Goal: Task Accomplishment & Management: Manage account settings

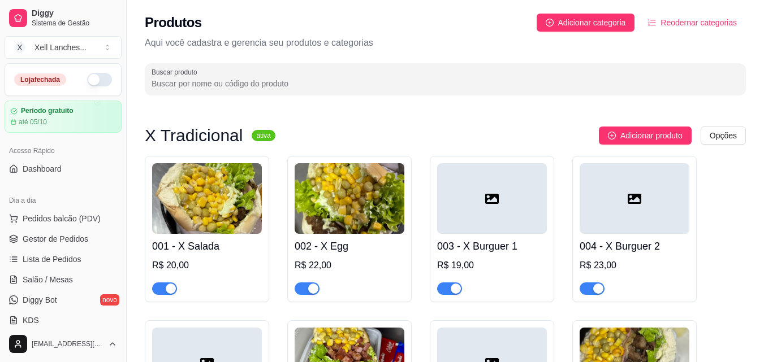
click at [96, 79] on button "button" at bounding box center [99, 80] width 25 height 14
click at [57, 174] on span "Dashboard" at bounding box center [42, 168] width 39 height 11
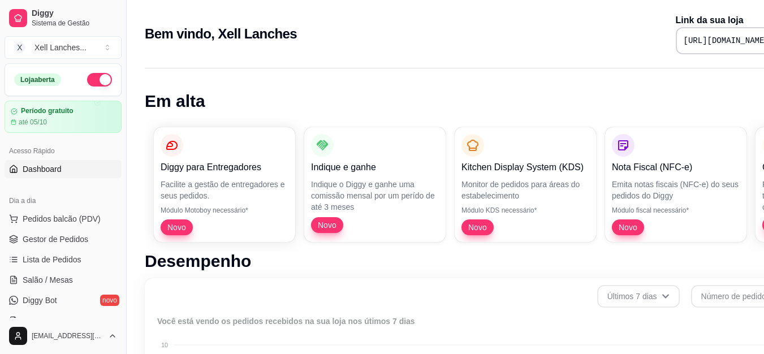
click at [676, 32] on div "[URL][DOMAIN_NAME]" at bounding box center [738, 40] width 124 height 27
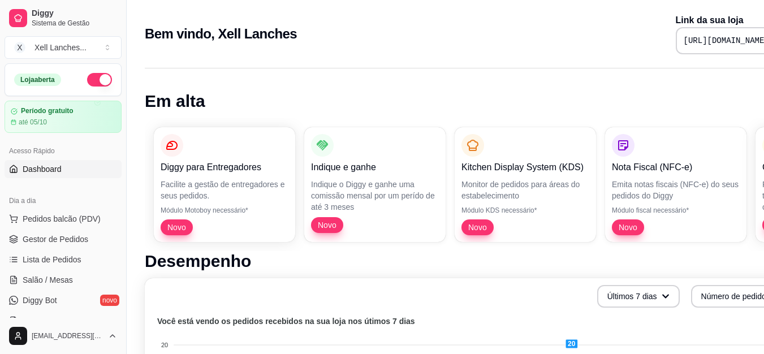
click at [683, 45] on pre "[URL][DOMAIN_NAME]" at bounding box center [725, 40] width 85 height 11
copy div "[URL][DOMAIN_NAME]"
click at [58, 236] on span "Gestor de Pedidos" at bounding box center [56, 238] width 66 height 11
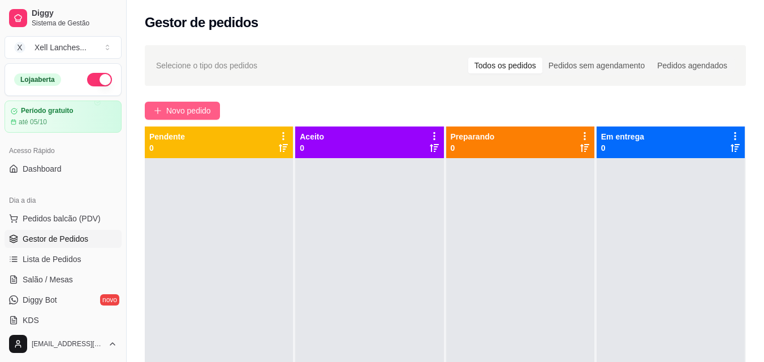
click at [179, 105] on span "Novo pedido" at bounding box center [188, 111] width 45 height 12
click at [43, 223] on span "Pedidos balcão (PDV)" at bounding box center [62, 218] width 78 height 11
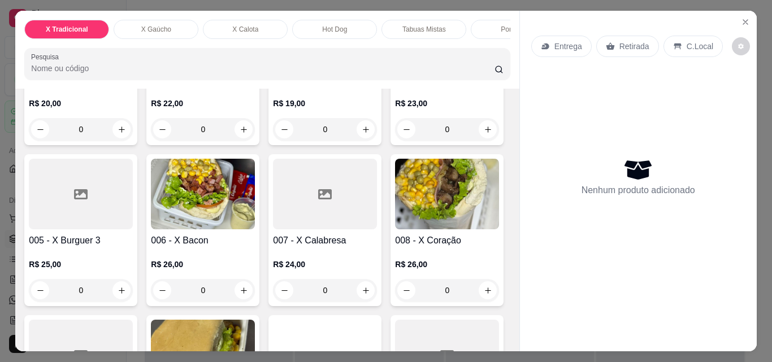
scroll to position [170, 0]
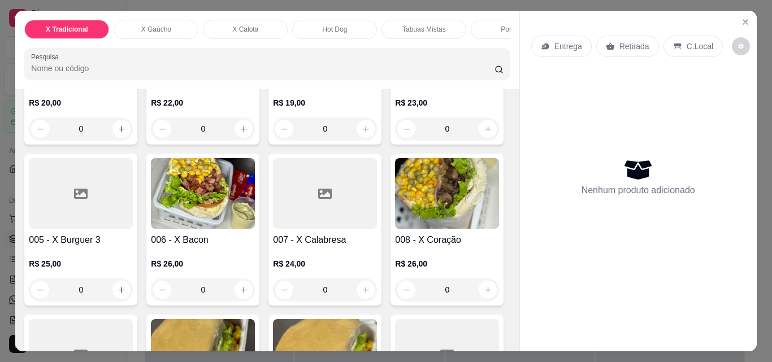
click at [427, 25] on p "Tabuas Mistas" at bounding box center [424, 29] width 44 height 9
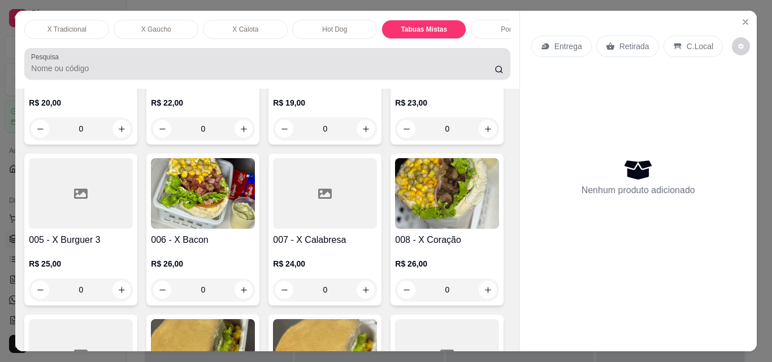
scroll to position [29, 0]
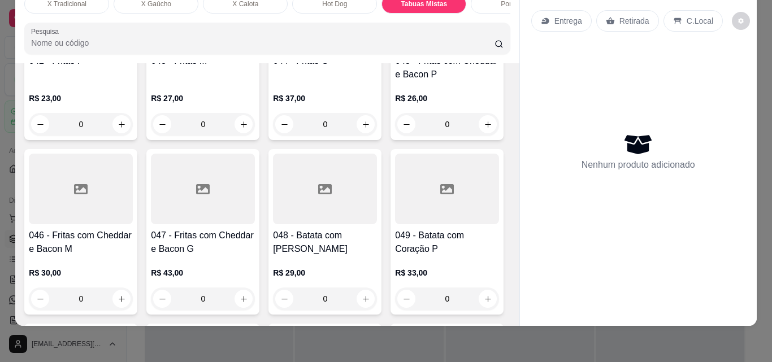
type input "1"
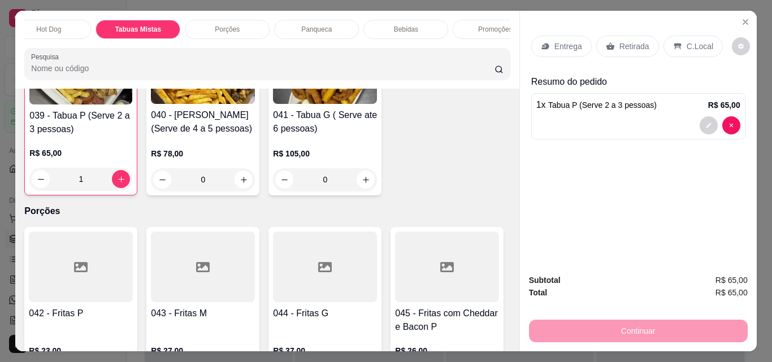
scroll to position [0, 294]
click at [404, 20] on div "Bebidas" at bounding box center [398, 29] width 85 height 19
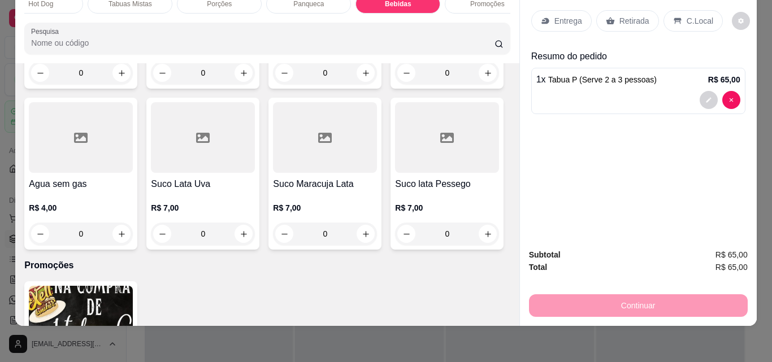
scroll to position [4103, 0]
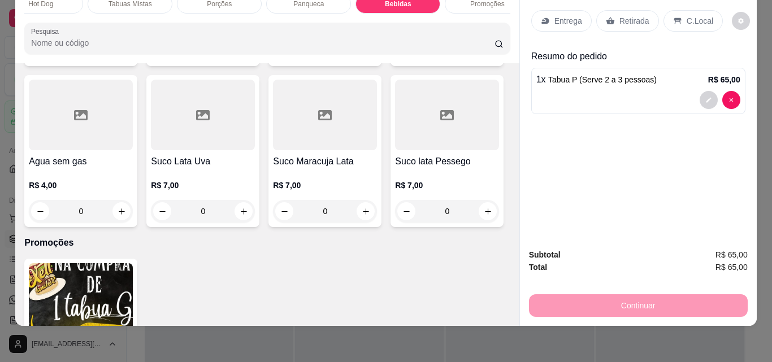
type input "1"
click at [690, 16] on p "C.Local" at bounding box center [700, 20] width 27 height 11
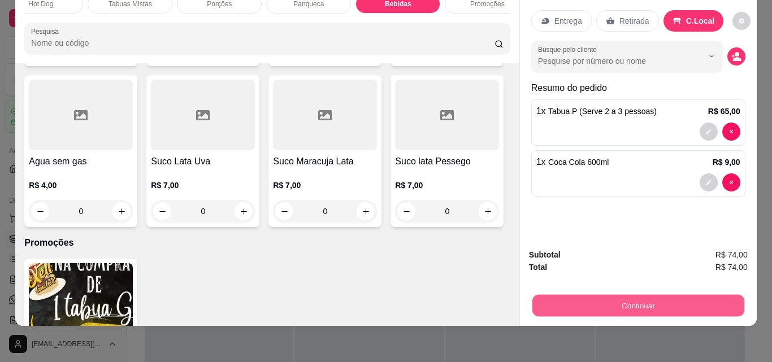
click at [657, 295] on button "Continuar" at bounding box center [638, 306] width 212 height 22
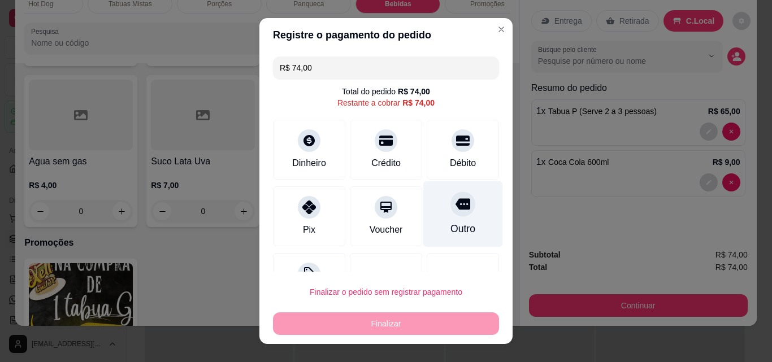
click at [453, 223] on div "Outro" at bounding box center [463, 229] width 25 height 15
type input "R$ 0,00"
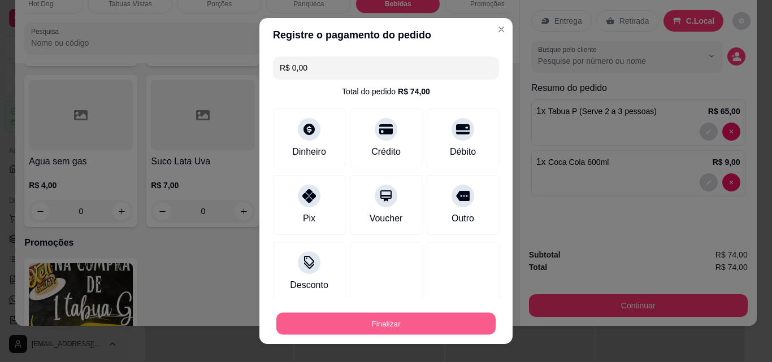
click at [395, 326] on button "Finalizar" at bounding box center [385, 324] width 219 height 22
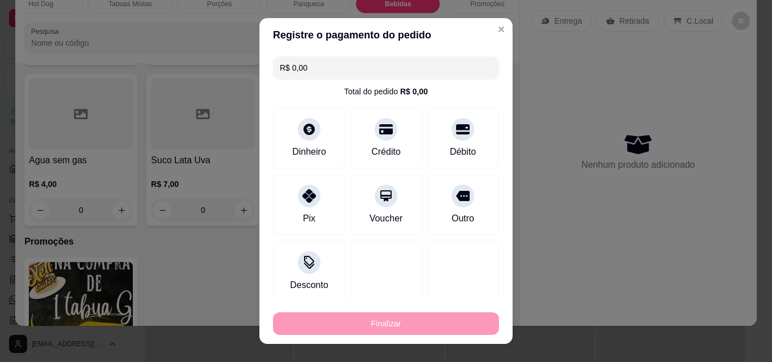
type input "0"
type input "-R$ 74,00"
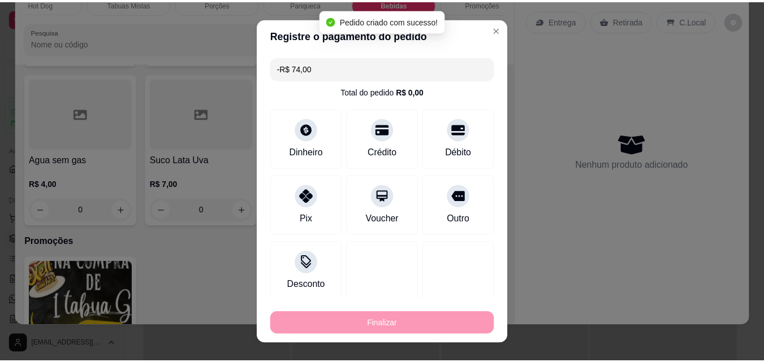
scroll to position [4102, 0]
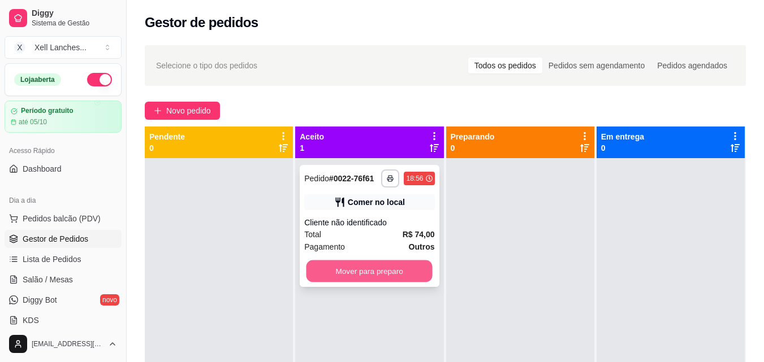
click at [357, 270] on button "Mover para preparo" at bounding box center [369, 272] width 126 height 22
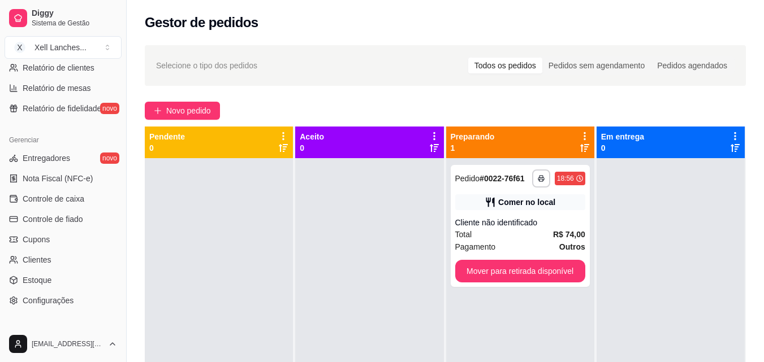
scroll to position [396, 0]
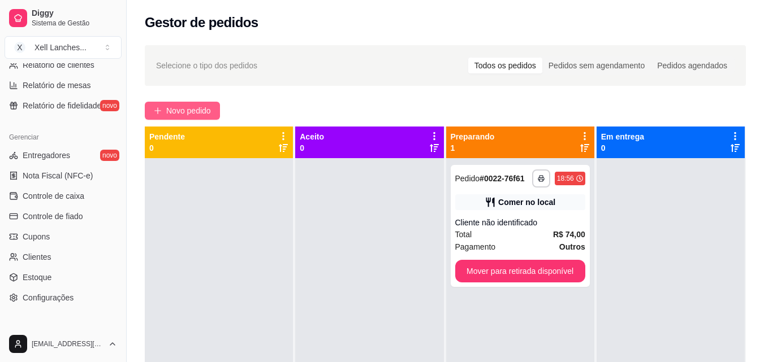
click at [207, 115] on span "Novo pedido" at bounding box center [188, 111] width 45 height 12
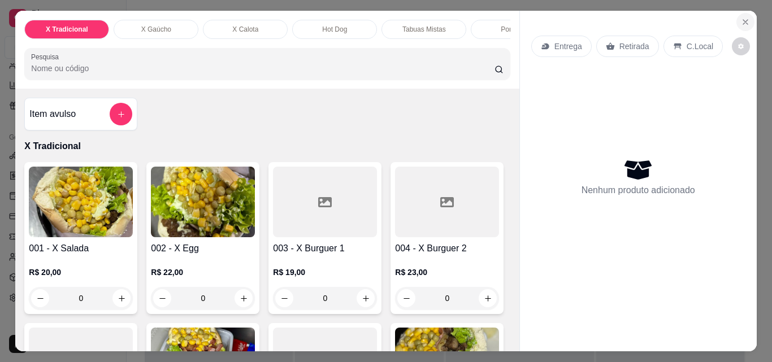
click at [741, 19] on icon "Close" at bounding box center [745, 22] width 9 height 9
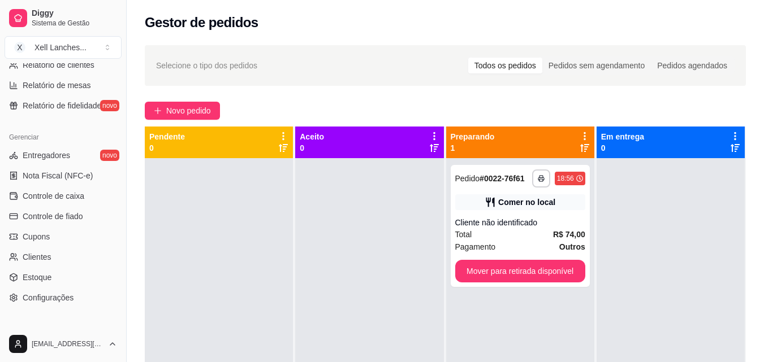
click at [228, 225] on div at bounding box center [219, 339] width 148 height 362
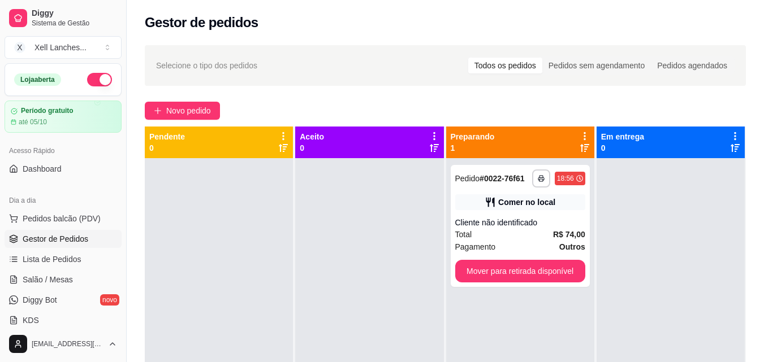
click at [62, 240] on span "Gestor de Pedidos" at bounding box center [56, 238] width 66 height 11
click at [210, 107] on span "Novo pedido" at bounding box center [188, 111] width 45 height 12
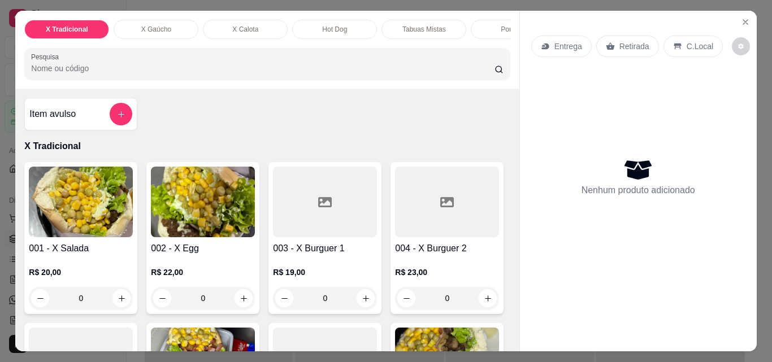
scroll to position [113, 0]
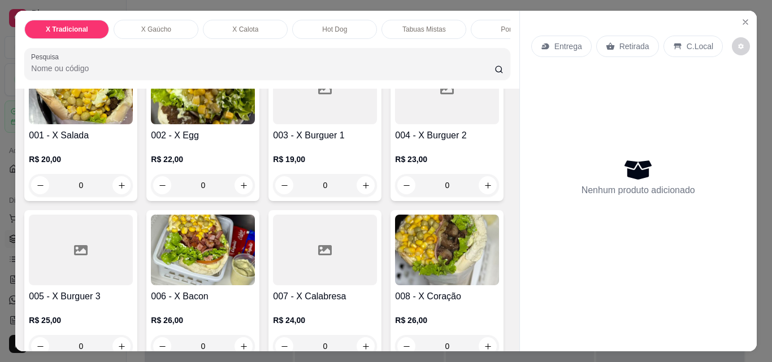
click at [163, 25] on p "X Gaúcho" at bounding box center [156, 29] width 30 height 9
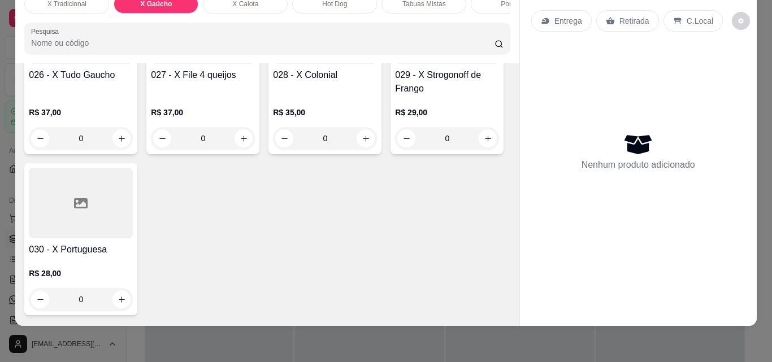
scroll to position [1350, 0]
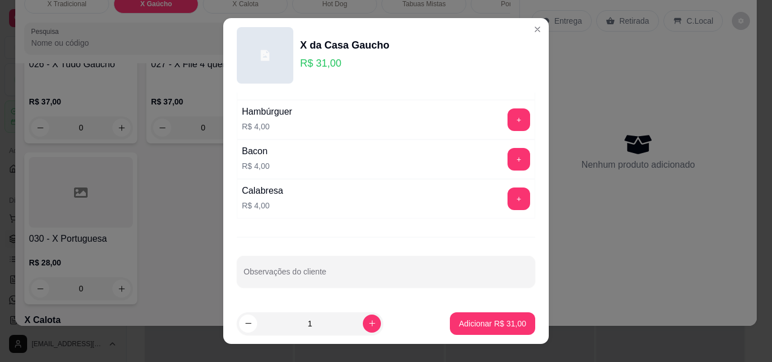
scroll to position [18, 0]
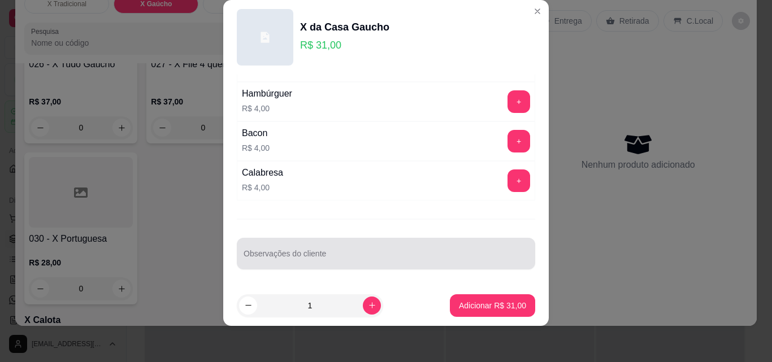
click at [285, 258] on input "Observações do cliente" at bounding box center [386, 258] width 285 height 11
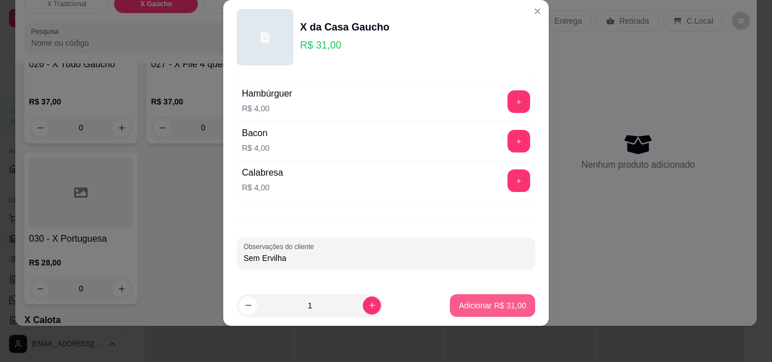
type input "Sem Ervilha"
click at [509, 305] on p "Adicionar R$ 31,00" at bounding box center [492, 305] width 67 height 11
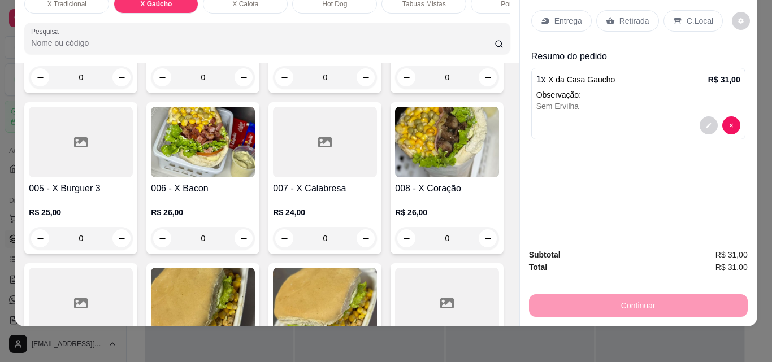
scroll to position [0, 0]
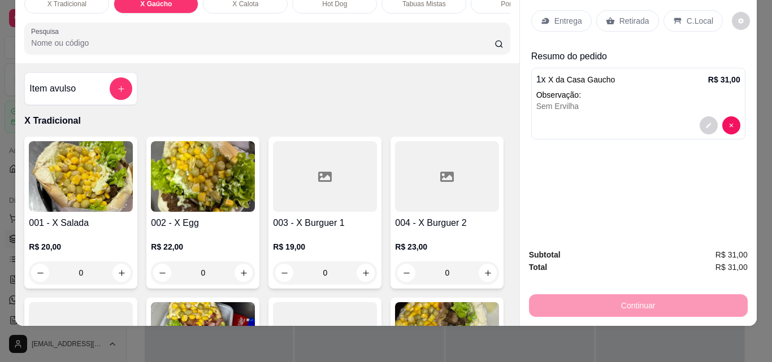
click at [119, 271] on div "0" at bounding box center [81, 273] width 104 height 23
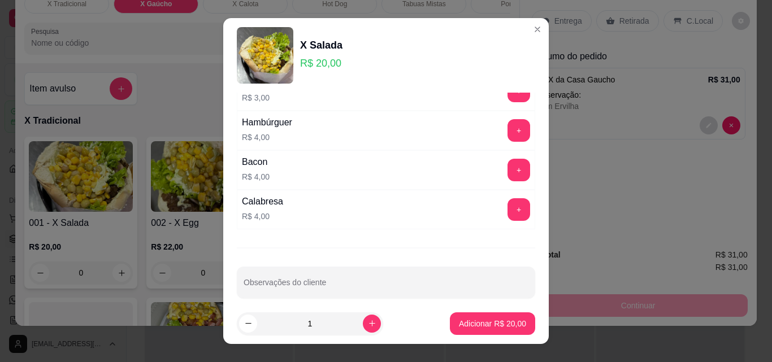
scroll to position [193, 0]
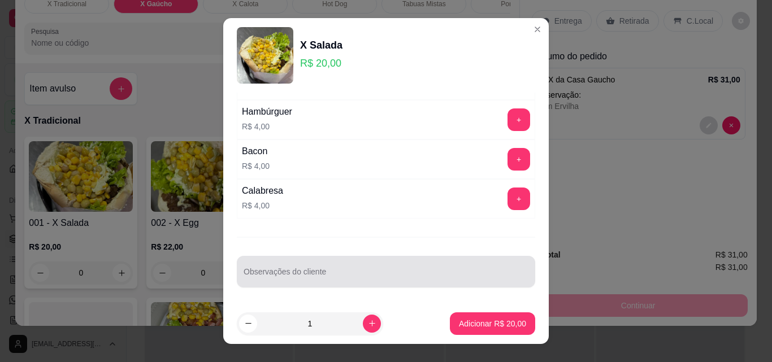
click at [301, 269] on div at bounding box center [386, 272] width 285 height 23
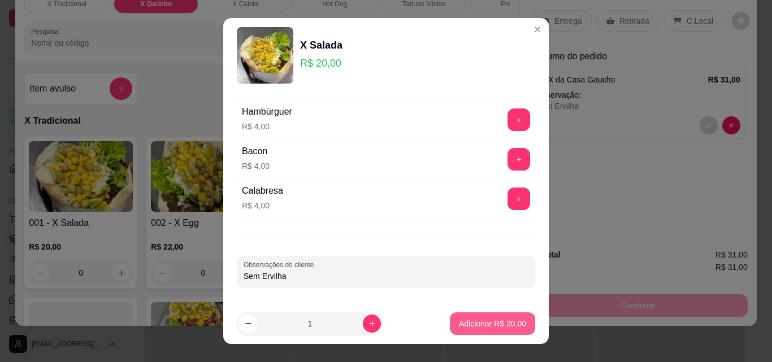
type input "Sem Ervilha"
click at [465, 315] on button "Adicionar R$ 20,00" at bounding box center [492, 324] width 83 height 22
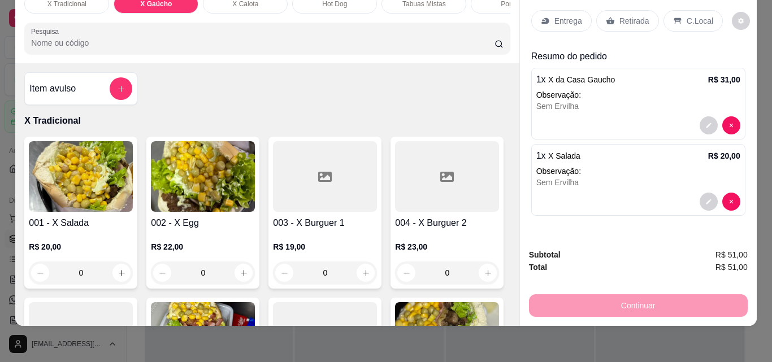
click at [558, 20] on div "Entrega" at bounding box center [561, 20] width 60 height 21
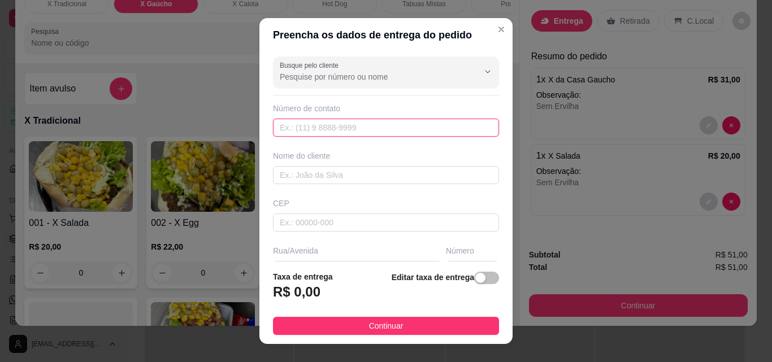
click at [376, 121] on input "text" at bounding box center [386, 128] width 226 height 18
paste input "[PHONE_NUMBER]"
type input "[PHONE_NUMBER]"
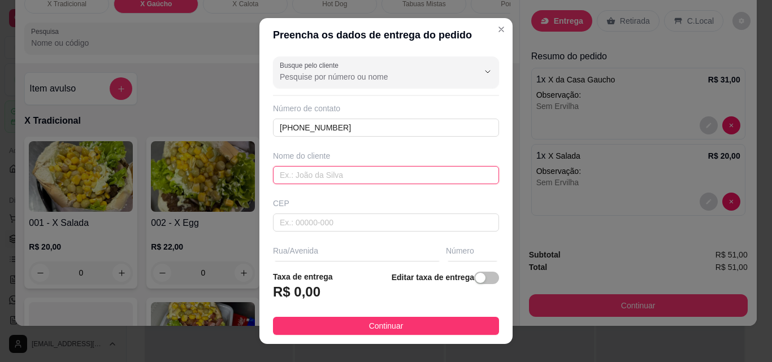
click at [321, 180] on input "text" at bounding box center [386, 175] width 226 height 18
type input "[PERSON_NAME]"
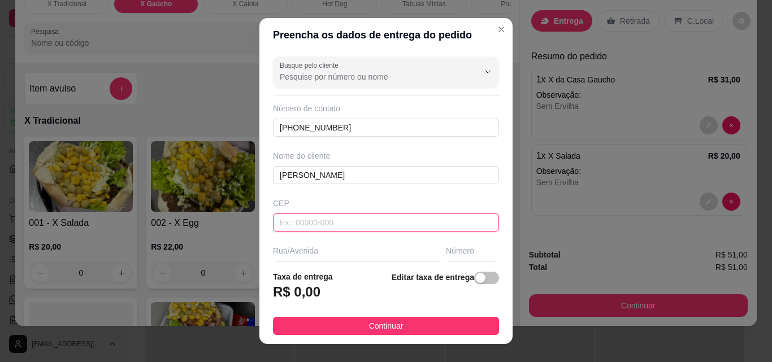
click at [311, 225] on input "text" at bounding box center [386, 223] width 226 height 18
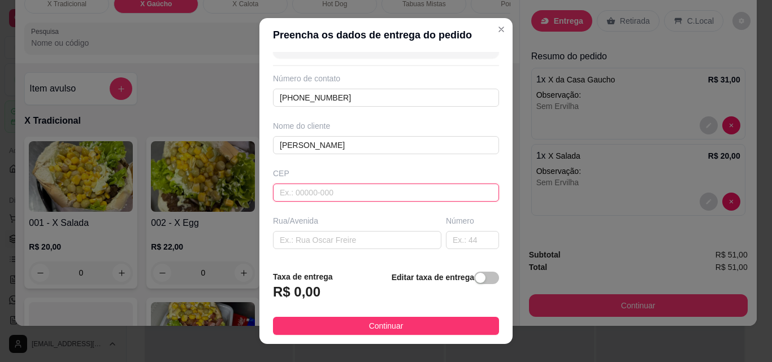
scroll to position [57, 0]
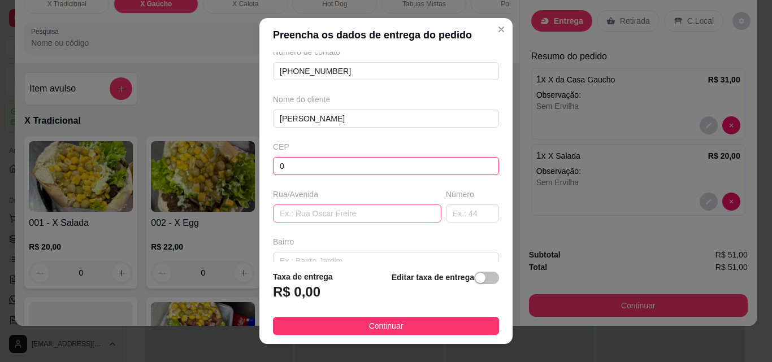
type input "0"
click at [339, 220] on input "text" at bounding box center [357, 214] width 168 height 18
type input "Rua Tiradentes"
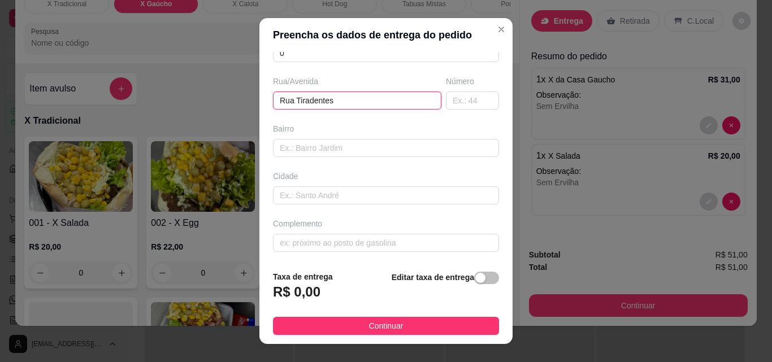
scroll to position [171, 0]
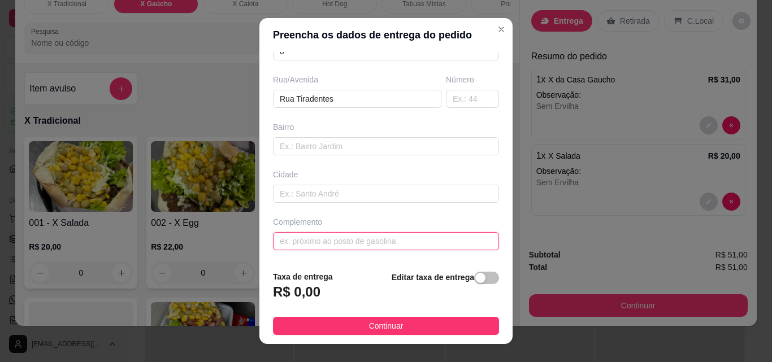
click at [301, 239] on input "text" at bounding box center [386, 241] width 226 height 18
paste input "Prédio espelhado preto e cinza em frente a associação esportiva da cooperativa …"
type input "Prédio espelhado preto e cinza em frente a associação esportiva da cooperativa …"
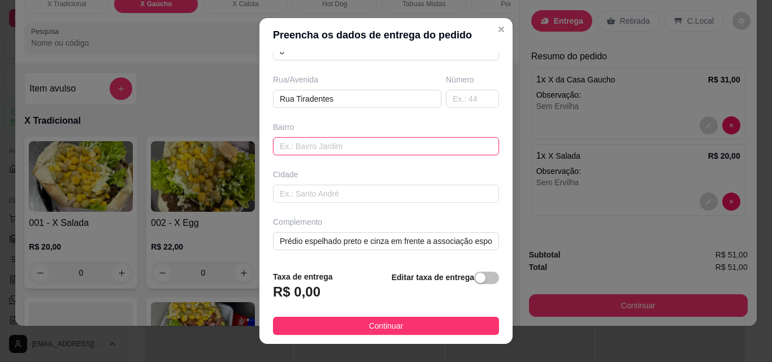
click at [306, 153] on input "text" at bounding box center [386, 146] width 226 height 18
type input "Jardim Silvana"
click at [451, 99] on input "text" at bounding box center [472, 99] width 53 height 18
type input "SN"
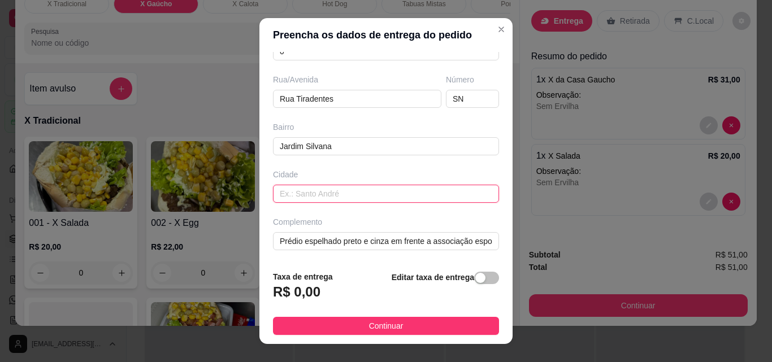
click at [340, 189] on input "text" at bounding box center [386, 194] width 226 height 18
type input "Içara"
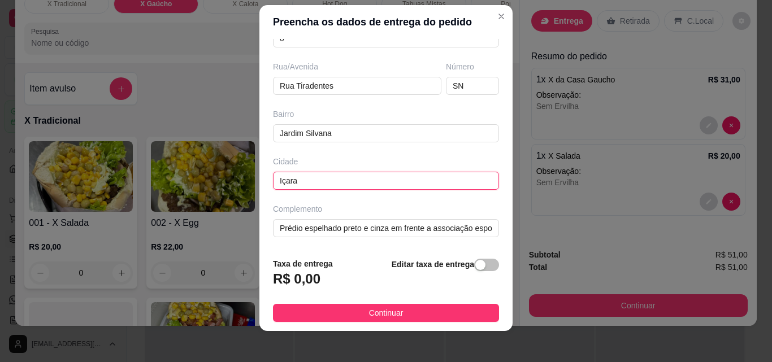
scroll to position [18, 0]
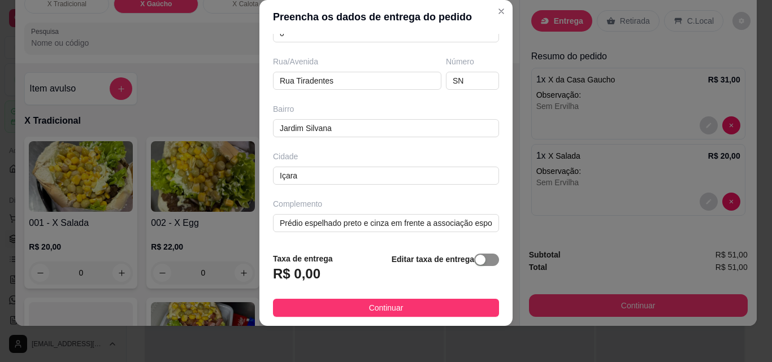
click at [478, 261] on span "button" at bounding box center [486, 260] width 25 height 12
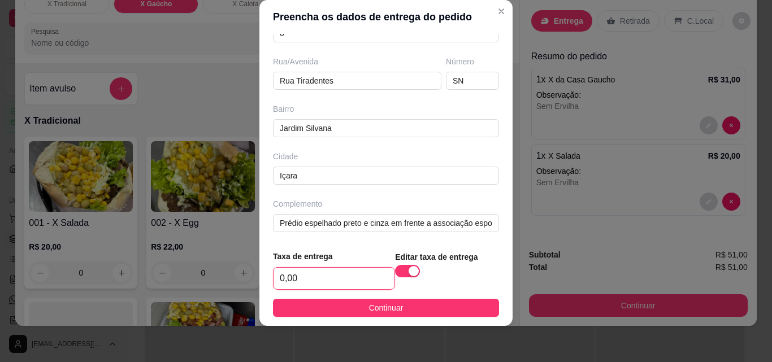
click at [348, 283] on input "0,00" at bounding box center [334, 278] width 121 height 21
type input "4,00"
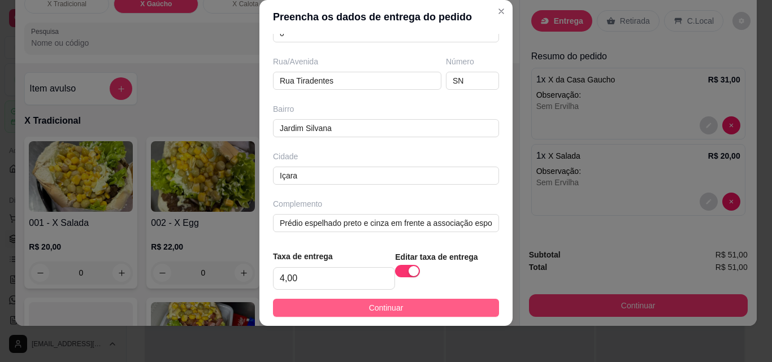
click at [384, 312] on span "Continuar" at bounding box center [386, 308] width 34 height 12
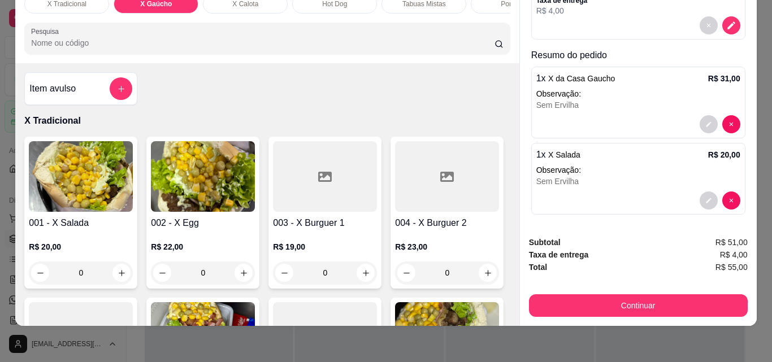
scroll to position [161, 0]
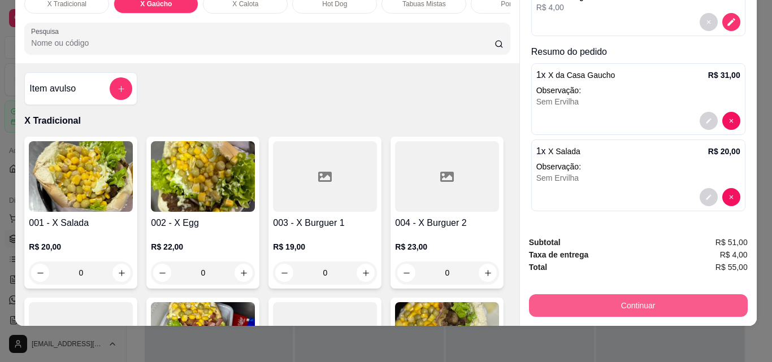
click at [600, 297] on button "Continuar" at bounding box center [638, 306] width 219 height 23
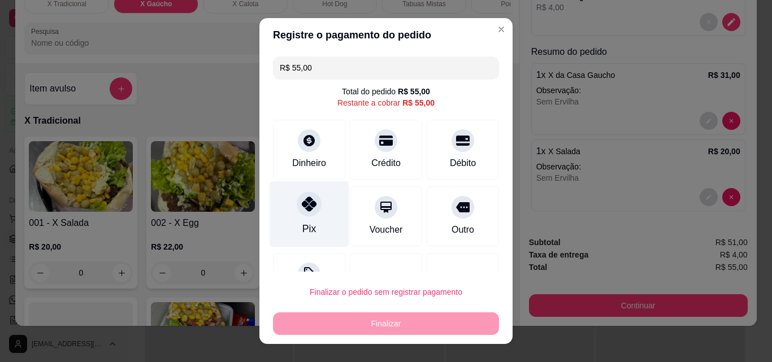
click at [311, 224] on div "Pix" at bounding box center [310, 214] width 80 height 66
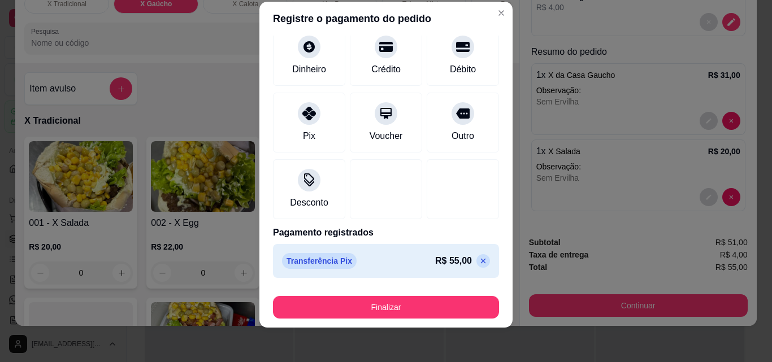
scroll to position [18, 0]
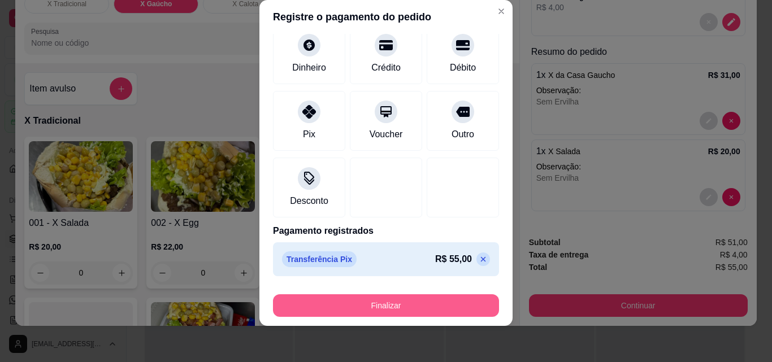
click at [349, 311] on button "Finalizar" at bounding box center [386, 306] width 226 height 23
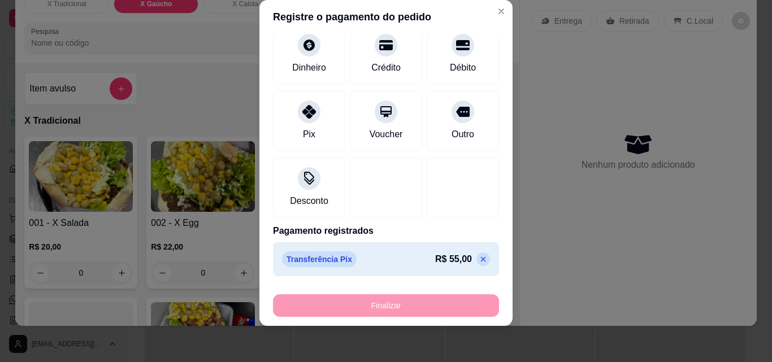
type input "-R$ 55,00"
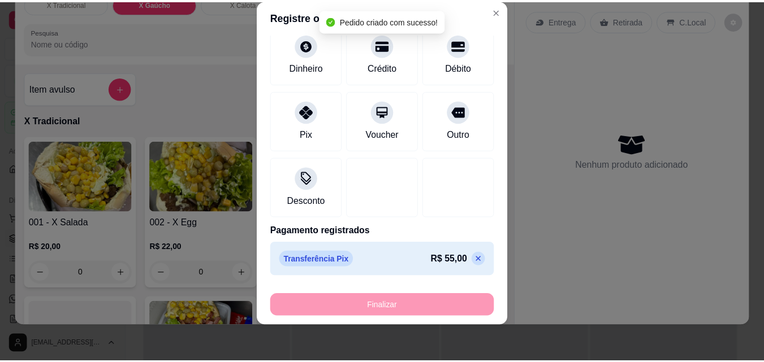
scroll to position [0, 0]
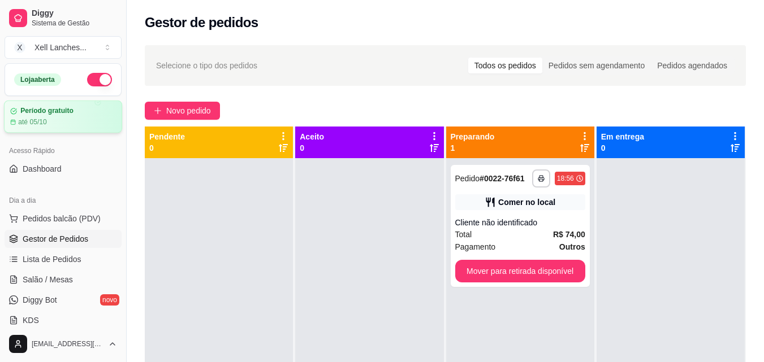
click at [73, 111] on article "Período gratuito" at bounding box center [46, 111] width 53 height 8
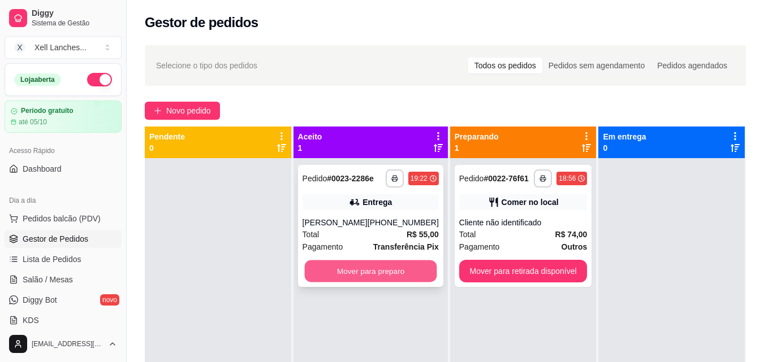
click at [383, 280] on button "Mover para preparo" at bounding box center [370, 272] width 132 height 22
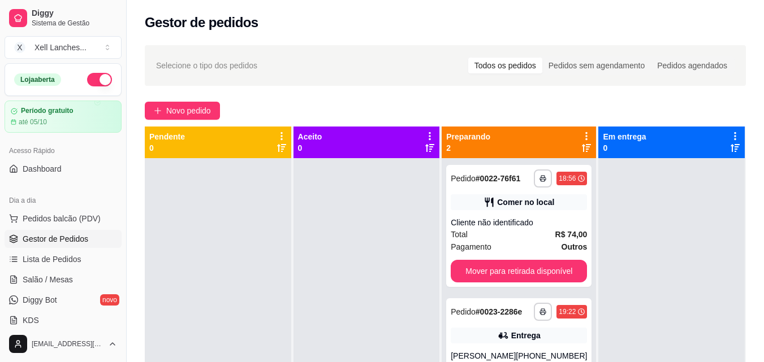
scroll to position [32, 0]
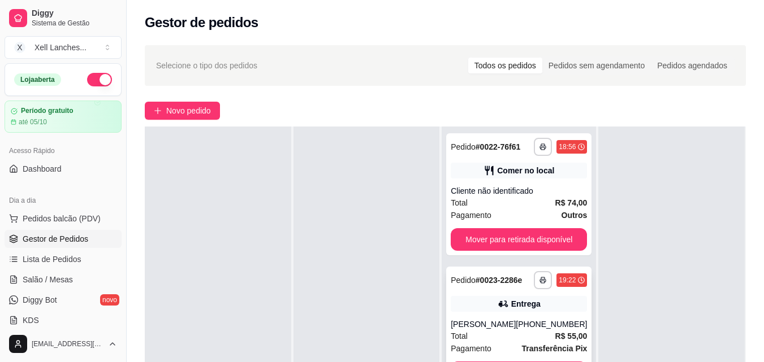
click at [515, 326] on div "[PERSON_NAME]" at bounding box center [483, 324] width 65 height 11
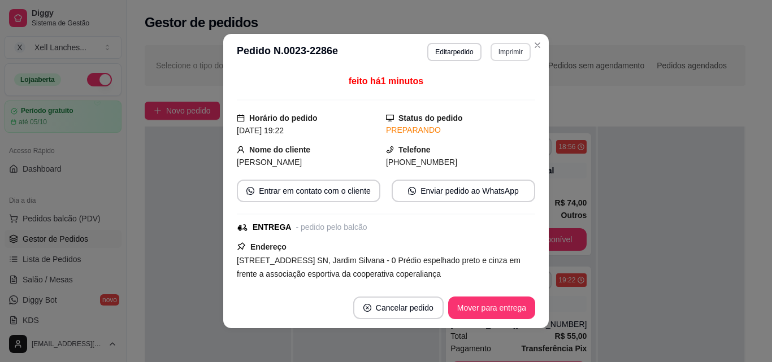
click at [511, 52] on button "Imprimir" at bounding box center [511, 52] width 40 height 18
click at [489, 93] on button "COZINHA" at bounding box center [486, 92] width 79 height 18
click at [511, 47] on button "Imprimir" at bounding box center [511, 52] width 40 height 18
click at [492, 84] on button "COZINHA" at bounding box center [486, 92] width 82 height 18
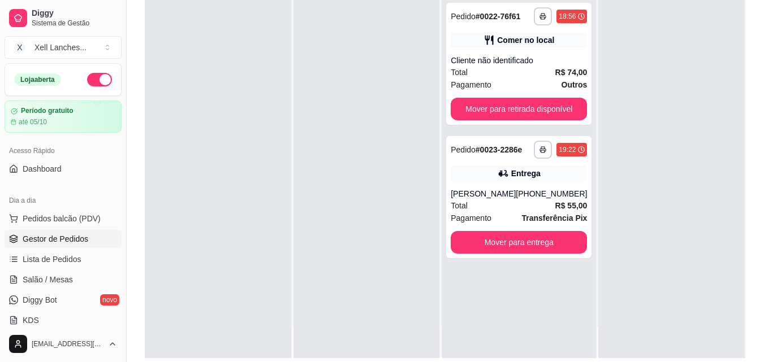
scroll to position [170, 0]
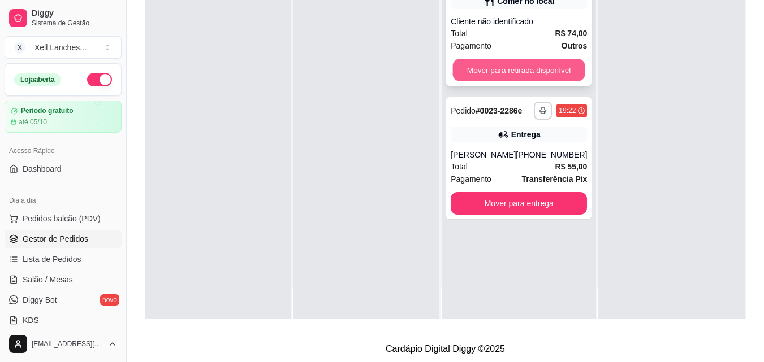
click at [517, 66] on button "Mover para retirada disponível" at bounding box center [519, 70] width 132 height 22
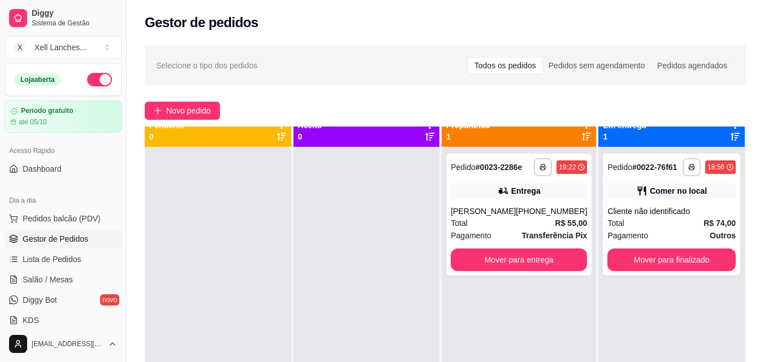
scroll to position [0, 0]
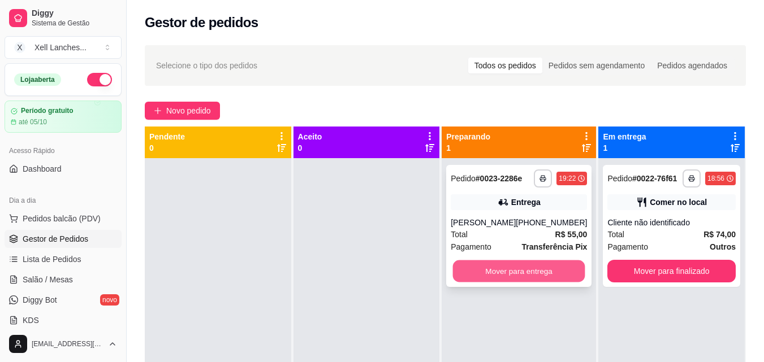
click at [522, 271] on button "Mover para entrega" at bounding box center [519, 272] width 132 height 22
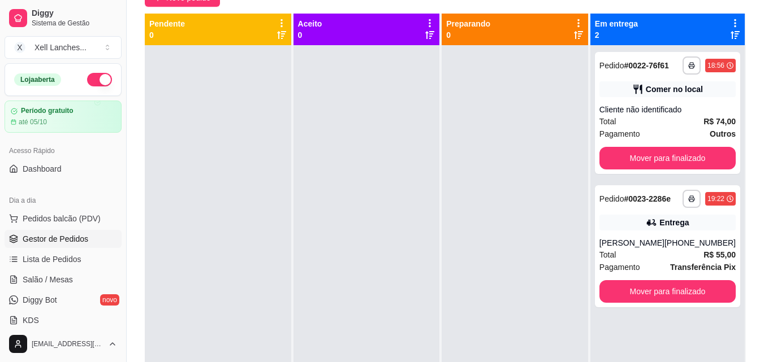
click at [83, 238] on span "Gestor de Pedidos" at bounding box center [56, 238] width 66 height 11
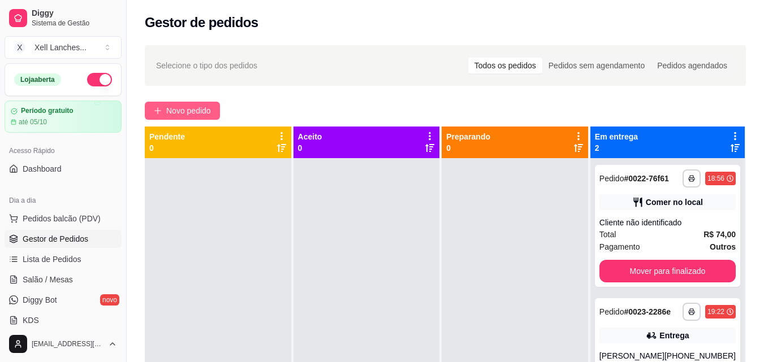
click at [189, 111] on span "Novo pedido" at bounding box center [188, 111] width 45 height 12
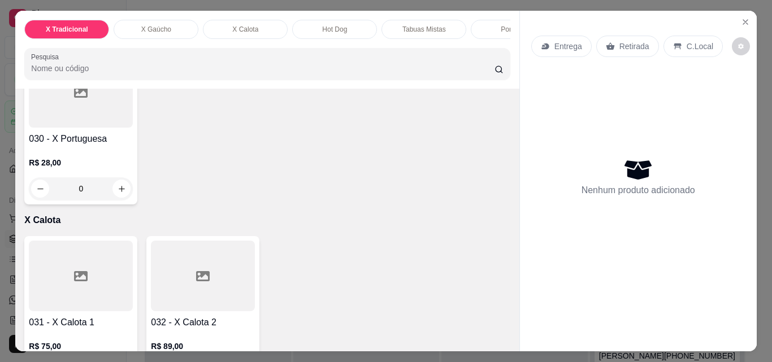
scroll to position [1413, 0]
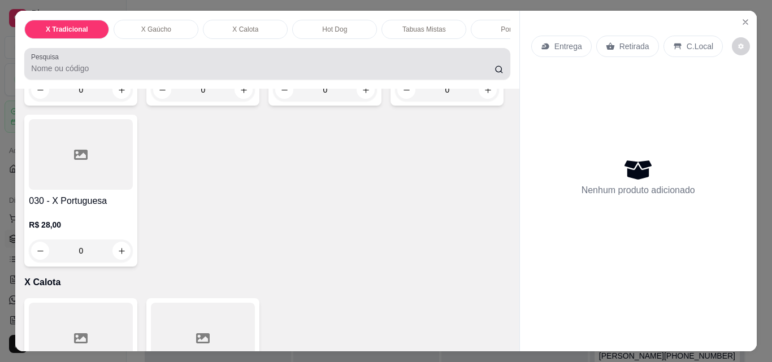
click at [496, 74] on icon at bounding box center [499, 69] width 9 height 9
click at [419, 75] on div at bounding box center [267, 64] width 472 height 23
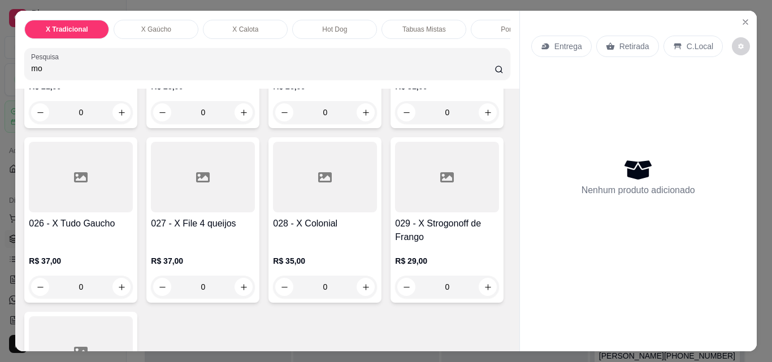
scroll to position [1611, 0]
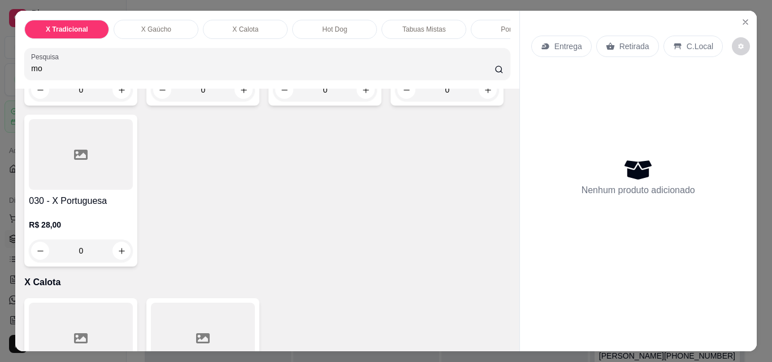
type input "m"
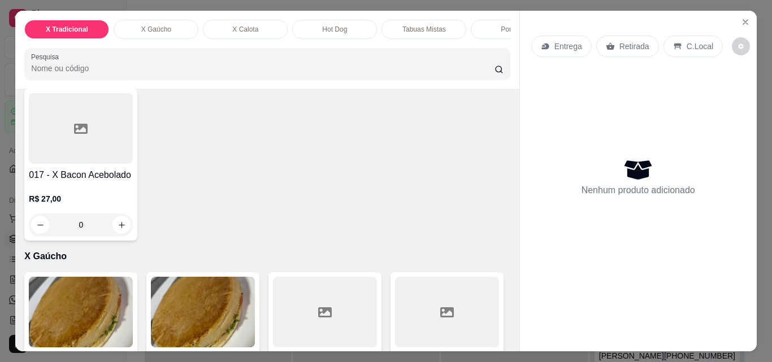
scroll to position [678, 0]
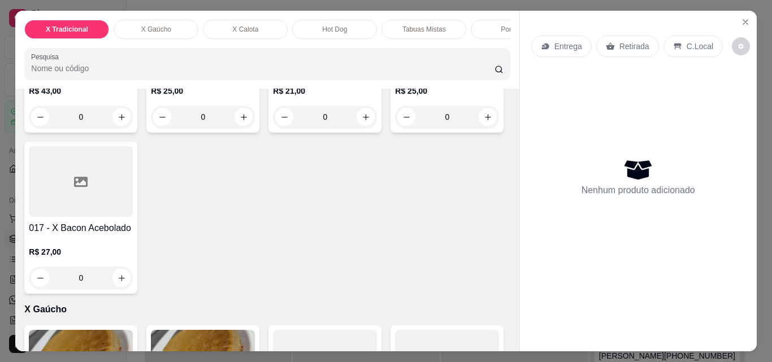
click at [120, 128] on div "0" at bounding box center [81, 117] width 104 height 23
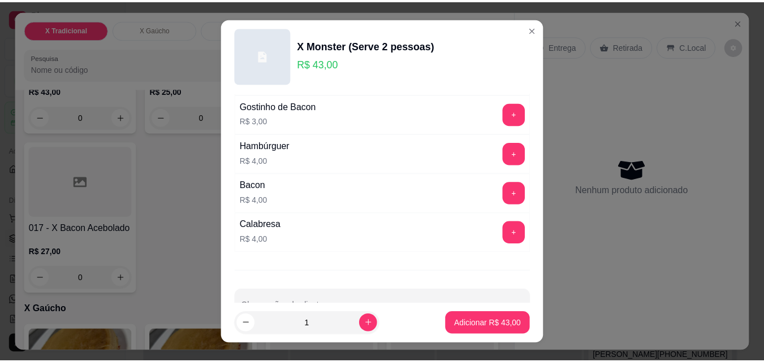
scroll to position [193, 0]
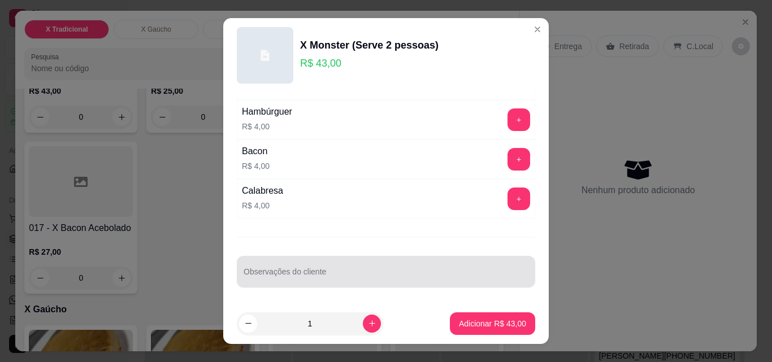
click at [341, 265] on div at bounding box center [386, 272] width 285 height 23
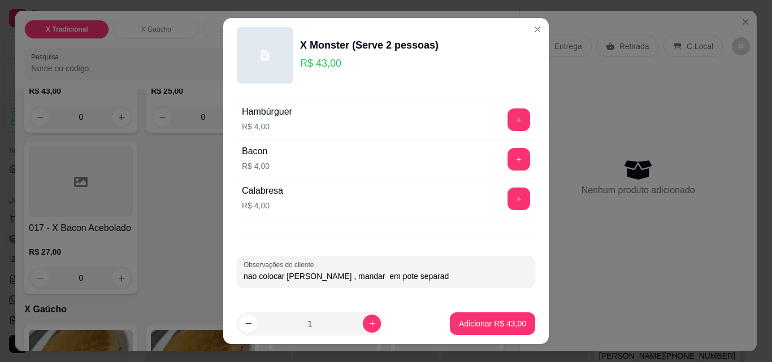
type input "nao colocar [PERSON_NAME] , mandar em pote separado"
click at [459, 325] on p "Adicionar R$ 43,00" at bounding box center [492, 323] width 67 height 11
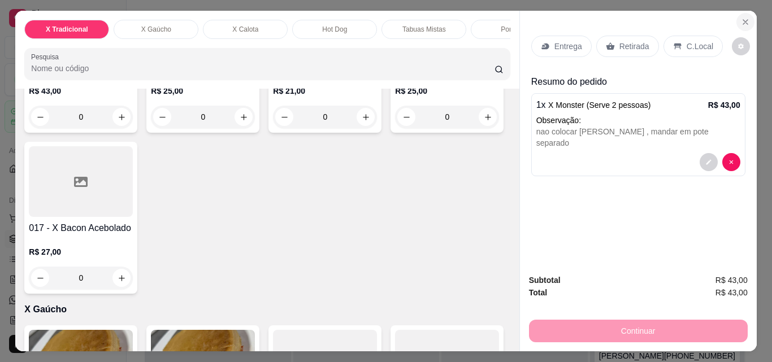
click at [743, 20] on icon "Close" at bounding box center [745, 22] width 5 height 5
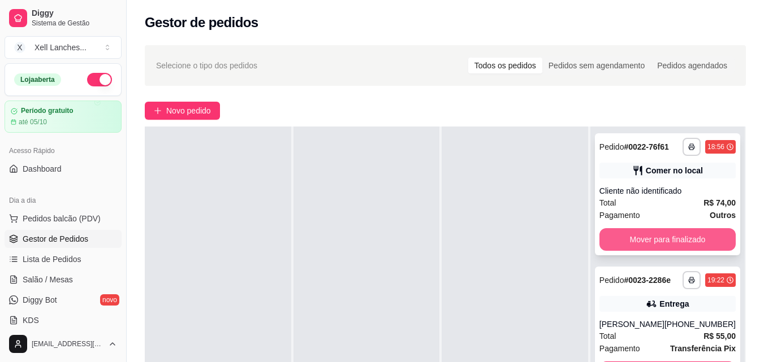
scroll to position [57, 0]
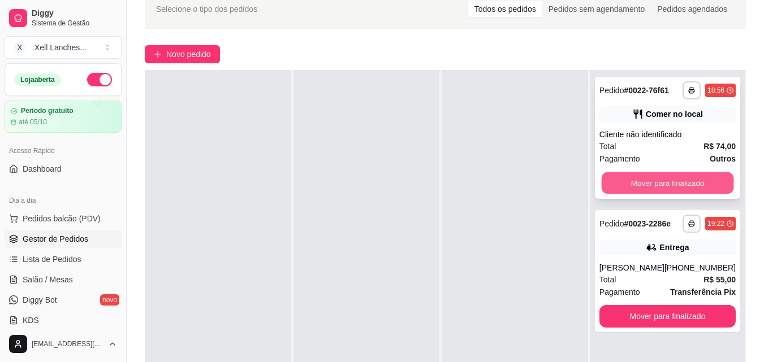
click at [658, 188] on button "Mover para finalizado" at bounding box center [667, 183] width 132 height 22
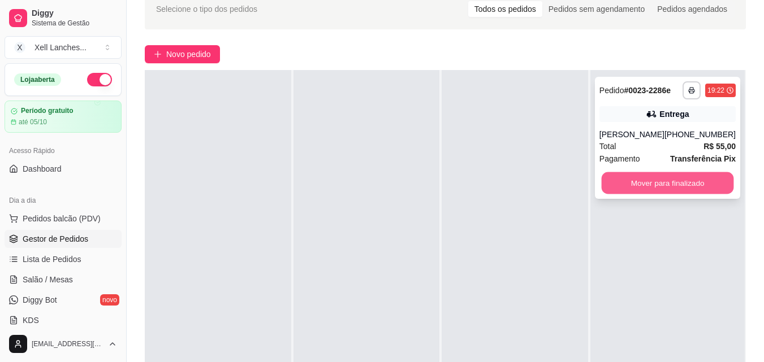
click at [656, 185] on button "Mover para finalizado" at bounding box center [667, 183] width 132 height 22
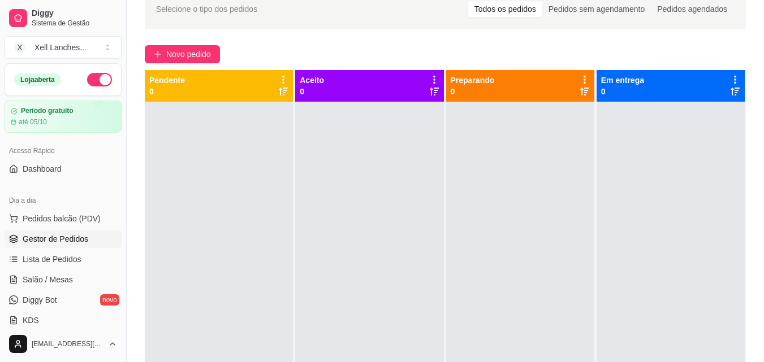
scroll to position [32, 0]
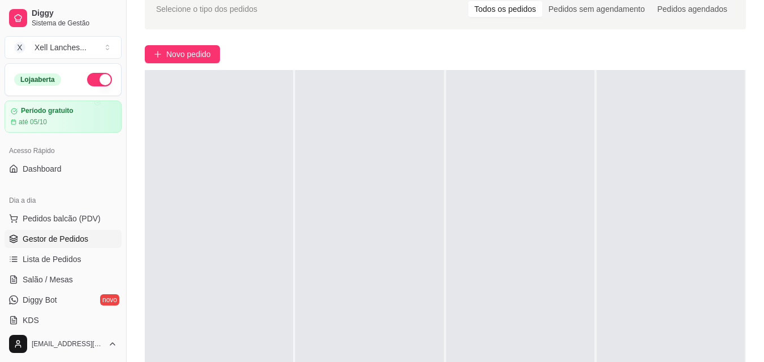
click at [66, 238] on span "Gestor de Pedidos" at bounding box center [56, 238] width 66 height 11
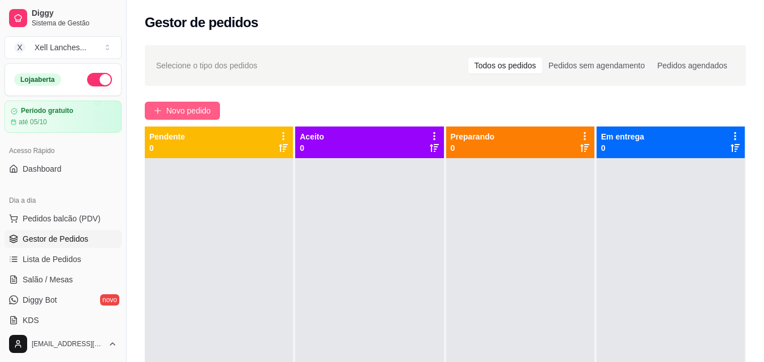
click at [176, 113] on span "Novo pedido" at bounding box center [188, 111] width 45 height 12
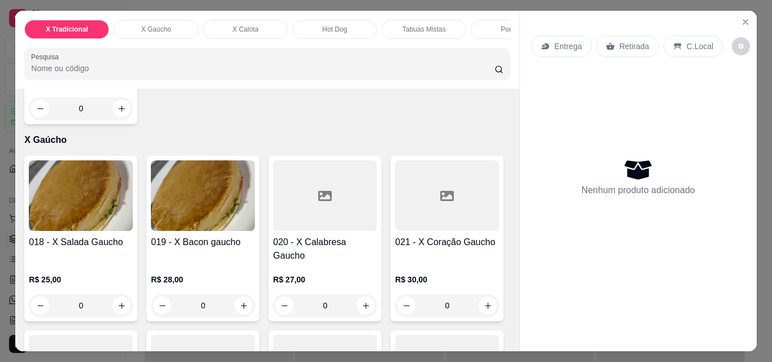
scroll to position [791, 0]
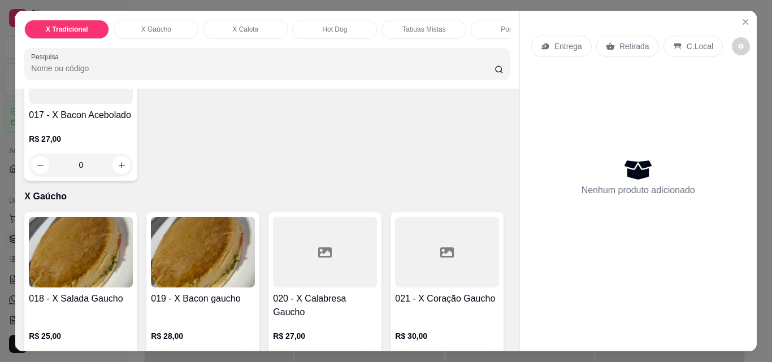
click at [114, 15] on div "0" at bounding box center [81, 4] width 104 height 23
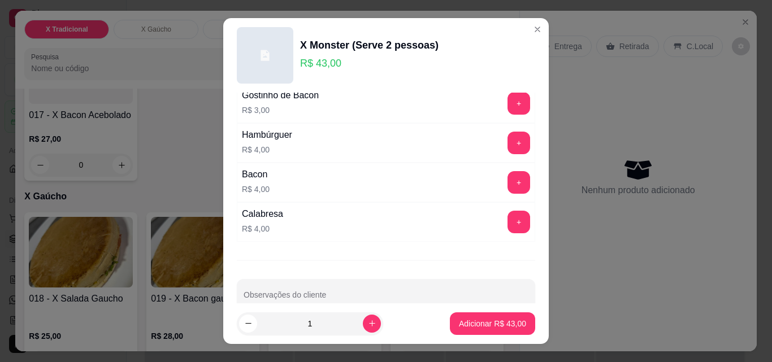
scroll to position [193, 0]
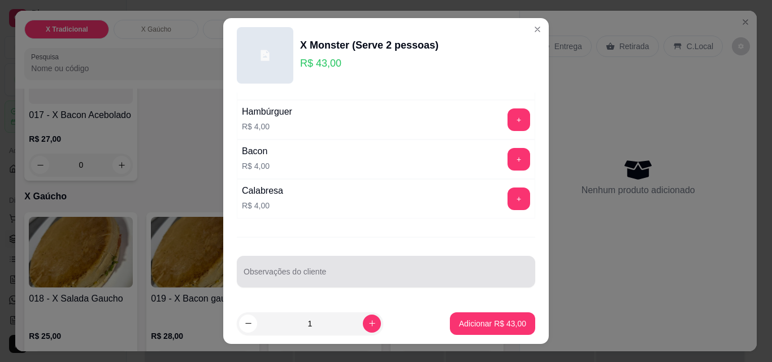
click at [383, 283] on div at bounding box center [386, 272] width 285 height 23
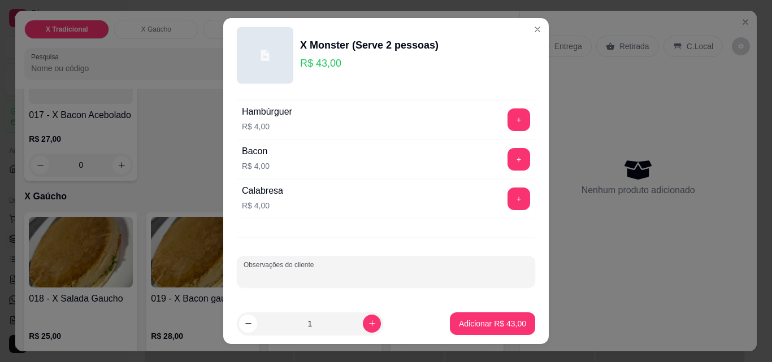
type input "t"
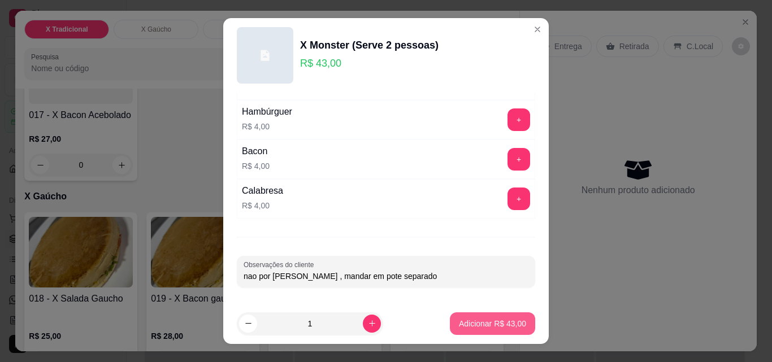
type input "nao por [PERSON_NAME] , mandar em pote separado"
click at [477, 323] on p "Adicionar R$ 43,00" at bounding box center [493, 323] width 66 height 11
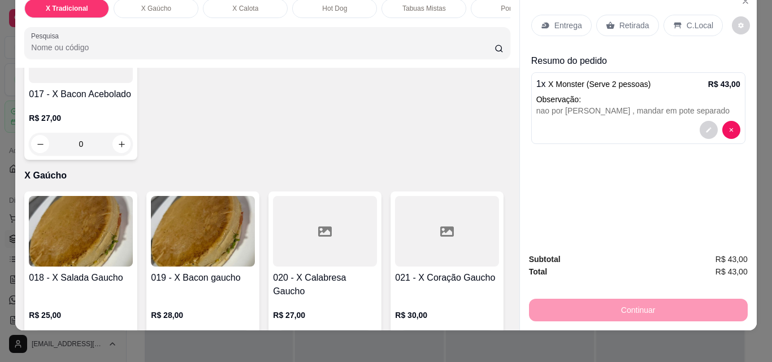
scroll to position [29, 0]
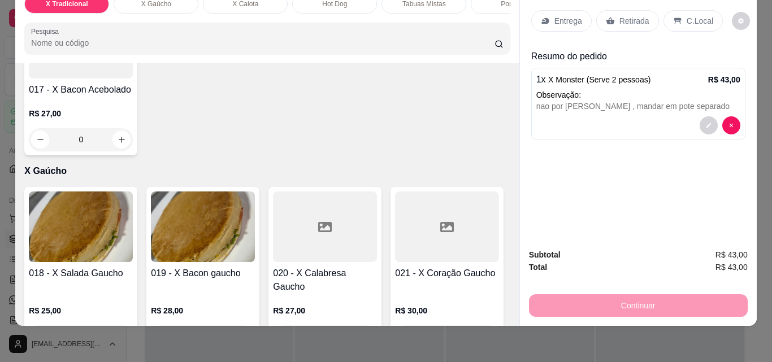
click at [631, 293] on div "Continuar" at bounding box center [638, 304] width 219 height 25
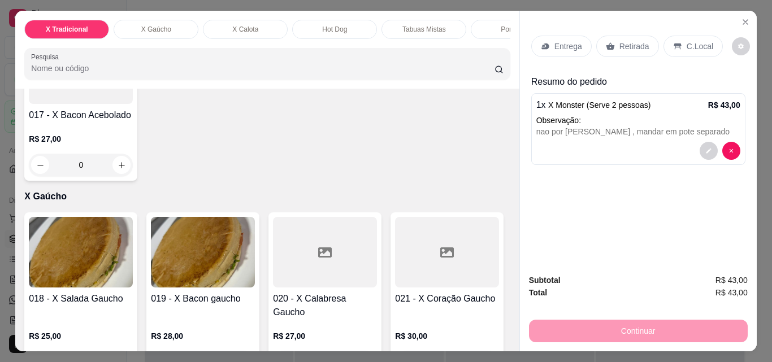
click at [592, 142] on div at bounding box center [638, 151] width 204 height 18
click at [555, 42] on p "Entrega" at bounding box center [569, 46] width 28 height 11
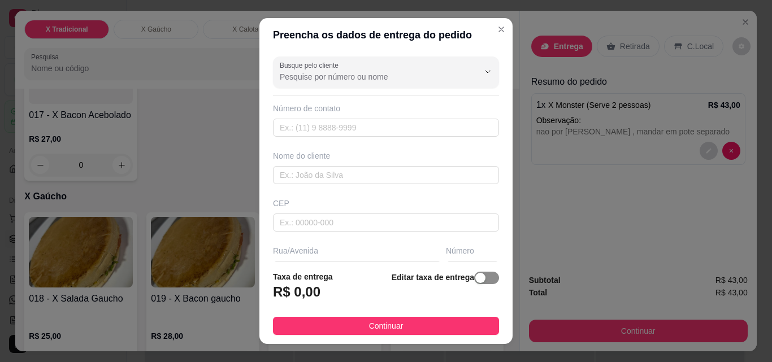
click at [475, 279] on div "button" at bounding box center [480, 278] width 10 height 10
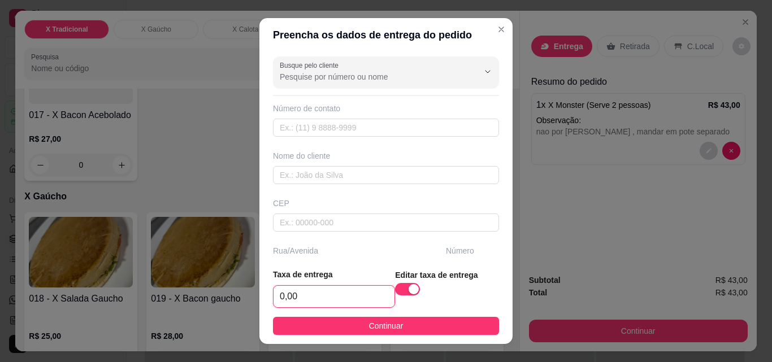
click at [329, 297] on input "0,00" at bounding box center [334, 296] width 121 height 21
type input "2,00"
click at [352, 124] on input "text" at bounding box center [386, 128] width 226 height 18
paste input "[PHONE_NUMBER]"
type input "[PHONE_NUMBER]"
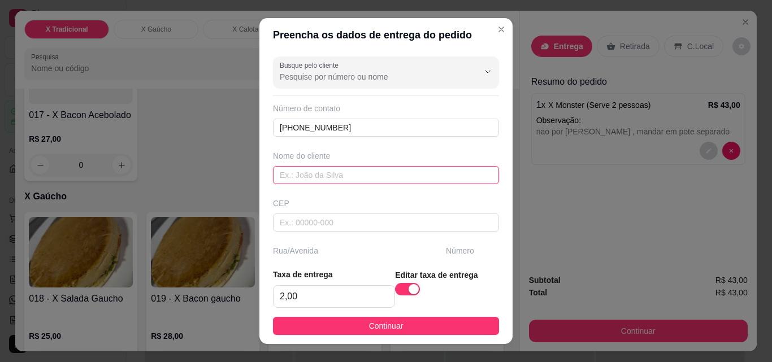
click at [345, 179] on input "text" at bounding box center [386, 175] width 226 height 18
type input "nelma"
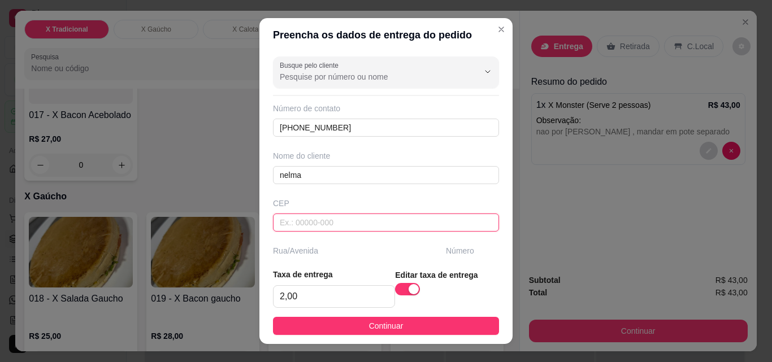
click at [326, 221] on input "text" at bounding box center [386, 223] width 226 height 18
type input "88820000"
type input "Içara"
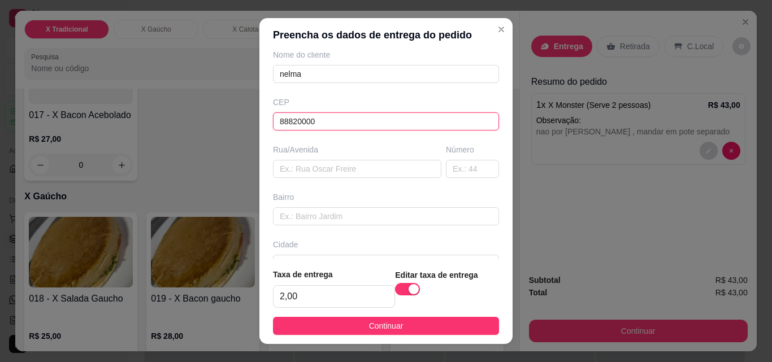
scroll to position [113, 0]
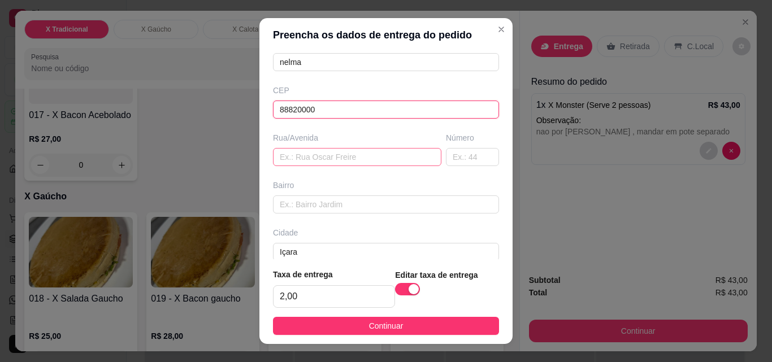
type input "88820000"
click at [321, 157] on input "text" at bounding box center [357, 157] width 168 height 18
type input "f"
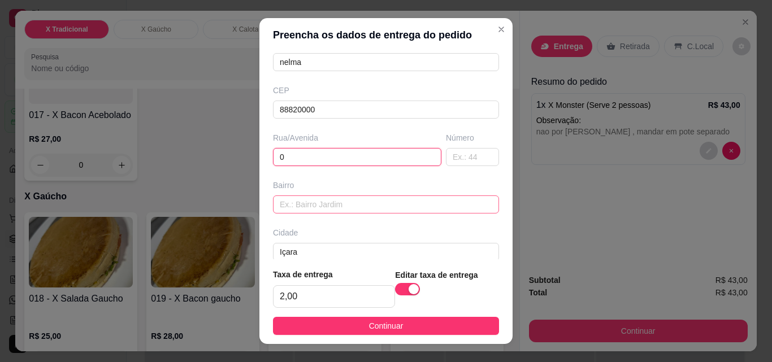
type input "0"
click at [322, 208] on input "text" at bounding box center [386, 205] width 226 height 18
type input "aurora"
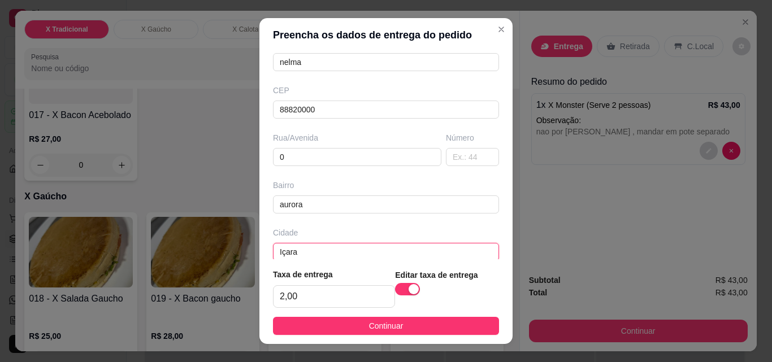
click at [324, 245] on input "Içara" at bounding box center [386, 252] width 226 height 18
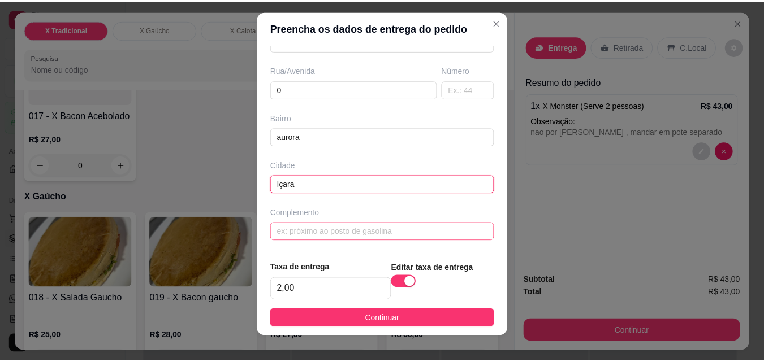
scroll to position [18, 0]
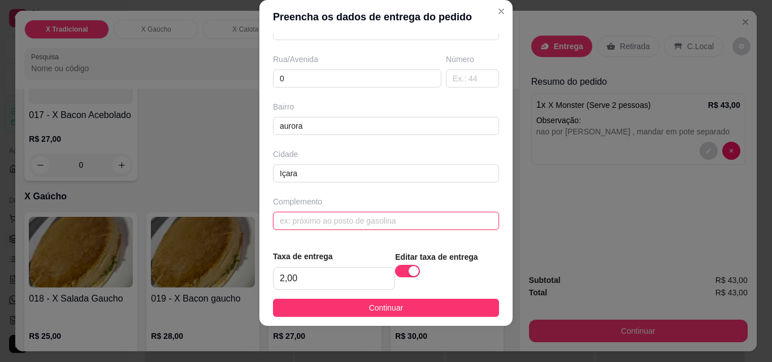
click at [327, 224] on input "text" at bounding box center [386, 221] width 226 height 18
type input "o"
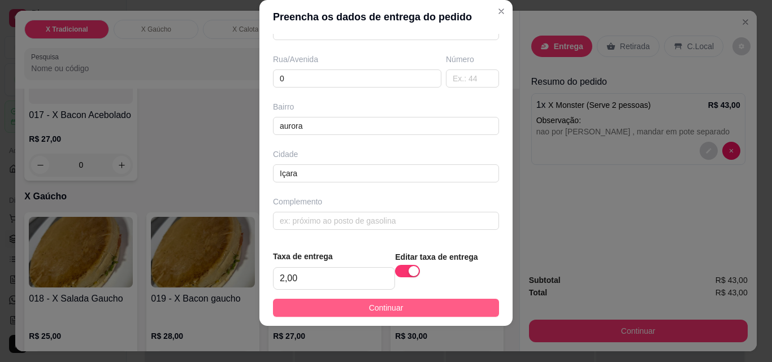
click at [380, 308] on span "Continuar" at bounding box center [386, 308] width 34 height 12
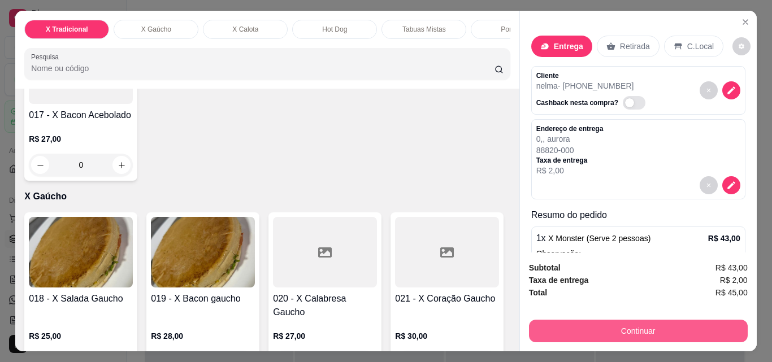
click at [642, 328] on button "Continuar" at bounding box center [638, 331] width 219 height 23
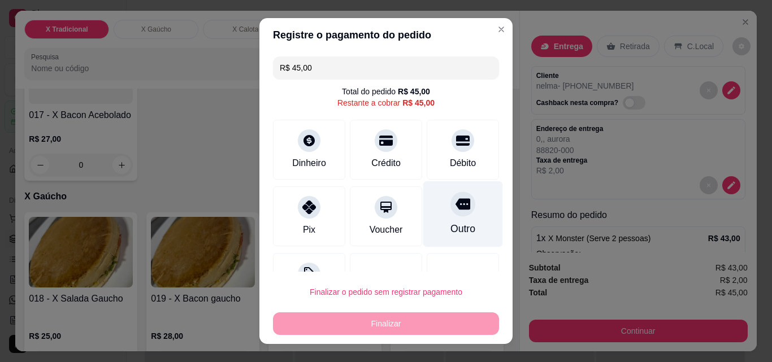
click at [457, 214] on div "Outro" at bounding box center [463, 214] width 80 height 66
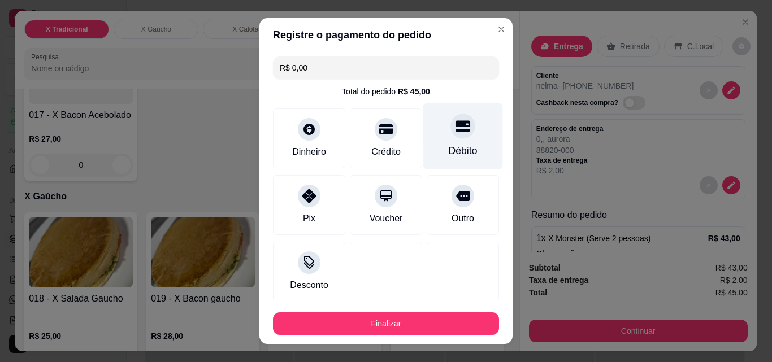
click at [449, 153] on div "Débito" at bounding box center [463, 151] width 29 height 15
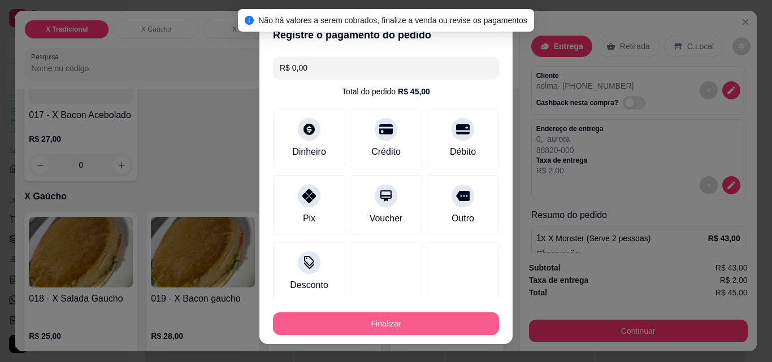
click at [415, 326] on button "Finalizar" at bounding box center [386, 324] width 226 height 23
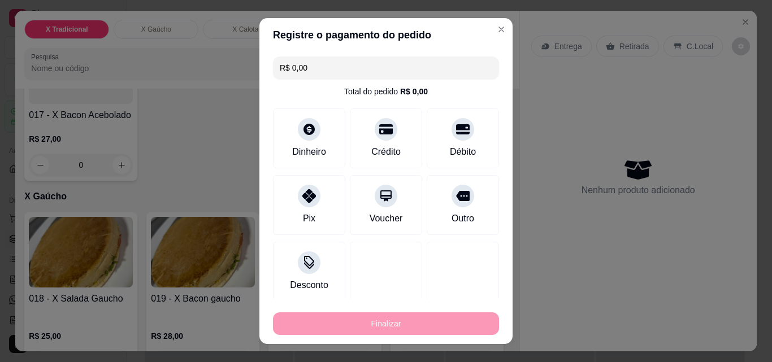
type input "-R$ 45,00"
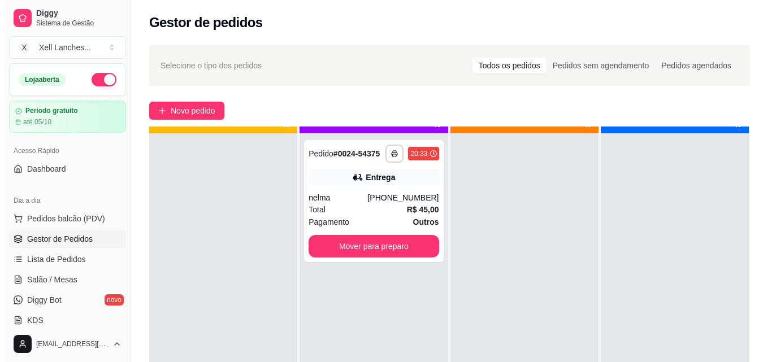
scroll to position [32, 0]
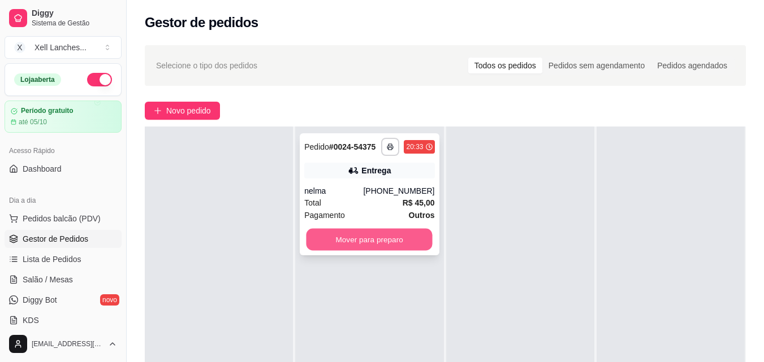
click at [377, 236] on button "Mover para preparo" at bounding box center [369, 240] width 126 height 22
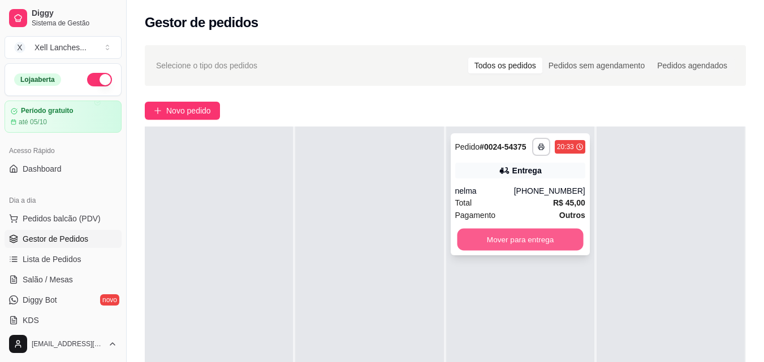
click at [513, 238] on button "Mover para entrega" at bounding box center [520, 240] width 126 height 22
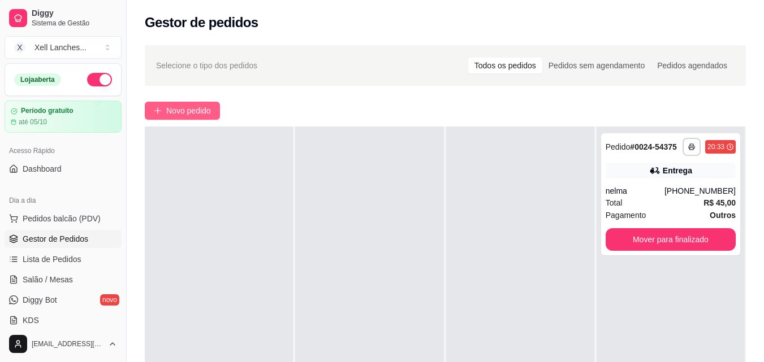
click at [158, 109] on icon "plus" at bounding box center [157, 110] width 1 height 6
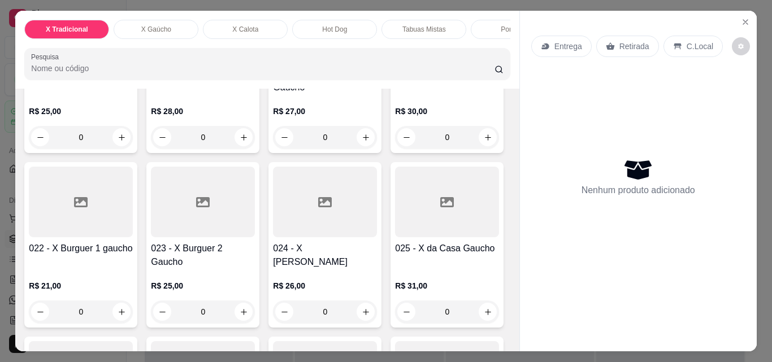
scroll to position [1018, 0]
click at [118, 148] on div "0" at bounding box center [81, 136] width 104 height 23
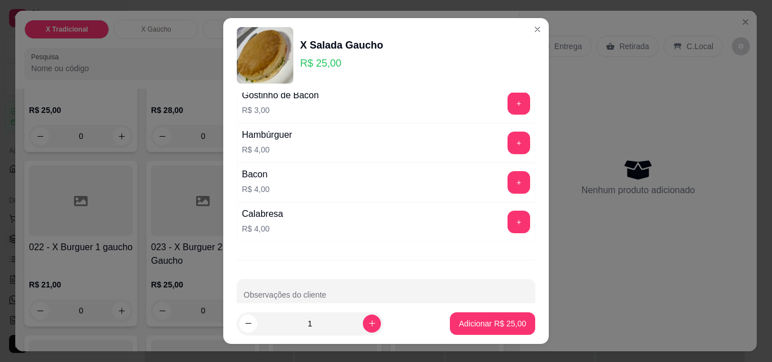
scroll to position [193, 0]
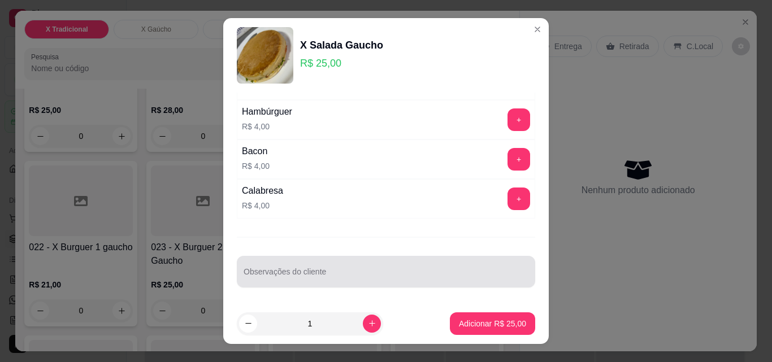
click at [395, 271] on input "Observações do cliente" at bounding box center [386, 276] width 285 height 11
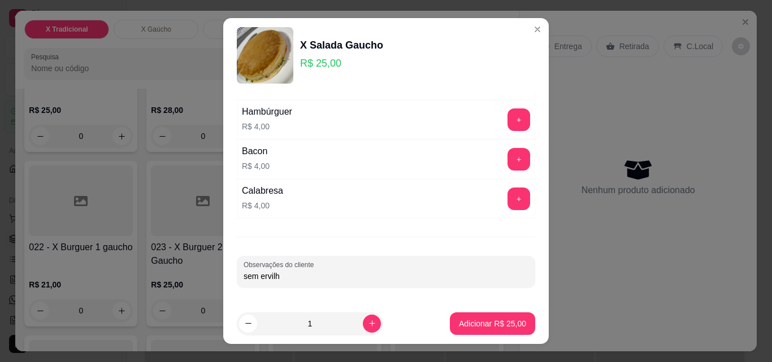
type input "sem ervilha"
click at [462, 325] on p "Adicionar R$ 25,00" at bounding box center [492, 323] width 67 height 11
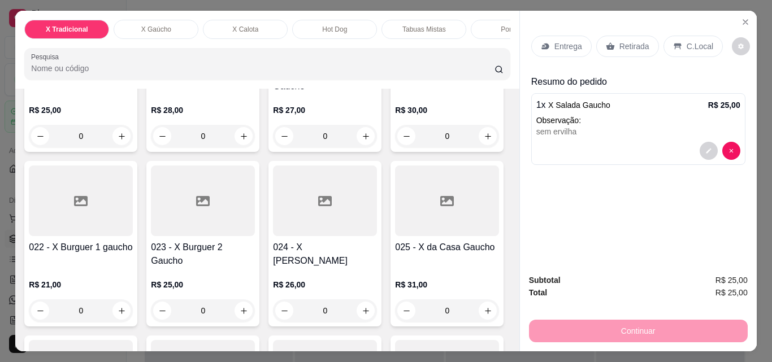
click at [422, 25] on p "Tabuas Mistas" at bounding box center [424, 29] width 44 height 9
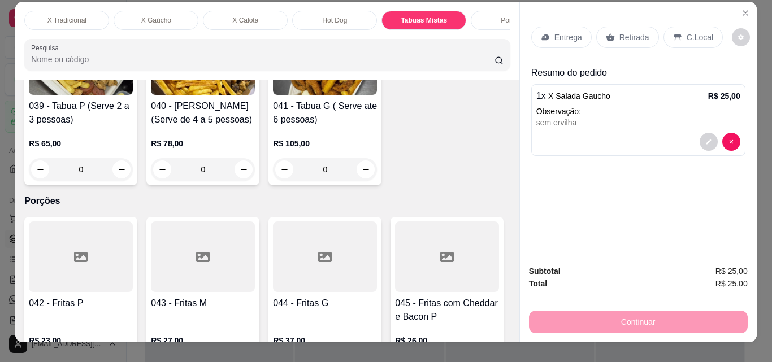
scroll to position [0, 0]
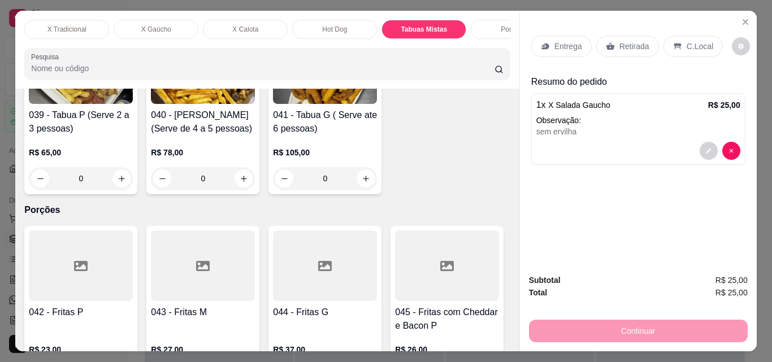
drag, startPoint x: 491, startPoint y: 25, endPoint x: 490, endPoint y: 41, distance: 15.3
click at [487, 24] on div "Porções" at bounding box center [513, 29] width 85 height 19
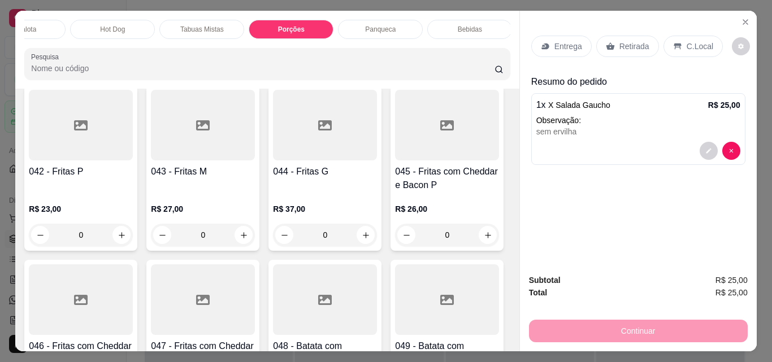
scroll to position [0, 226]
click at [477, 29] on div "Bebidas" at bounding box center [465, 29] width 85 height 19
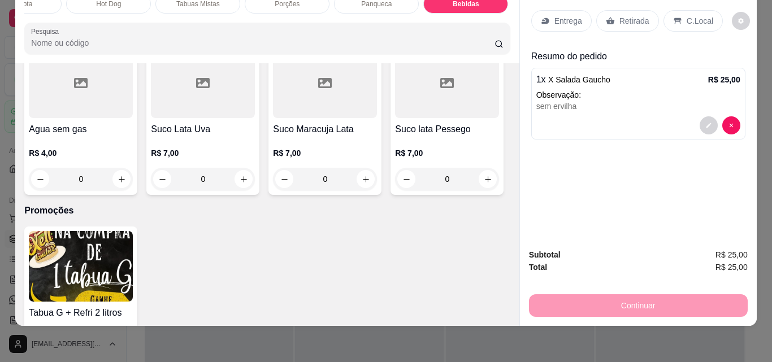
scroll to position [4215, 0]
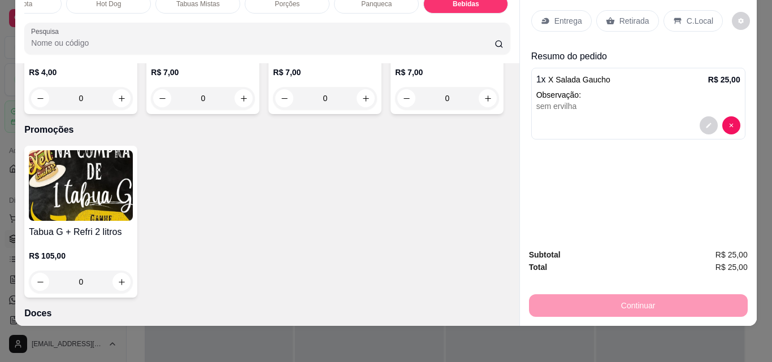
type input "1"
click at [633, 215] on div "Entrega Retirada C.Local Resumo do pedido 1 x X Salada Gaucho R$ 25,00 Observaç…" at bounding box center [638, 112] width 237 height 254
click at [568, 15] on p "Entrega" at bounding box center [569, 20] width 28 height 11
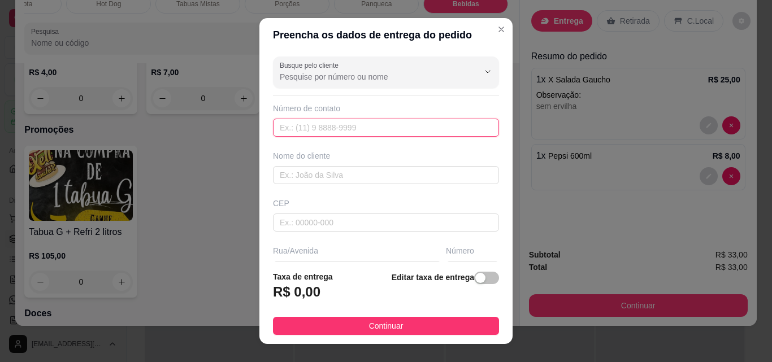
click at [334, 123] on input "text" at bounding box center [386, 128] width 226 height 18
paste input "[PHONE_NUMBER]"
type input "[PHONE_NUMBER]"
drag, startPoint x: 343, startPoint y: 131, endPoint x: 263, endPoint y: 125, distance: 80.5
click at [263, 125] on div "Busque pelo cliente Número de contato [PHONE_NUMBER] Nome do cliente CEP Rua/[G…" at bounding box center [385, 157] width 253 height 210
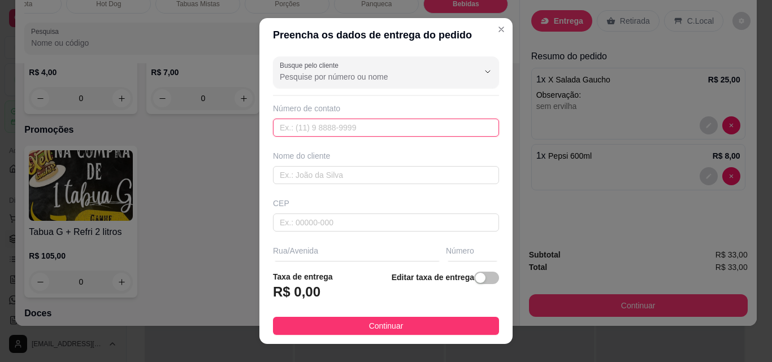
click at [324, 128] on input "text" at bounding box center [386, 128] width 226 height 18
paste input "[PHONE_NUMBER]"
type input "[PHONE_NUMBER]"
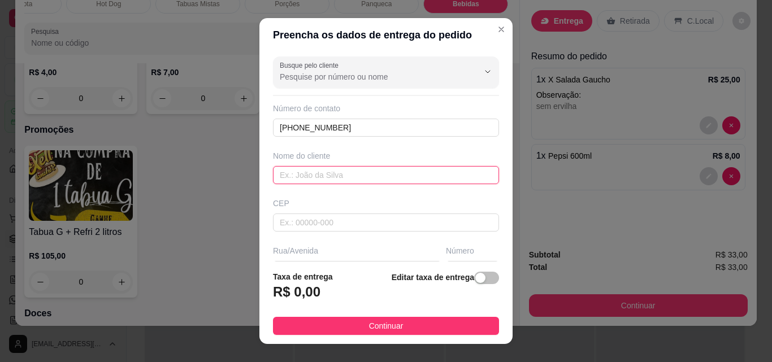
click at [328, 181] on input "text" at bounding box center [386, 175] width 226 height 18
type input "suelen"
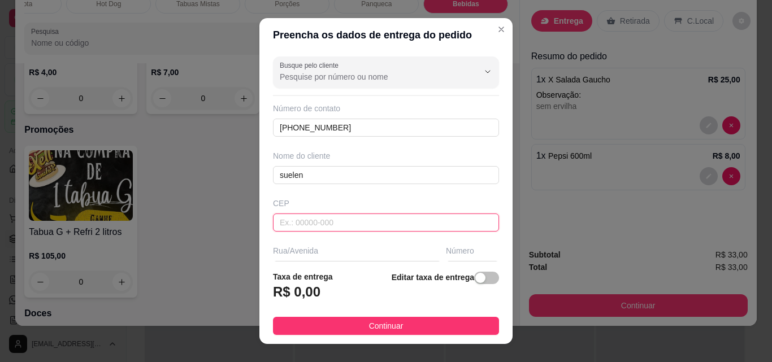
click at [299, 220] on input "text" at bounding box center [386, 223] width 226 height 18
type input "88820000"
type input "Içara"
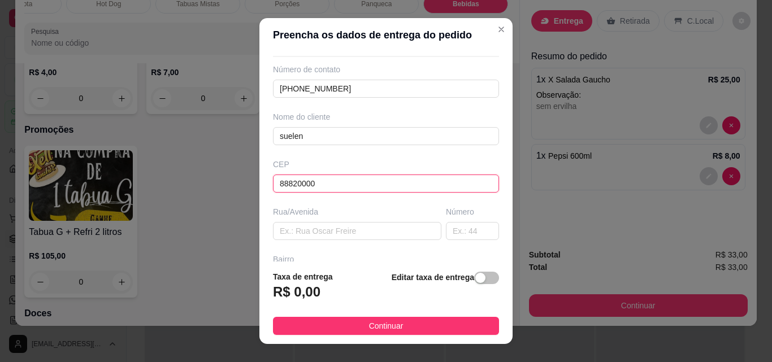
scroll to position [57, 0]
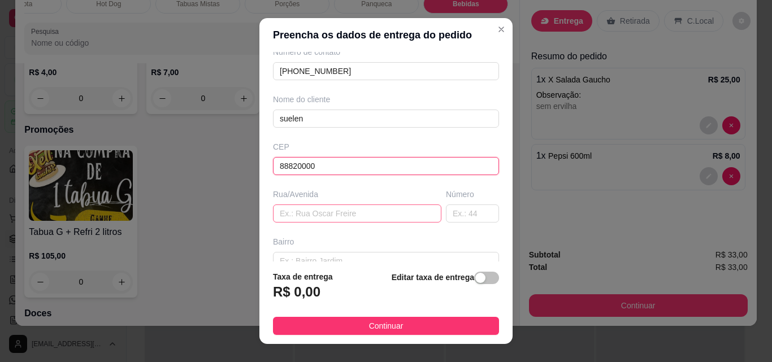
type input "88820000"
click at [344, 215] on input "text" at bounding box center [357, 214] width 168 height 18
type input "c"
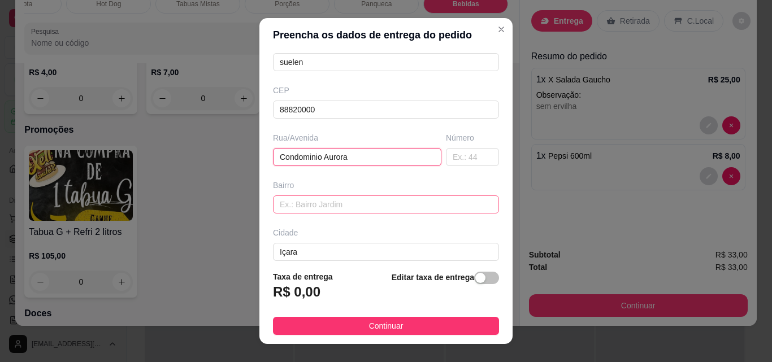
type input "Condominio Aurora"
click at [388, 205] on input "text" at bounding box center [386, 205] width 226 height 18
type input "casa 64"
click at [456, 159] on input "text" at bounding box center [472, 157] width 53 height 18
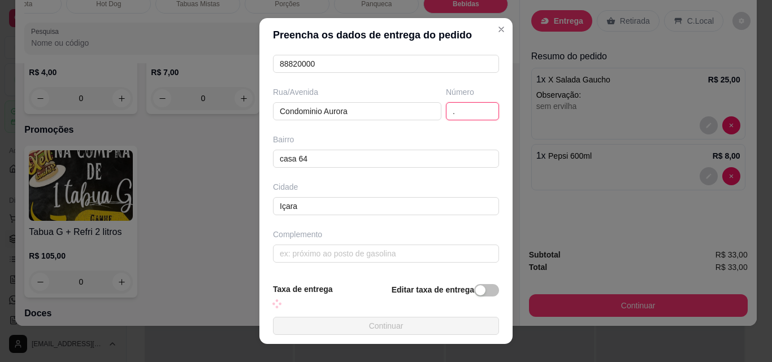
scroll to position [171, 0]
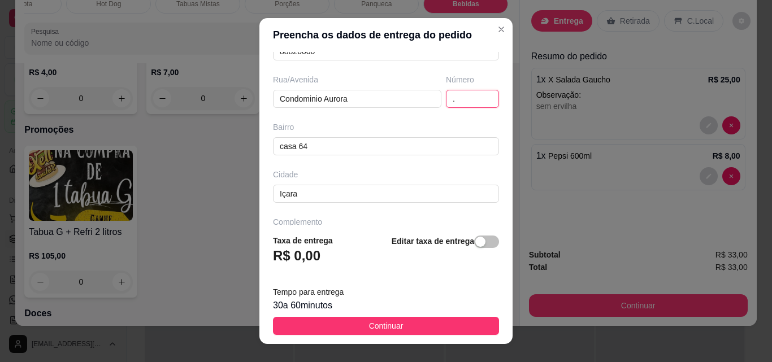
type input "."
drag, startPoint x: 296, startPoint y: 250, endPoint x: 296, endPoint y: 240, distance: 10.8
click at [296, 250] on h3 "R$ 0,00" at bounding box center [296, 256] width 47 height 18
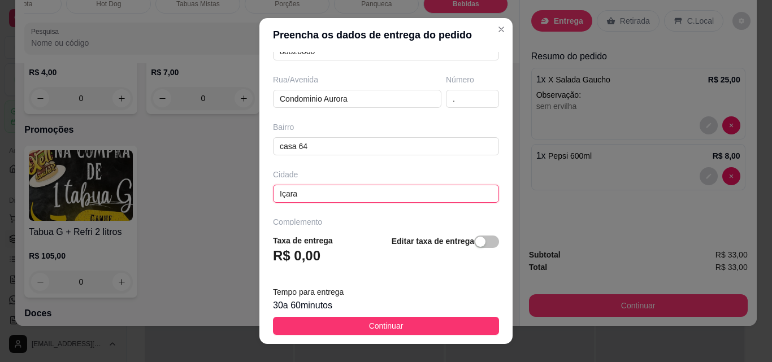
click at [297, 195] on input "Içara" at bounding box center [386, 194] width 226 height 18
click at [306, 222] on div "Complemento" at bounding box center [386, 222] width 226 height 11
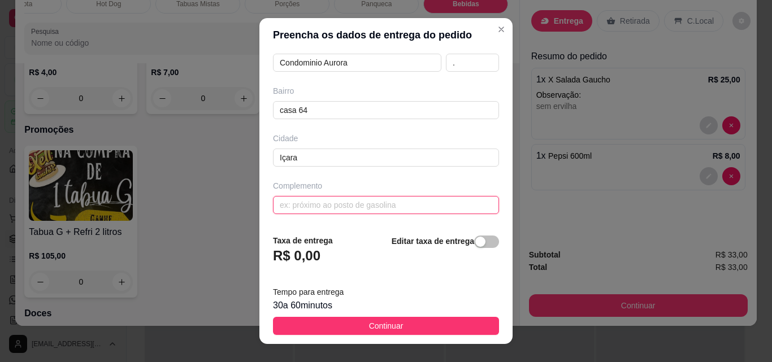
click at [313, 205] on input "text" at bounding box center [386, 205] width 226 height 18
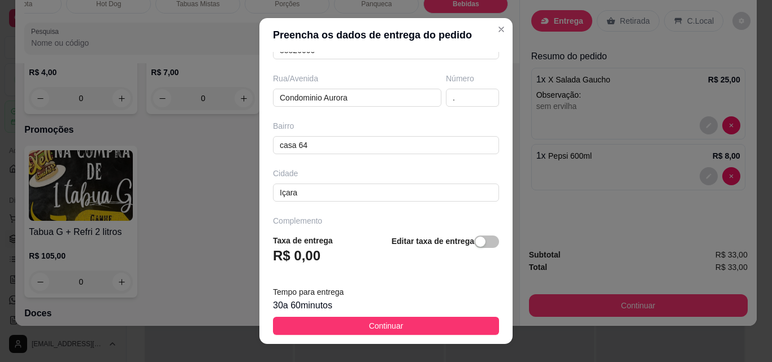
scroll to position [207, 0]
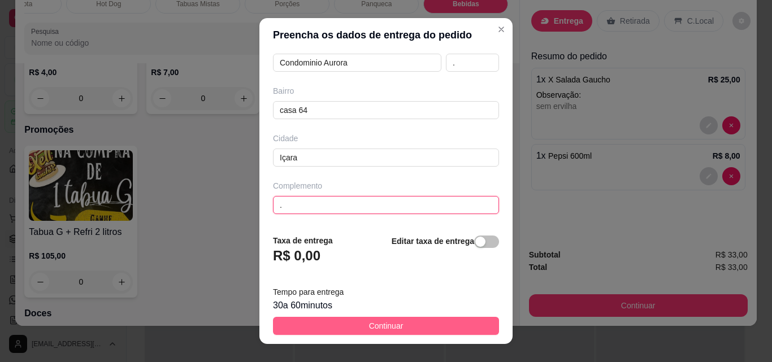
type input "."
click at [369, 325] on span "Continuar" at bounding box center [386, 326] width 34 height 12
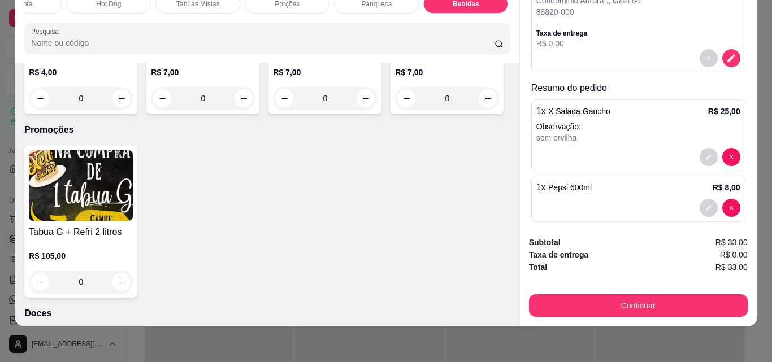
scroll to position [124, 0]
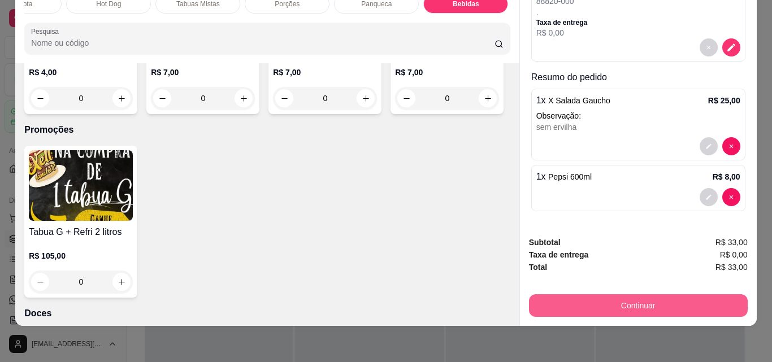
click at [630, 302] on button "Continuar" at bounding box center [638, 306] width 219 height 23
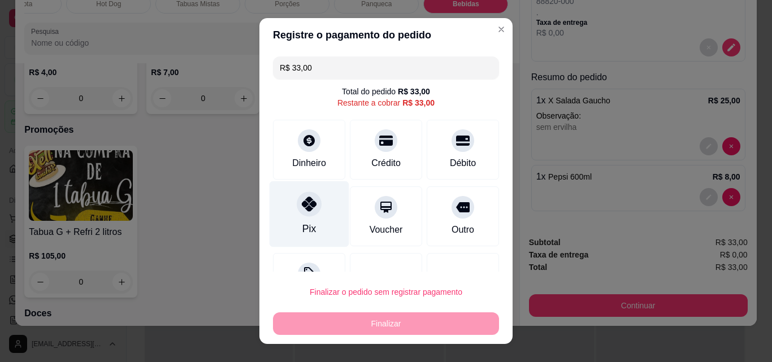
scroll to position [46, 0]
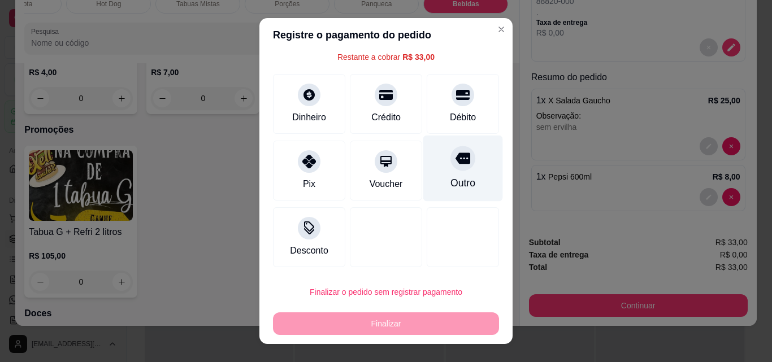
click at [438, 175] on div "Outro" at bounding box center [463, 169] width 80 height 66
type input "R$ 0,00"
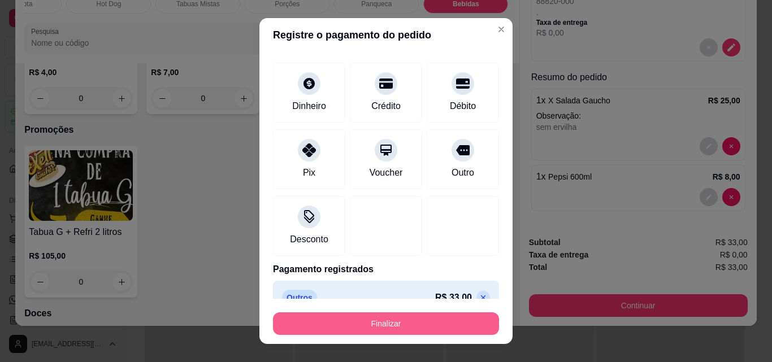
click at [402, 319] on button "Finalizar" at bounding box center [386, 324] width 226 height 23
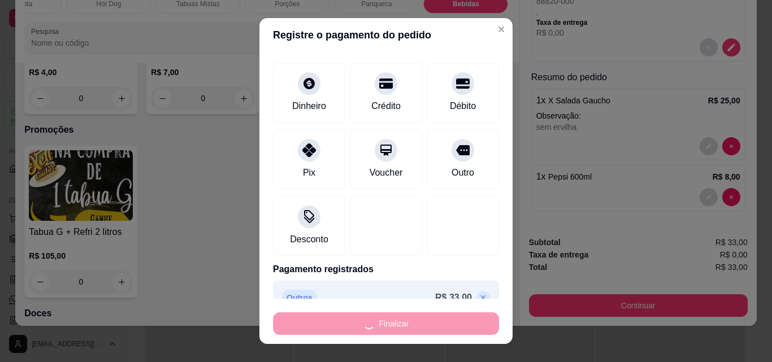
type input "0"
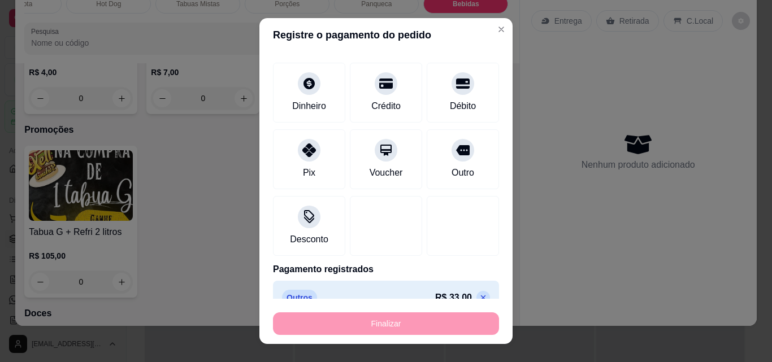
type input "-R$ 33,00"
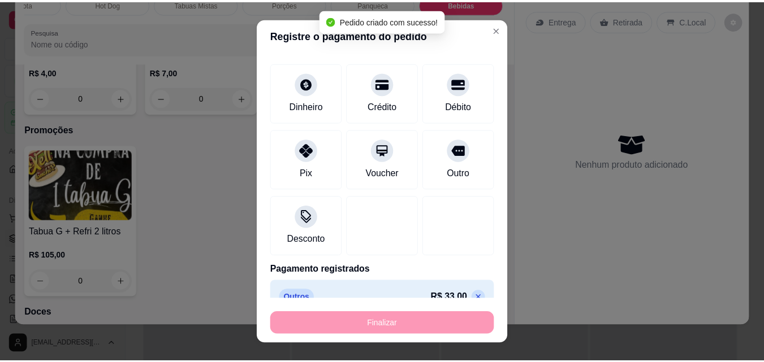
scroll to position [0, 0]
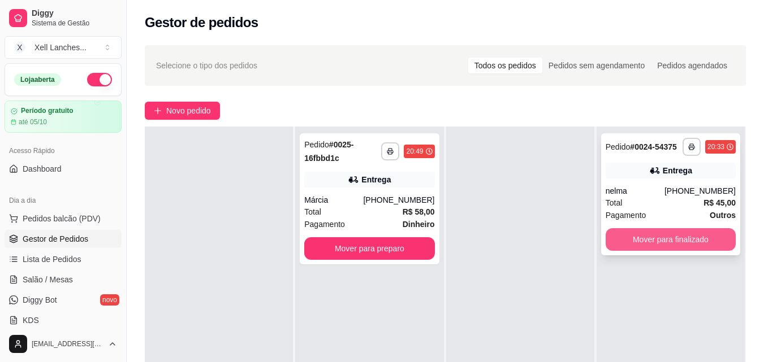
click at [658, 239] on button "Mover para finalizado" at bounding box center [670, 239] width 130 height 23
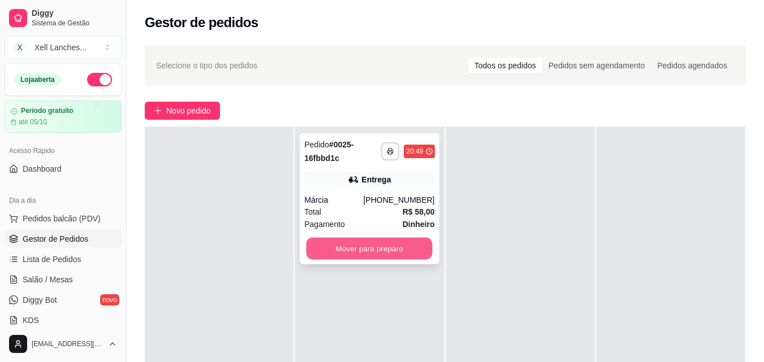
click at [360, 244] on button "Mover para preparo" at bounding box center [369, 249] width 126 height 22
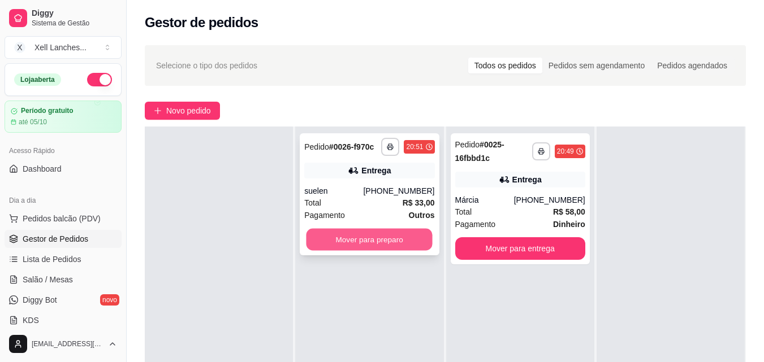
click at [389, 237] on button "Mover para preparo" at bounding box center [369, 240] width 126 height 22
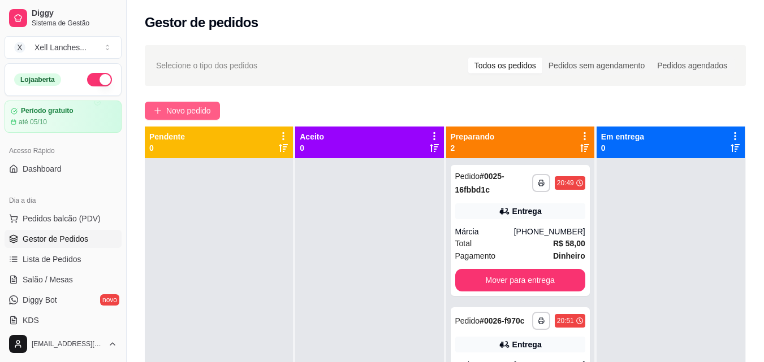
click at [173, 111] on span "Novo pedido" at bounding box center [188, 111] width 45 height 12
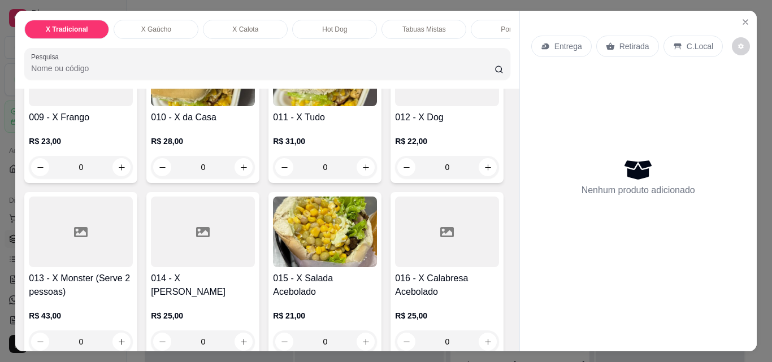
scroll to position [509, 0]
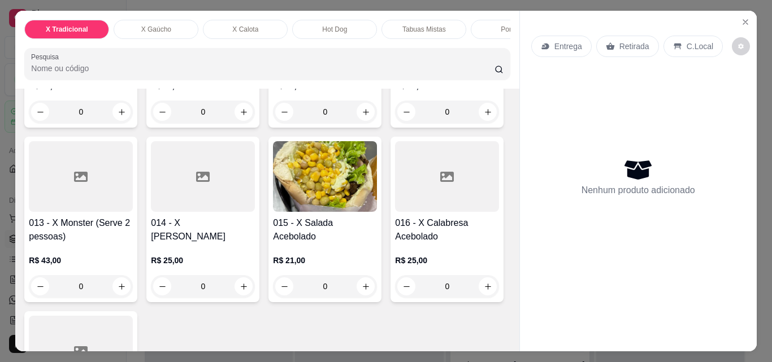
click at [151, 123] on div "0" at bounding box center [203, 112] width 104 height 23
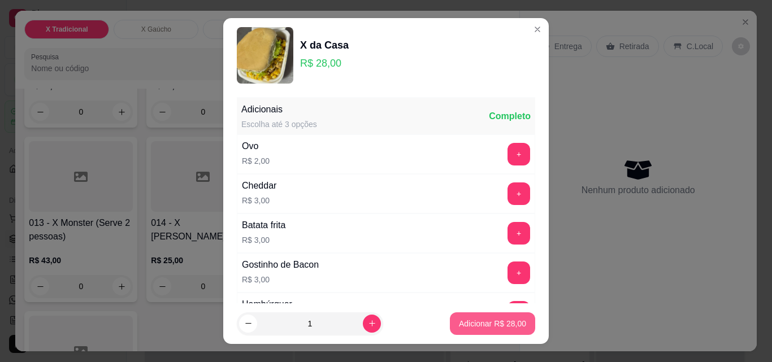
click at [488, 326] on p "Adicionar R$ 28,00" at bounding box center [492, 323] width 67 height 11
type input "1"
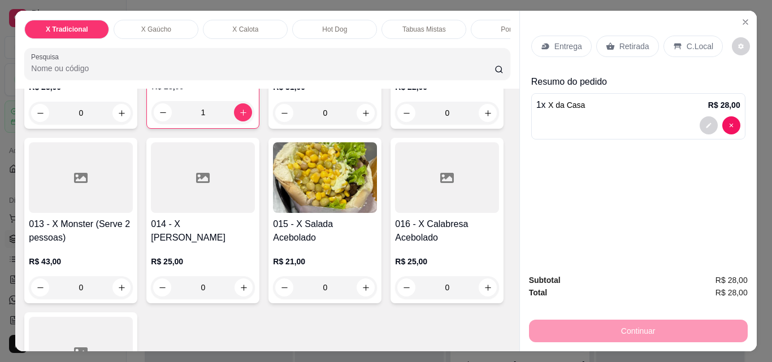
click at [555, 45] on p "Entrega" at bounding box center [569, 46] width 28 height 11
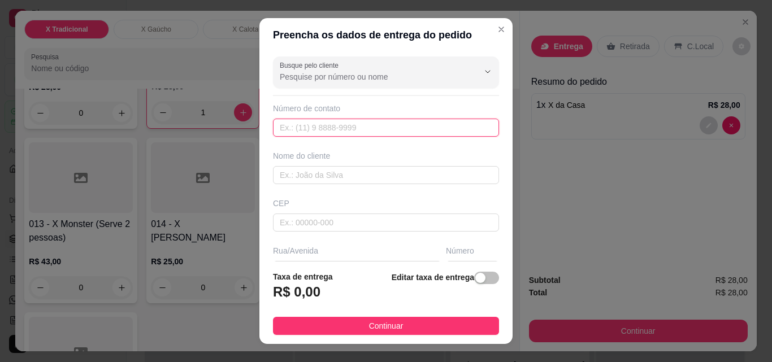
click at [308, 133] on input "text" at bounding box center [386, 128] width 226 height 18
paste input "[PHONE_NUMBER]"
type input "[PHONE_NUMBER]"
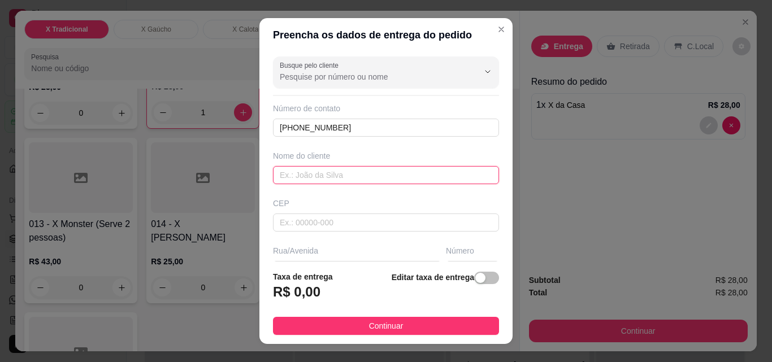
click at [304, 172] on input "text" at bounding box center [386, 175] width 226 height 18
type input "Moises"
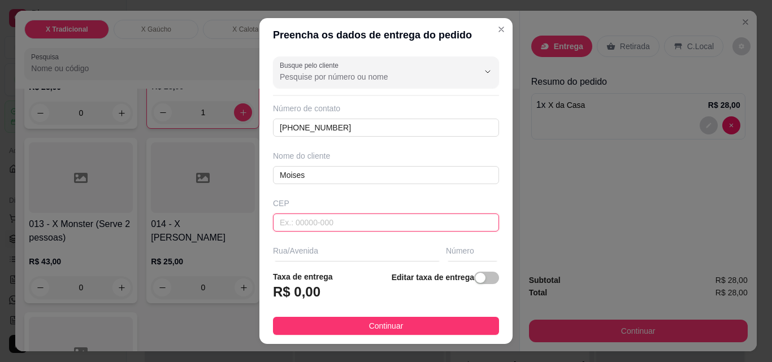
click at [318, 223] on input "text" at bounding box center [386, 223] width 226 height 18
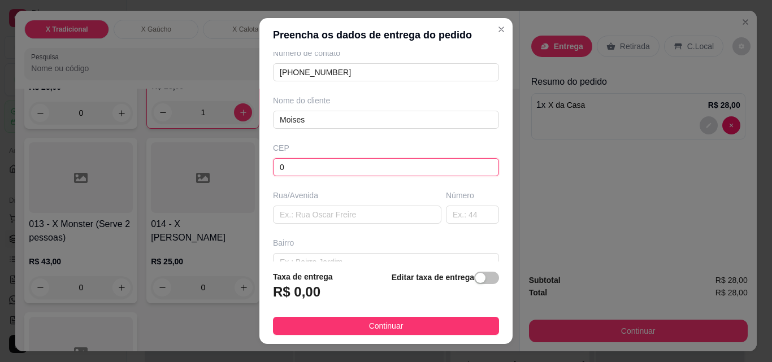
scroll to position [113, 0]
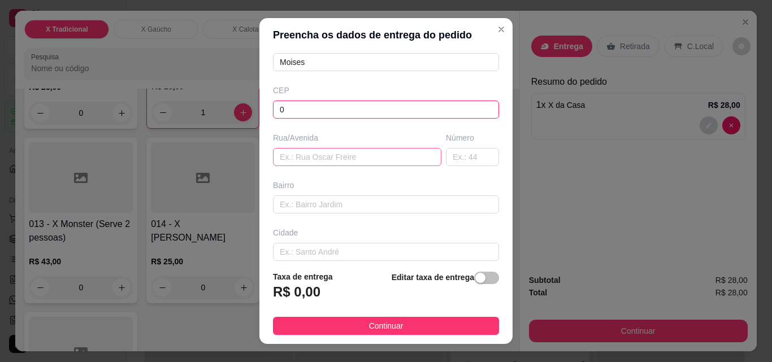
type input "0"
click at [291, 157] on input "text" at bounding box center [357, 157] width 168 height 18
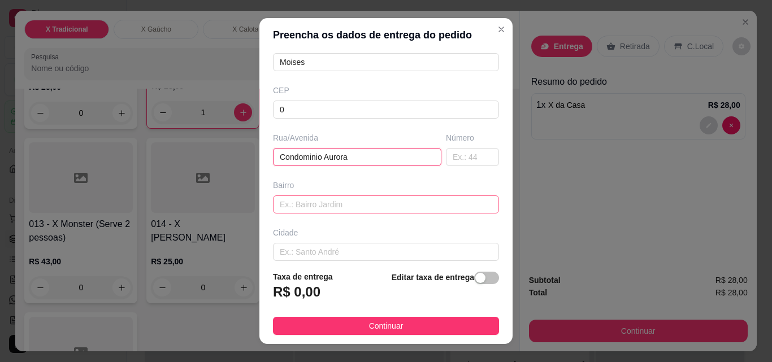
type input "Condominio Aurora"
click at [314, 207] on input "text" at bounding box center [386, 205] width 226 height 18
type input "casa 45"
click at [451, 158] on input "text" at bounding box center [472, 157] width 53 height 18
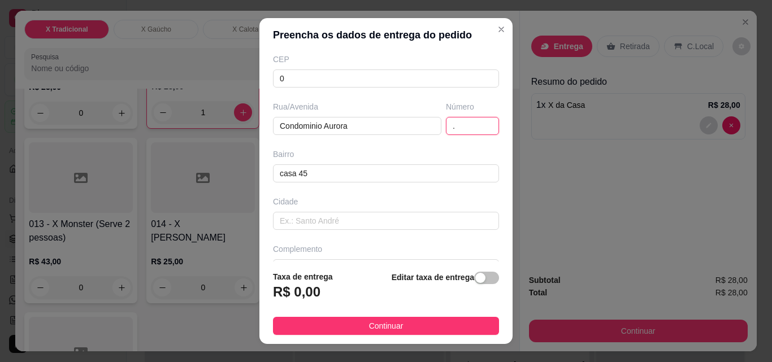
scroll to position [171, 0]
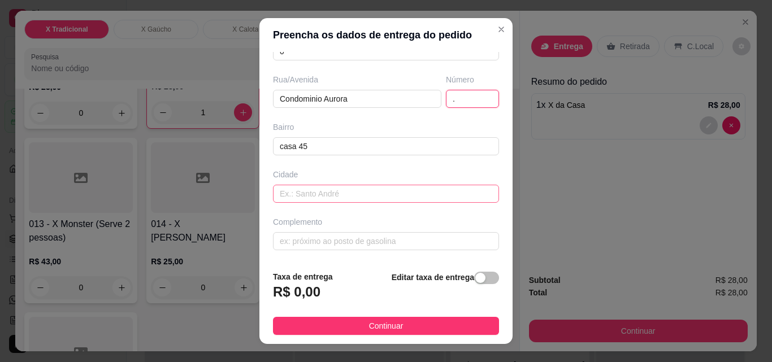
type input "."
click at [344, 189] on input "text" at bounding box center [386, 194] width 226 height 18
type input "."
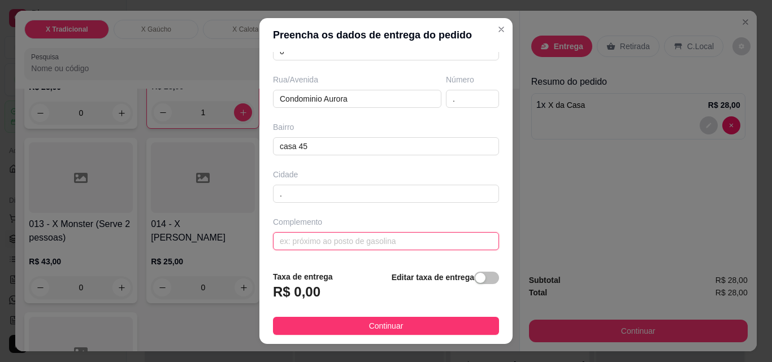
click at [341, 240] on input "text" at bounding box center [386, 241] width 226 height 18
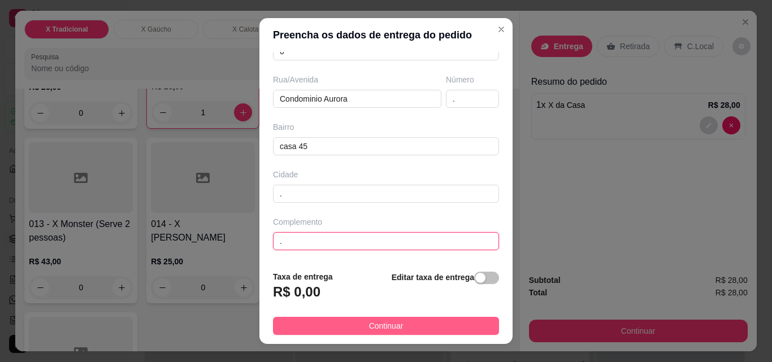
type input "."
click at [412, 321] on button "Continuar" at bounding box center [386, 326] width 226 height 18
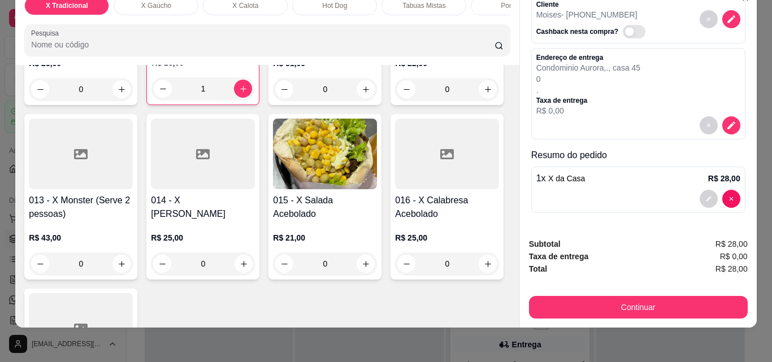
scroll to position [29, 0]
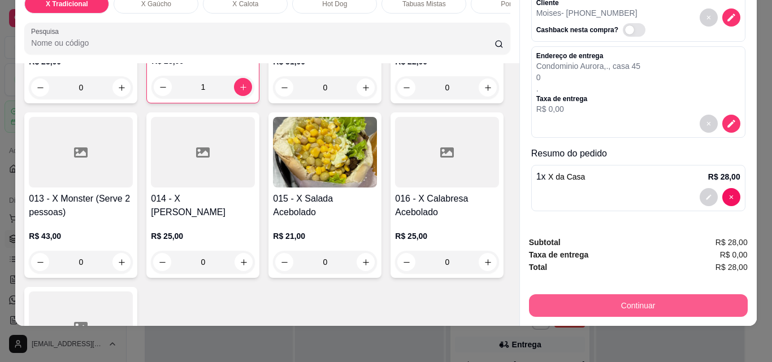
click at [629, 297] on button "Continuar" at bounding box center [638, 306] width 219 height 23
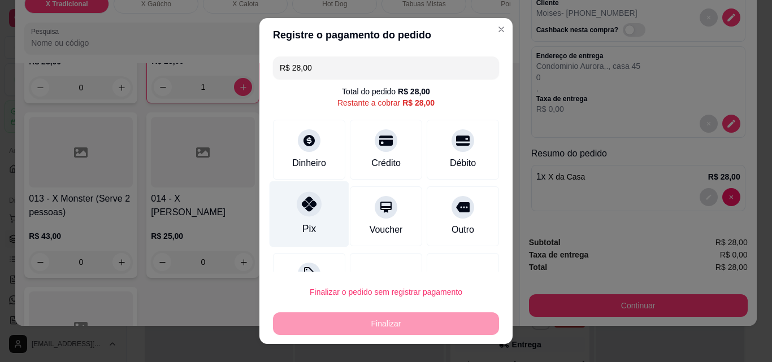
click at [314, 225] on div "Pix" at bounding box center [310, 214] width 80 height 66
type input "R$ 0,00"
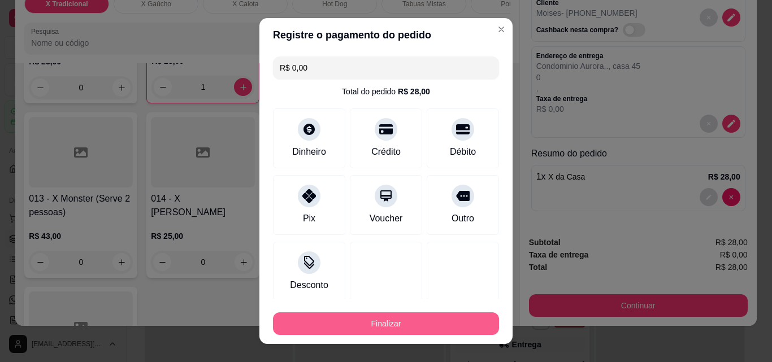
click at [380, 316] on button "Finalizar" at bounding box center [386, 324] width 226 height 23
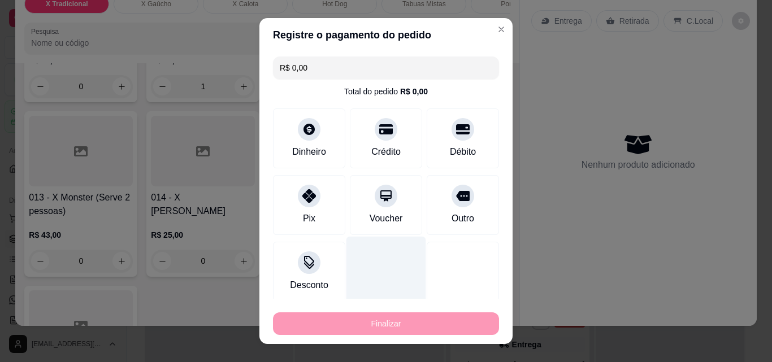
type input "0"
type input "-R$ 28,00"
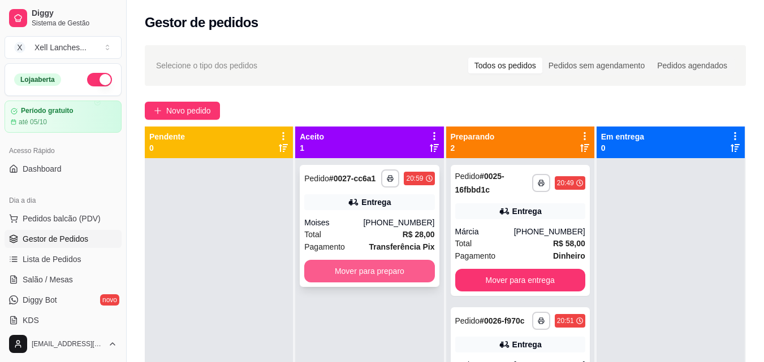
click at [397, 266] on button "Mover para preparo" at bounding box center [369, 271] width 130 height 23
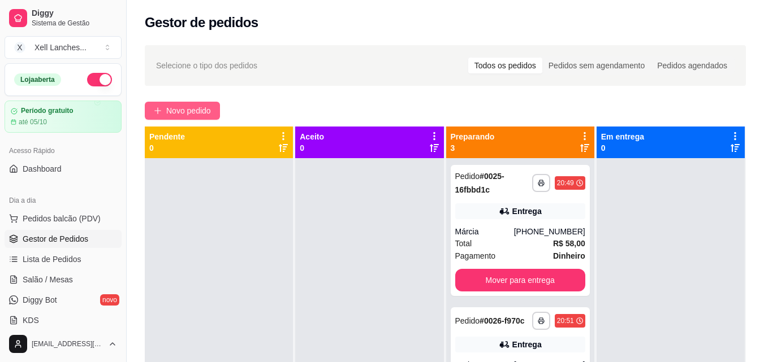
click at [178, 105] on span "Novo pedido" at bounding box center [188, 111] width 45 height 12
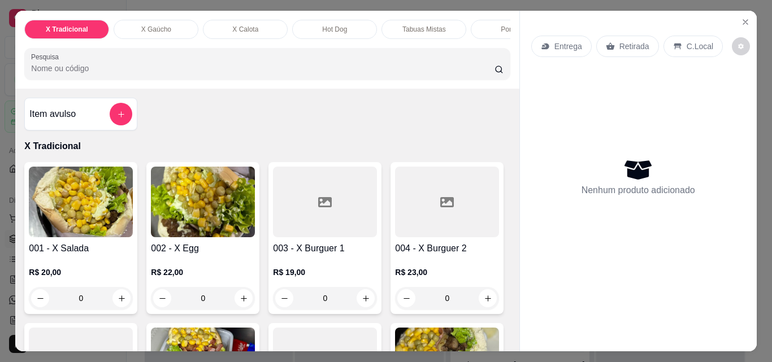
click at [161, 26] on p "X Gaúcho" at bounding box center [156, 29] width 30 height 9
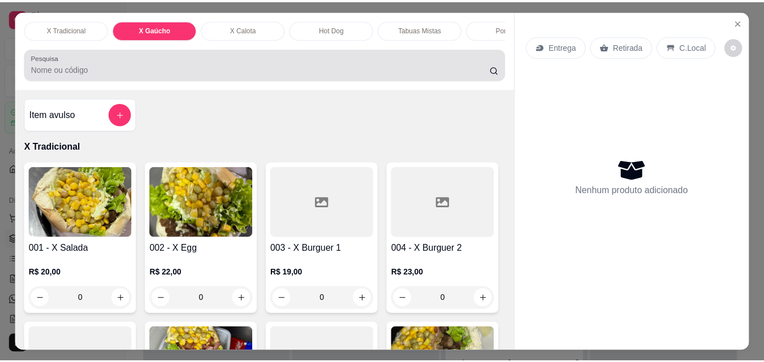
scroll to position [29, 0]
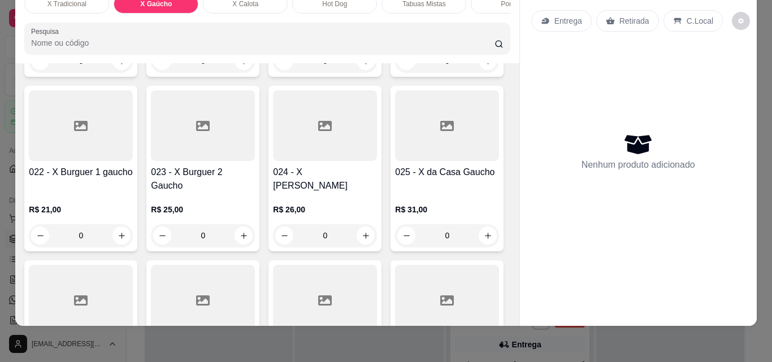
click at [325, 18] on h4 "020 - X Calabresa Gaucho" at bounding box center [325, 4] width 104 height 27
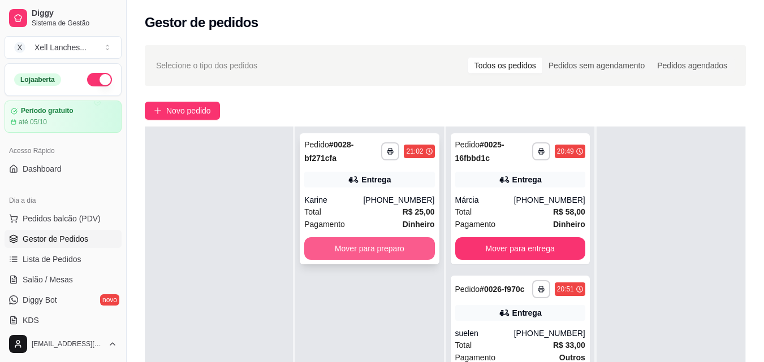
click at [363, 248] on button "Mover para preparo" at bounding box center [369, 248] width 130 height 23
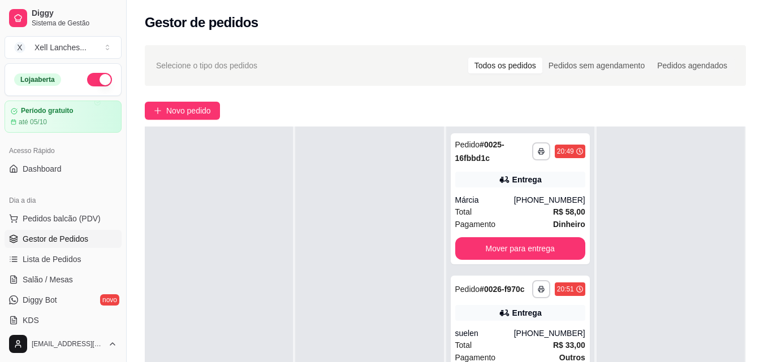
click at [354, 239] on div at bounding box center [369, 308] width 148 height 362
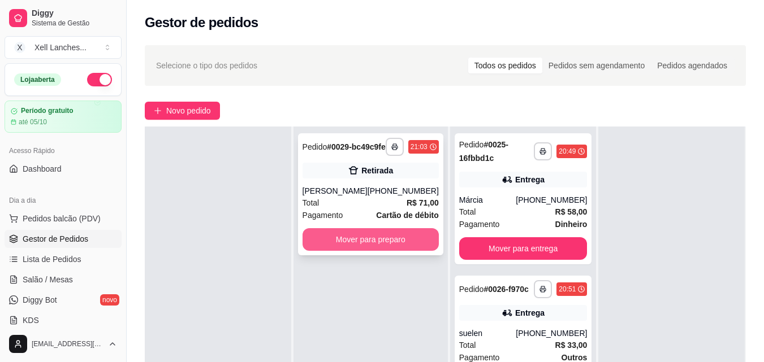
click at [385, 251] on button "Mover para preparo" at bounding box center [370, 239] width 136 height 23
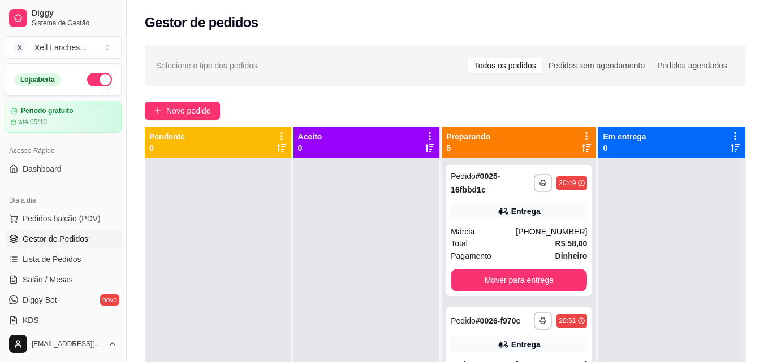
drag, startPoint x: 311, startPoint y: 322, endPoint x: 241, endPoint y: 248, distance: 102.8
click at [249, 235] on div at bounding box center [218, 339] width 146 height 362
click at [192, 110] on span "Novo pedido" at bounding box center [188, 111] width 45 height 12
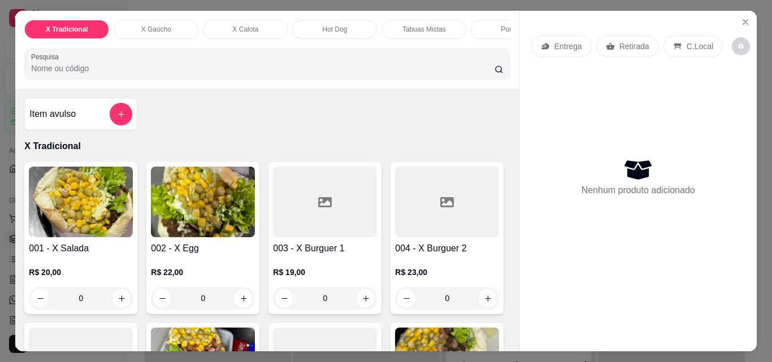
scroll to position [170, 0]
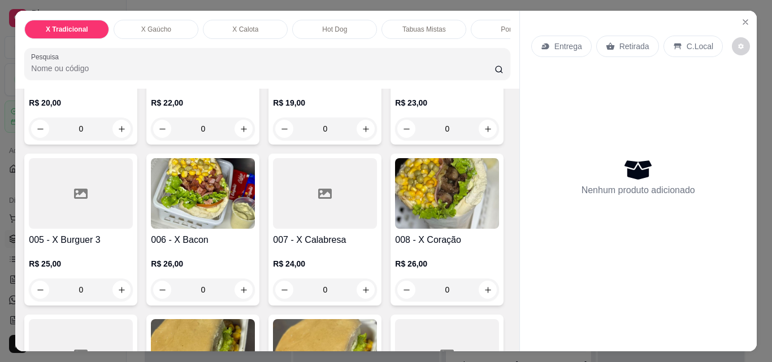
click at [159, 27] on p "X Gaúcho" at bounding box center [156, 29] width 30 height 9
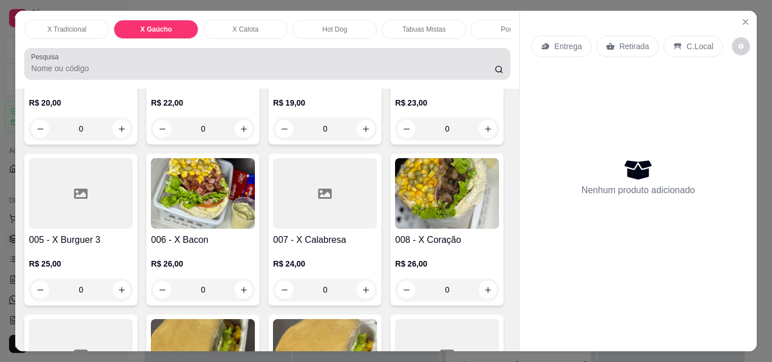
scroll to position [29, 0]
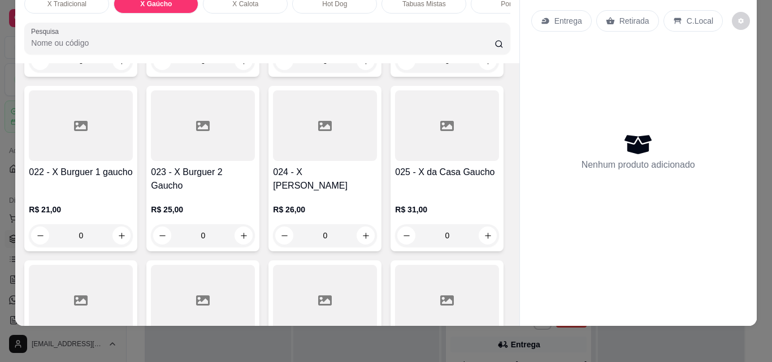
click at [120, 72] on div "0" at bounding box center [81, 61] width 104 height 23
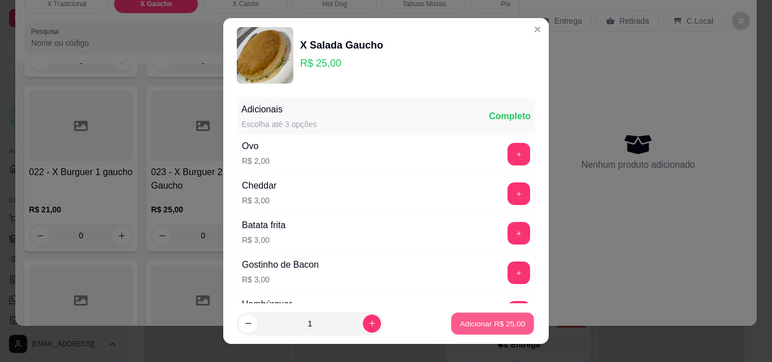
click at [491, 321] on p "Adicionar R$ 25,00" at bounding box center [493, 323] width 66 height 11
type input "1"
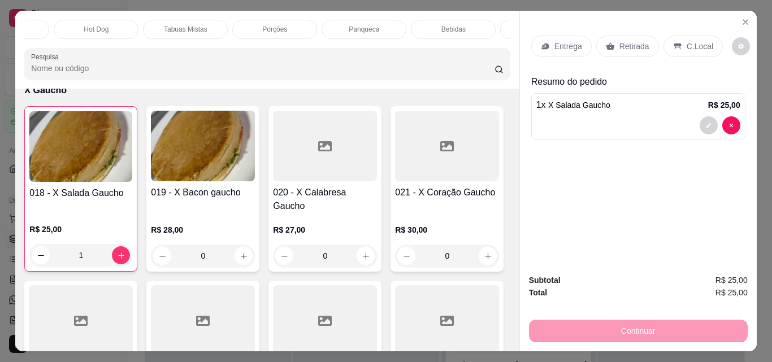
scroll to position [0, 271]
drag, startPoint x: 426, startPoint y: 23, endPoint x: 419, endPoint y: 32, distance: 11.4
click at [426, 25] on p "Bebidas" at bounding box center [421, 29] width 24 height 9
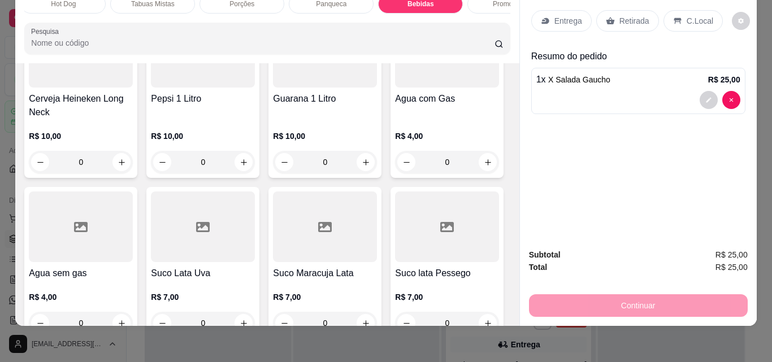
scroll to position [4046, 0]
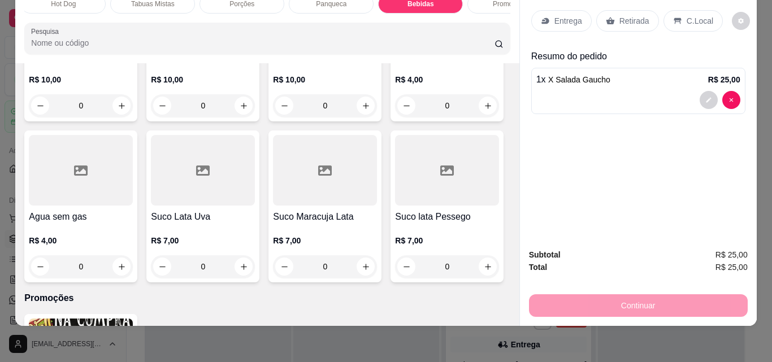
type input "1"
click at [565, 15] on p "Entrega" at bounding box center [569, 20] width 28 height 11
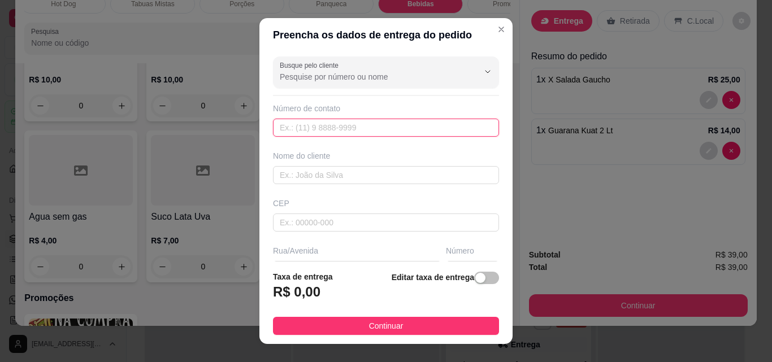
click at [324, 132] on input "text" at bounding box center [386, 128] width 226 height 18
click at [341, 123] on input "text" at bounding box center [386, 128] width 226 height 18
paste input "[PHONE_NUMBER]"
type input "[PHONE_NUMBER]"
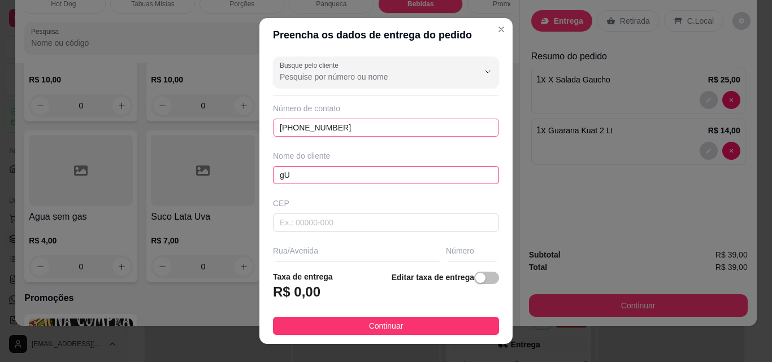
type input "g"
type input "Guerreiro"
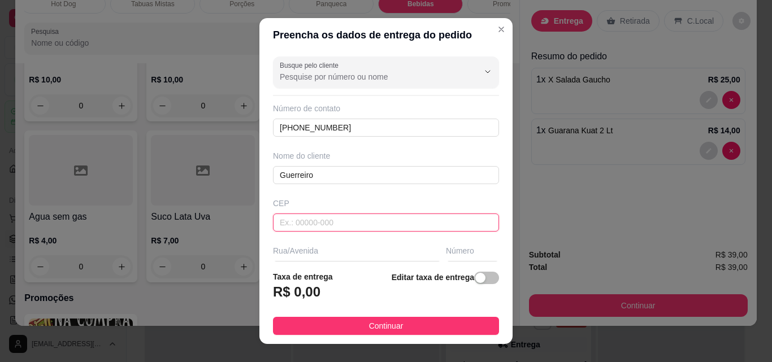
click at [306, 225] on input "text" at bounding box center [386, 223] width 226 height 18
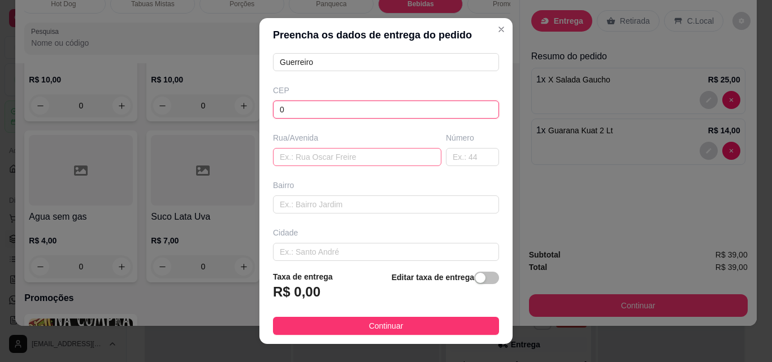
type input "0"
click at [297, 164] on input "text" at bounding box center [357, 157] width 168 height 18
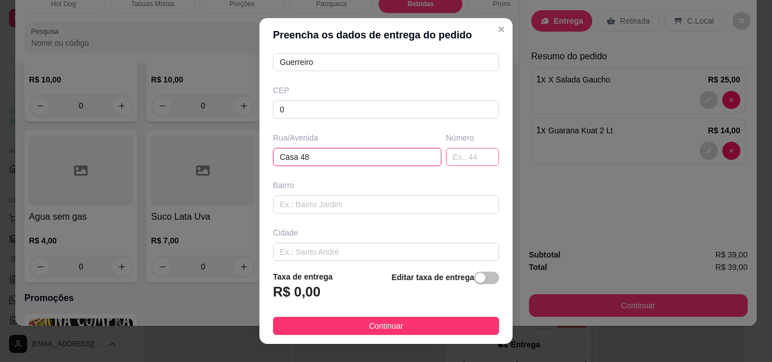
type input "Casa 48"
click at [457, 165] on input "text" at bounding box center [472, 157] width 53 height 18
type input "."
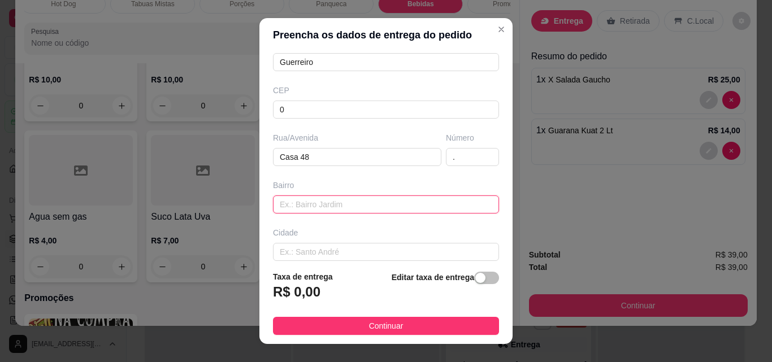
click at [339, 207] on input "text" at bounding box center [386, 205] width 226 height 18
type input "."
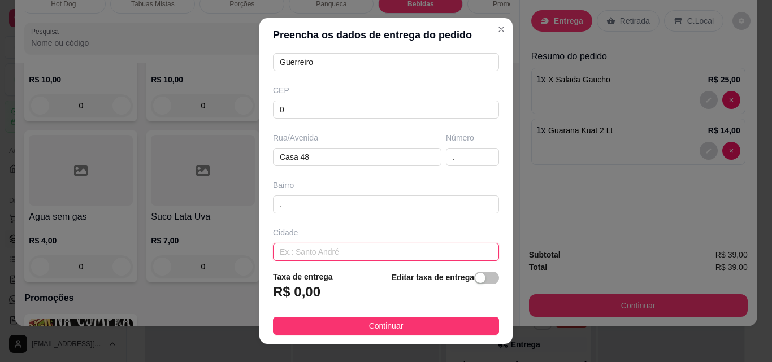
click at [337, 249] on input "text" at bounding box center [386, 252] width 226 height 18
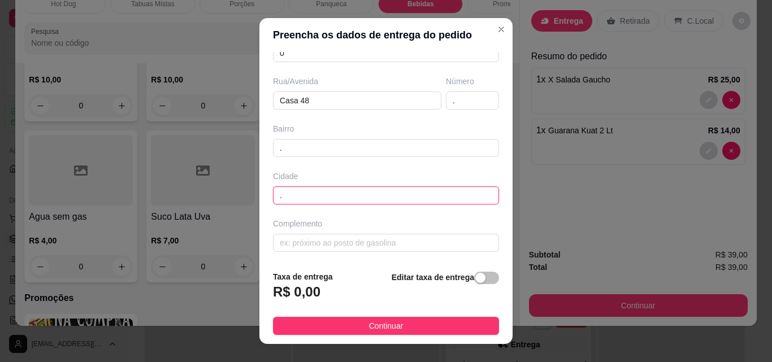
scroll to position [171, 0]
type input "."
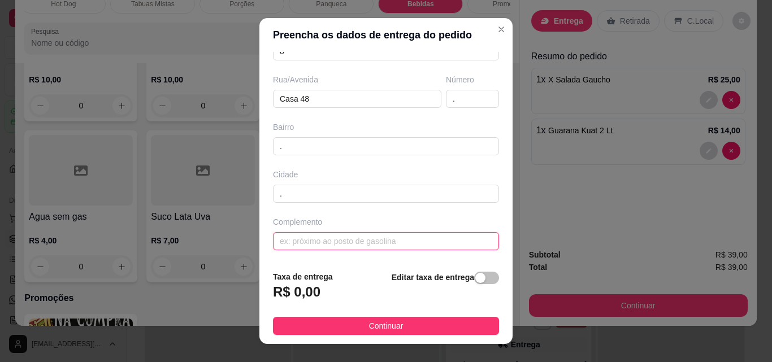
click at [304, 237] on input "text" at bounding box center [386, 241] width 226 height 18
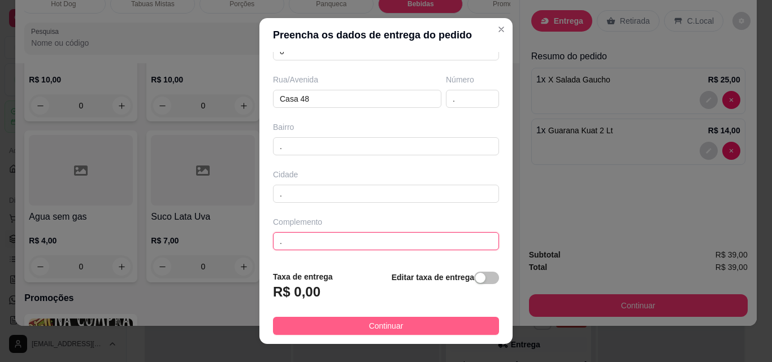
type input "."
click at [430, 323] on button "Continuar" at bounding box center [386, 326] width 226 height 18
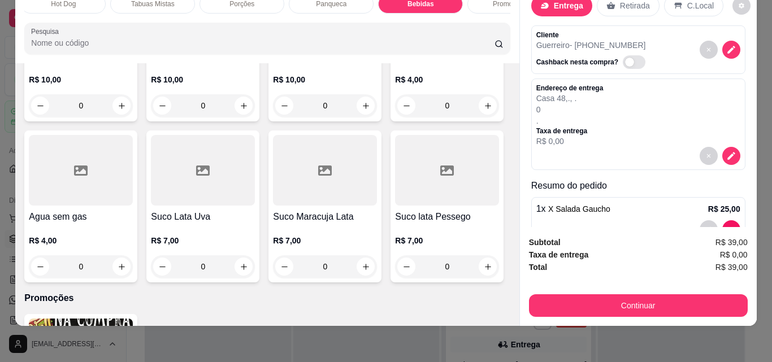
scroll to position [98, 0]
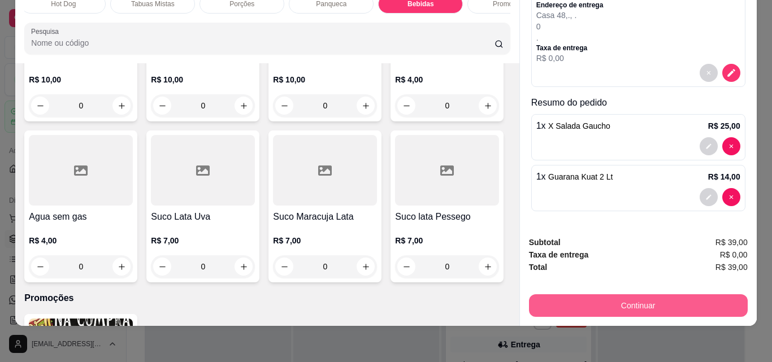
click at [585, 295] on button "Continuar" at bounding box center [638, 306] width 219 height 23
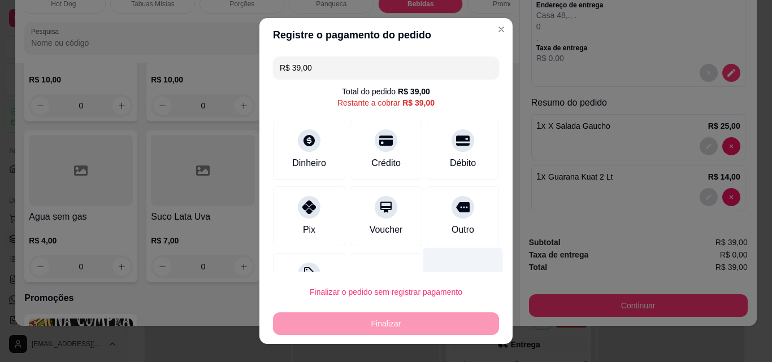
scroll to position [46, 0]
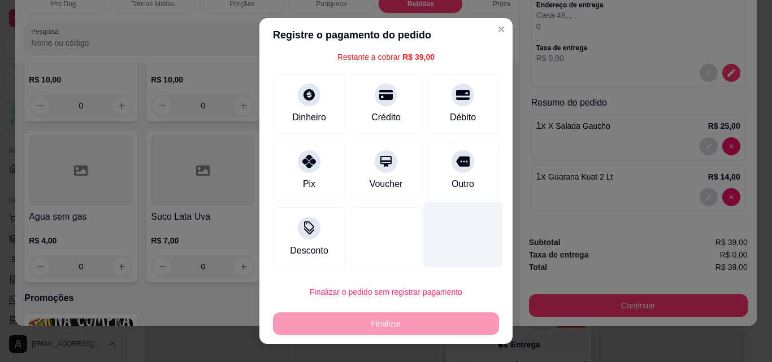
click at [426, 214] on div at bounding box center [463, 235] width 80 height 66
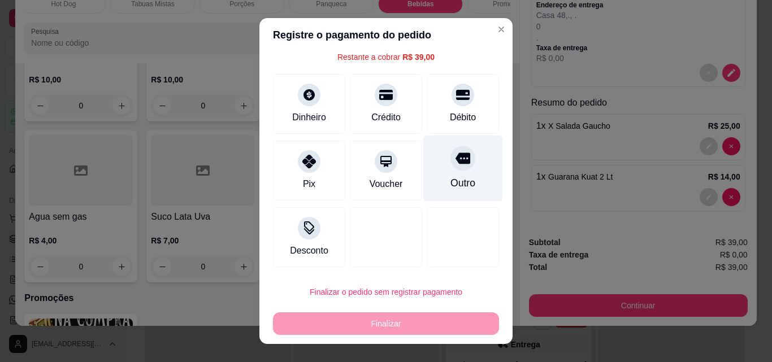
click at [441, 172] on div "Outro" at bounding box center [463, 169] width 80 height 66
type input "R$ 0,00"
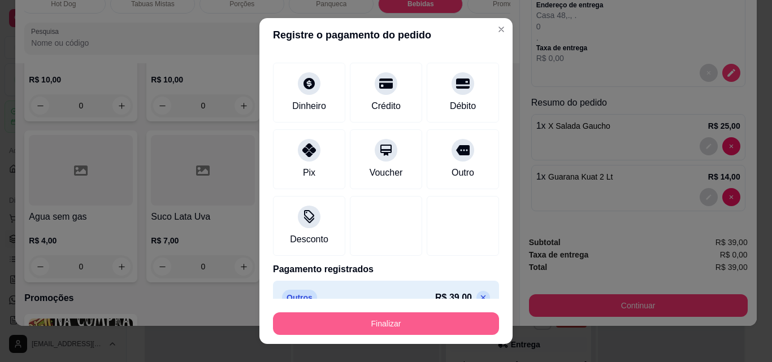
click at [387, 318] on button "Finalizar" at bounding box center [386, 324] width 226 height 23
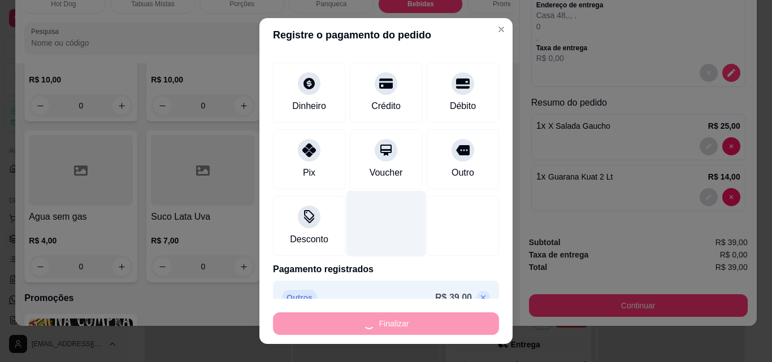
type input "0"
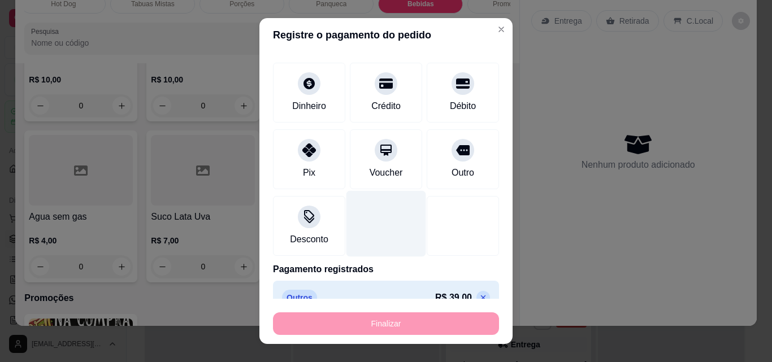
type input "-R$ 39,00"
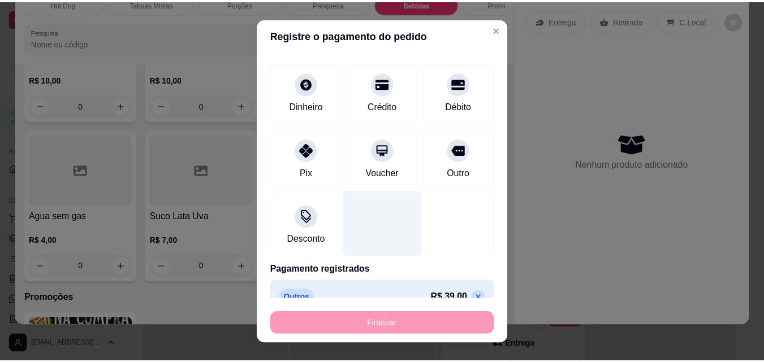
scroll to position [4045, 0]
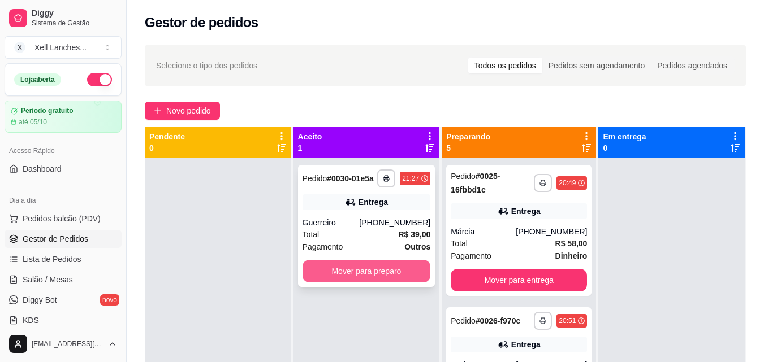
click at [367, 276] on button "Mover para preparo" at bounding box center [366, 271] width 128 height 23
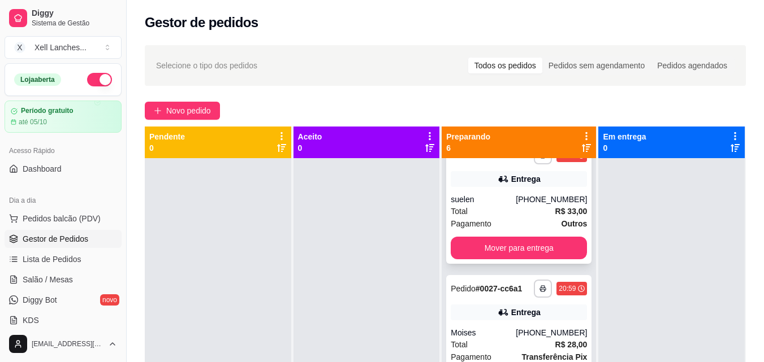
scroll to position [170, 0]
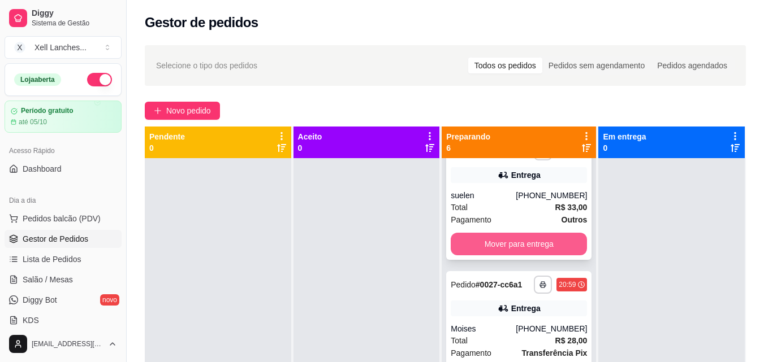
click at [499, 244] on button "Mover para entrega" at bounding box center [519, 244] width 136 height 23
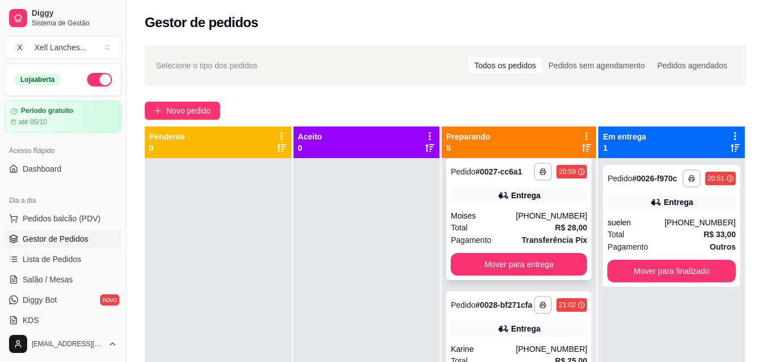
click at [501, 266] on button "Mover para entrega" at bounding box center [519, 264] width 136 height 23
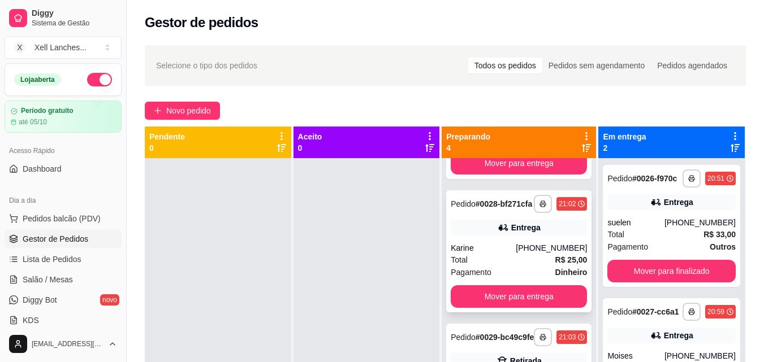
scroll to position [129, 0]
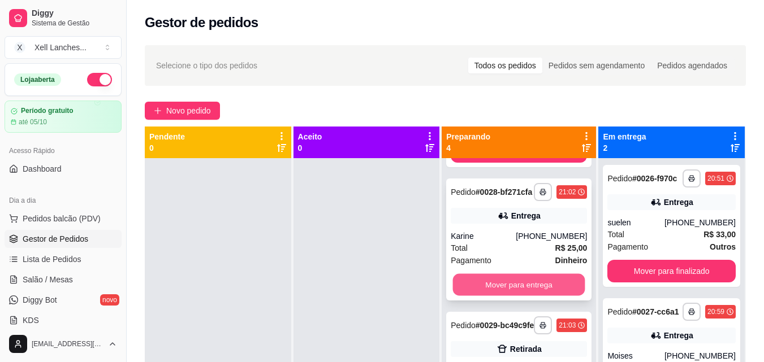
click at [500, 296] on button "Mover para entrega" at bounding box center [519, 285] width 132 height 22
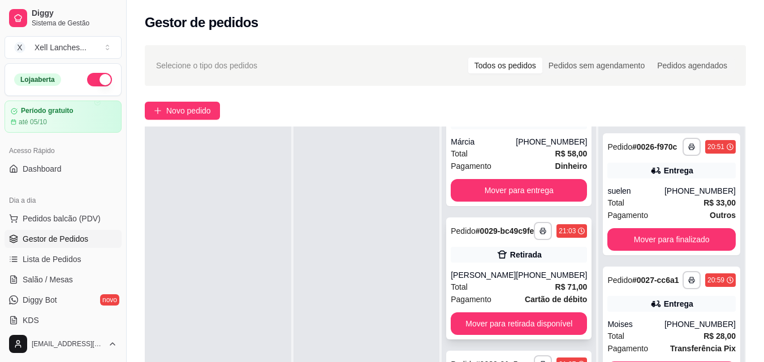
scroll to position [0, 0]
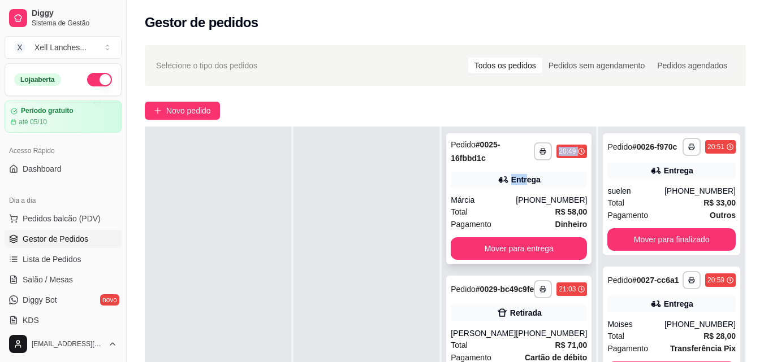
drag, startPoint x: 519, startPoint y: 167, endPoint x: 519, endPoint y: 161, distance: 6.8
click at [519, 161] on div "**********" at bounding box center [518, 198] width 145 height 131
drag, startPoint x: 298, startPoint y: 247, endPoint x: 302, endPoint y: 211, distance: 35.8
click at [298, 246] on div at bounding box center [366, 308] width 146 height 362
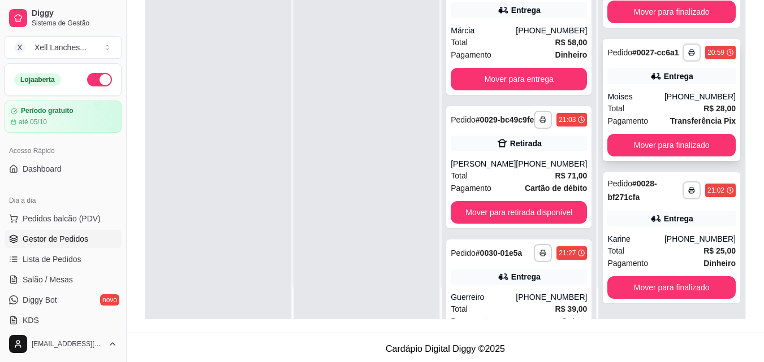
scroll to position [76, 0]
click at [655, 144] on button "Mover para finalizado" at bounding box center [671, 146] width 124 height 22
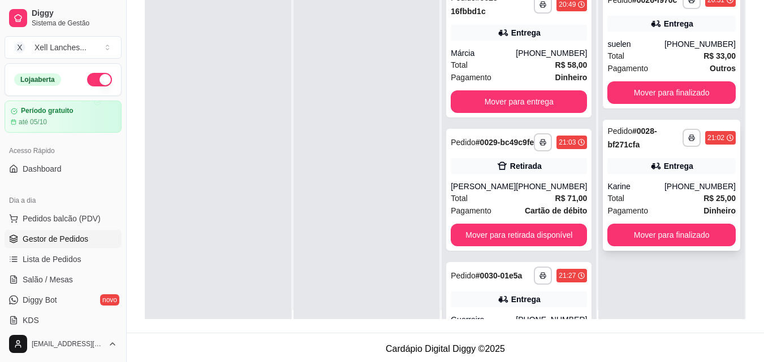
scroll to position [0, 0]
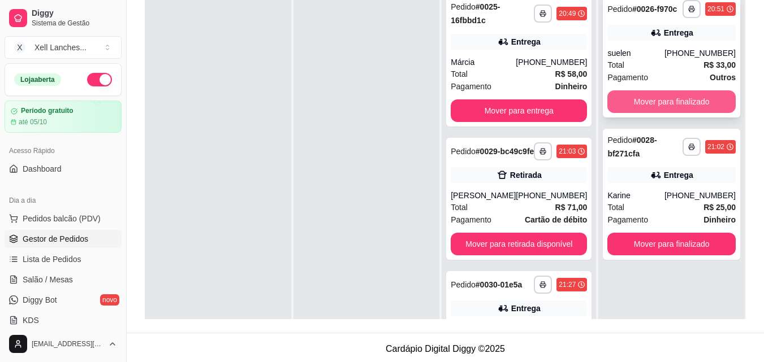
click at [655, 109] on button "Mover para finalizado" at bounding box center [671, 101] width 128 height 23
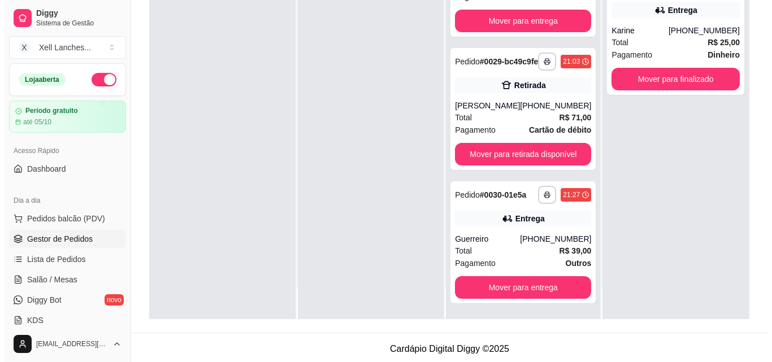
scroll to position [11, 0]
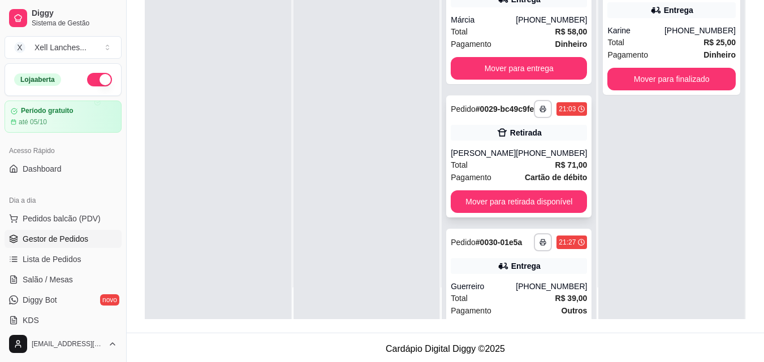
click at [525, 169] on div "Total R$ 71,00" at bounding box center [519, 165] width 136 height 12
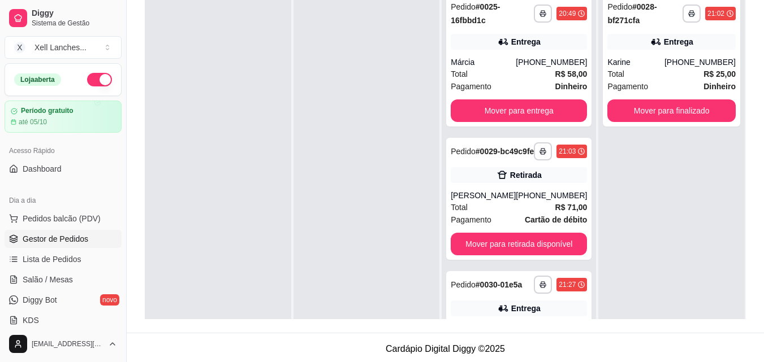
scroll to position [57, 0]
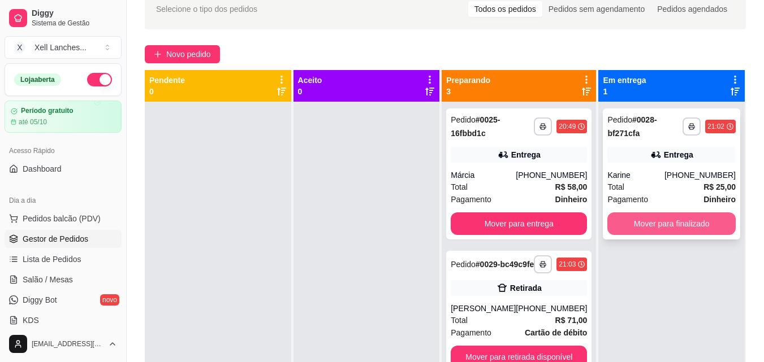
click at [674, 221] on button "Mover para finalizado" at bounding box center [671, 224] width 128 height 23
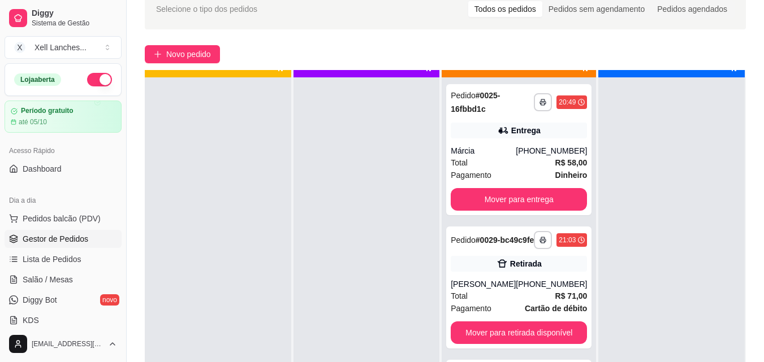
scroll to position [32, 0]
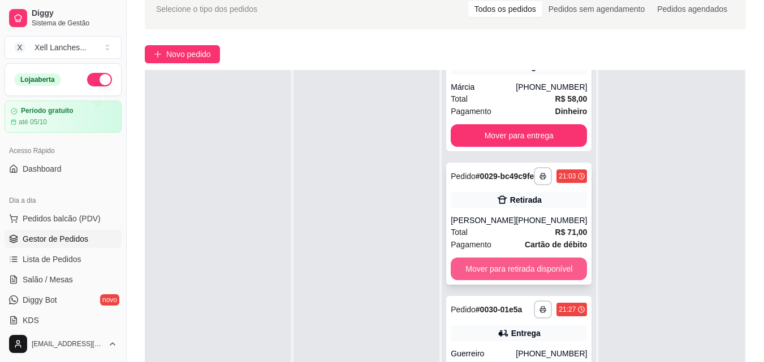
click at [514, 280] on button "Mover para retirada disponível" at bounding box center [519, 269] width 136 height 23
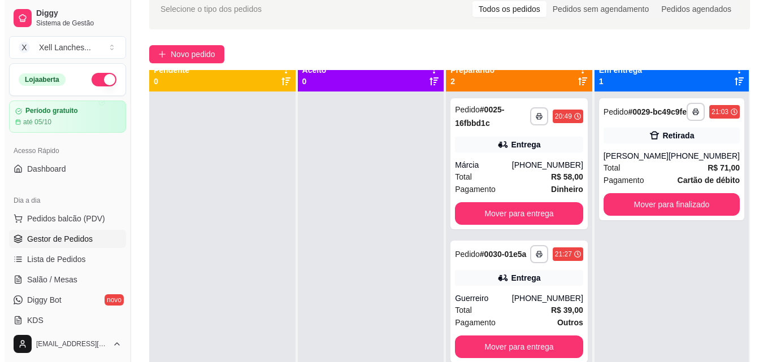
scroll to position [0, 0]
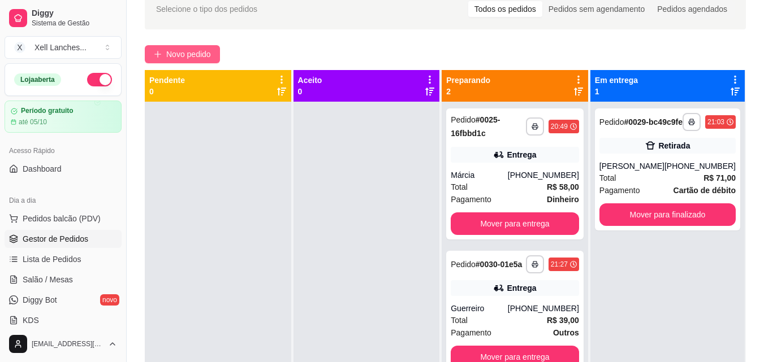
click at [191, 51] on span "Novo pedido" at bounding box center [188, 54] width 45 height 12
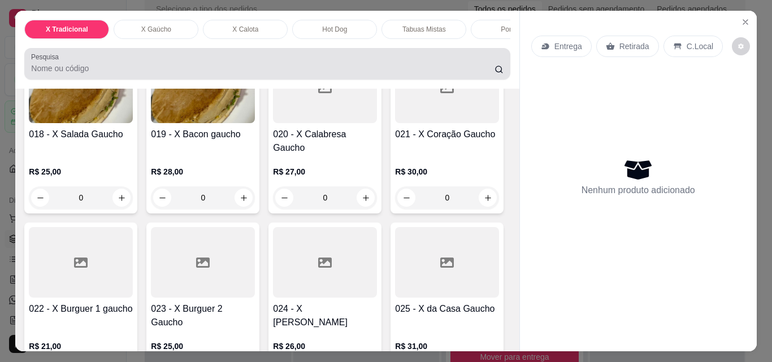
scroll to position [961, 0]
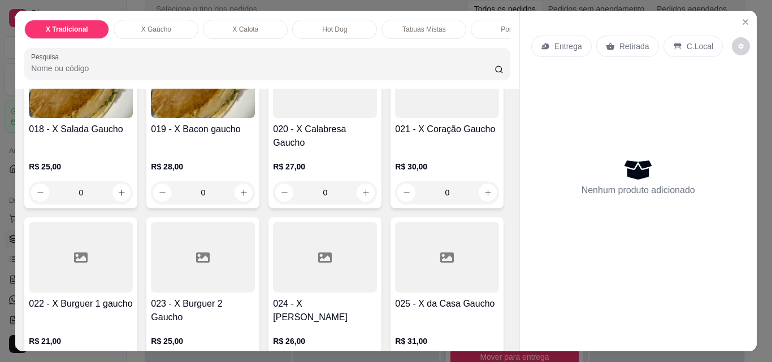
click at [493, 27] on div "Porções" at bounding box center [513, 29] width 85 height 19
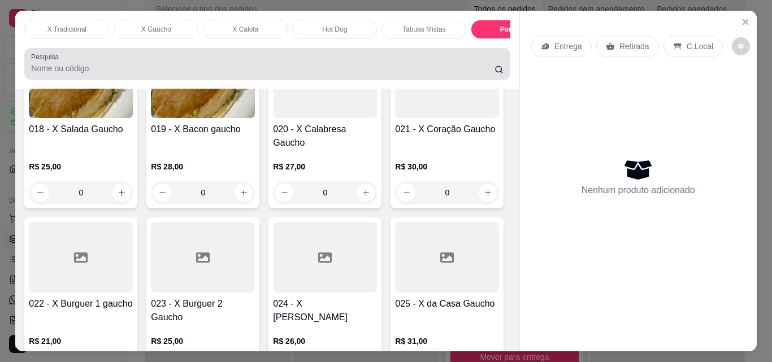
scroll to position [29, 0]
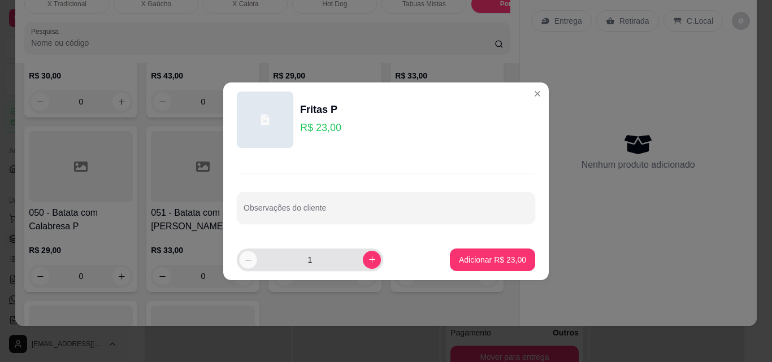
click at [256, 261] on button "decrease-product-quantity" at bounding box center [248, 260] width 18 height 18
click at [313, 258] on input "0" at bounding box center [310, 260] width 106 height 23
click at [259, 252] on input "5" at bounding box center [310, 260] width 106 height 23
click at [253, 259] on button "decrease-product-quantity" at bounding box center [248, 260] width 18 height 18
click at [248, 261] on icon "decrease-product-quantity" at bounding box center [248, 260] width 8 height 8
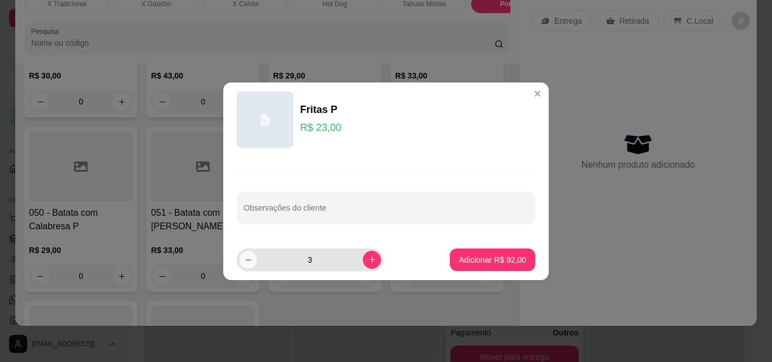
click at [248, 261] on icon "decrease-product-quantity" at bounding box center [248, 260] width 8 height 8
type input "-1"
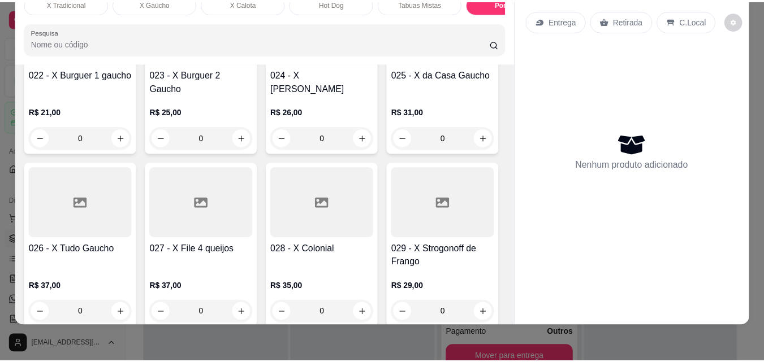
scroll to position [0, 0]
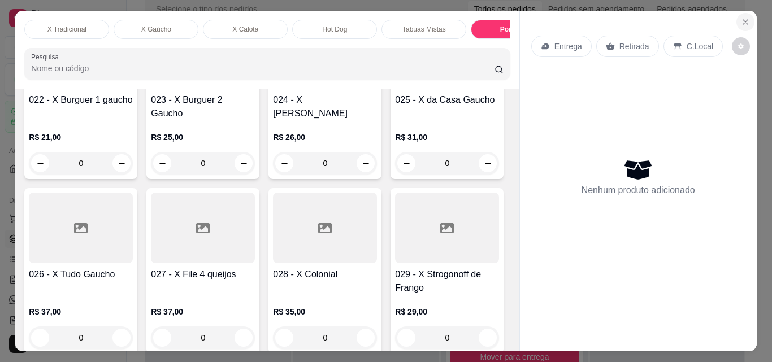
click at [743, 20] on icon "Close" at bounding box center [745, 22] width 5 height 5
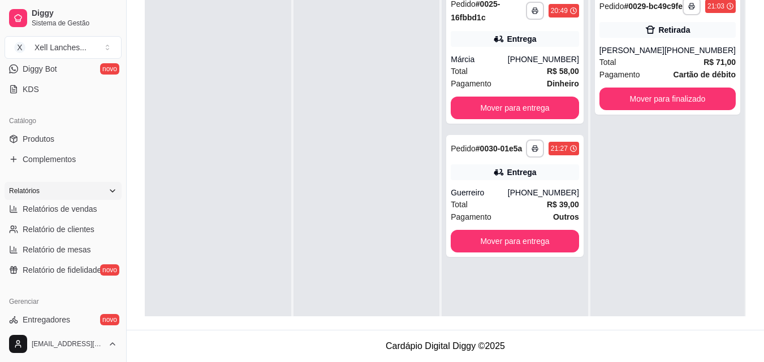
scroll to position [225, 0]
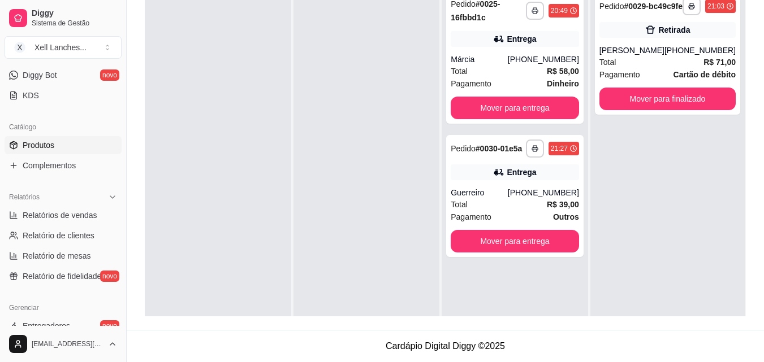
click at [50, 150] on span "Produtos" at bounding box center [39, 145] width 32 height 11
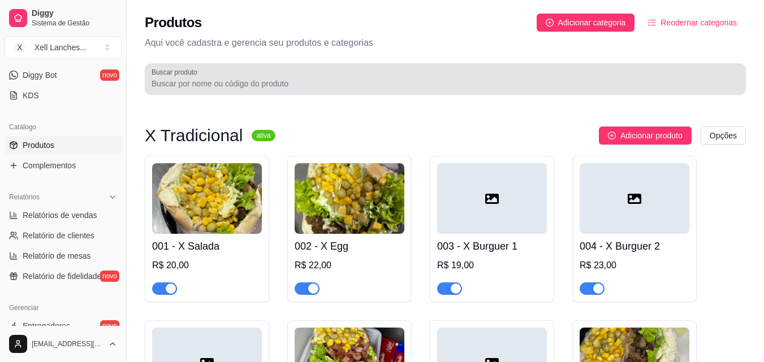
click at [397, 89] on div at bounding box center [444, 79] width 587 height 23
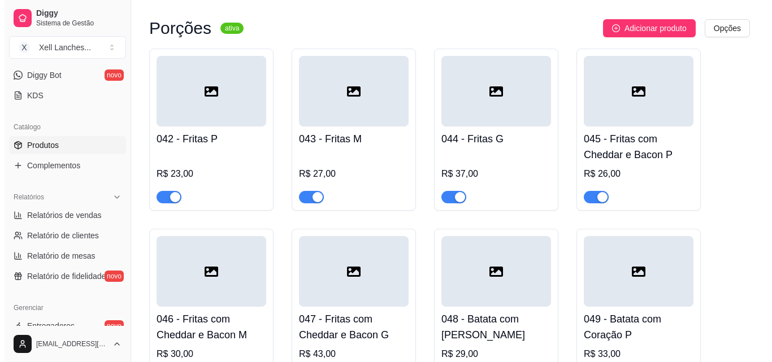
scroll to position [2487, 0]
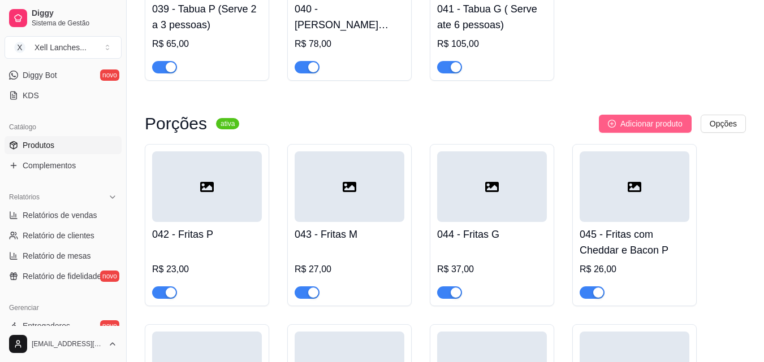
click at [645, 123] on button "Adicionar produto" at bounding box center [645, 124] width 93 height 18
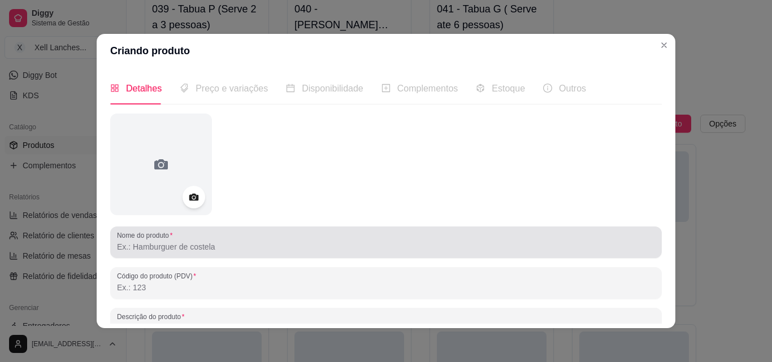
drag, startPoint x: 193, startPoint y: 237, endPoint x: 170, endPoint y: 267, distance: 38.0
click at [189, 240] on div at bounding box center [386, 242] width 538 height 23
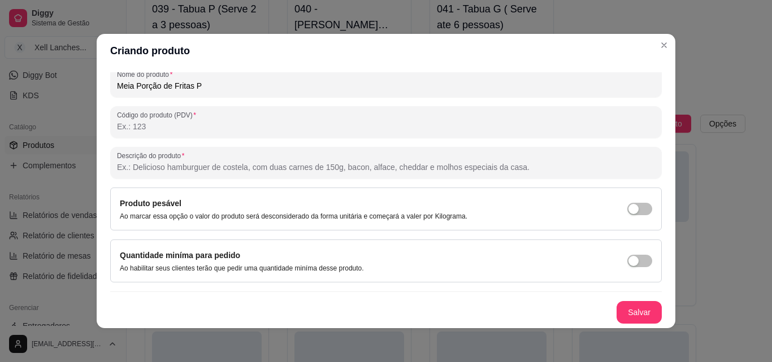
scroll to position [2, 0]
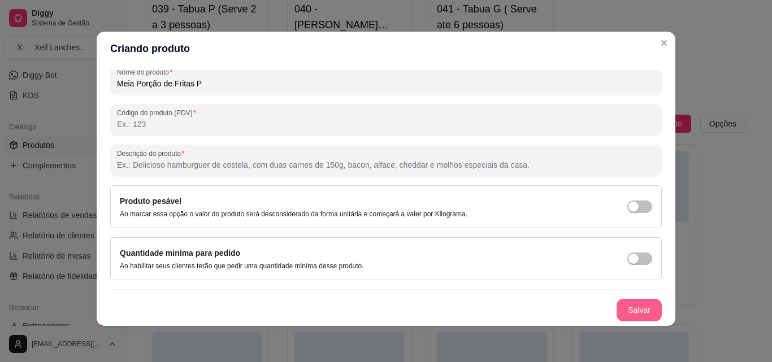
type input "Meia Porção de Fritas P"
click at [625, 307] on button "Salvar" at bounding box center [639, 311] width 44 height 22
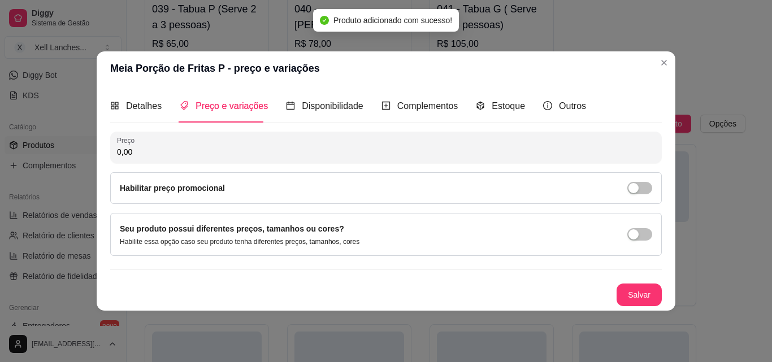
scroll to position [0, 0]
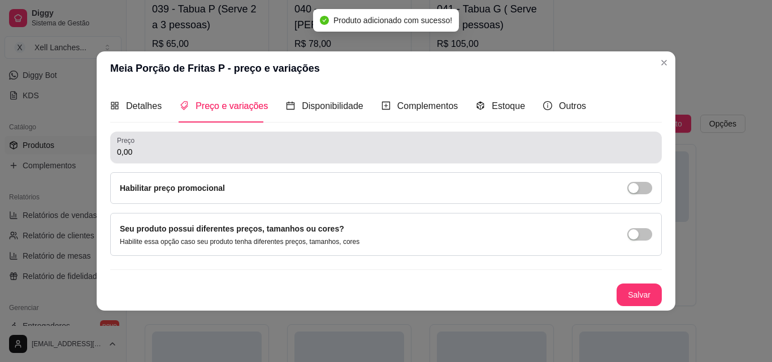
click at [177, 155] on input "0,00" at bounding box center [386, 151] width 538 height 11
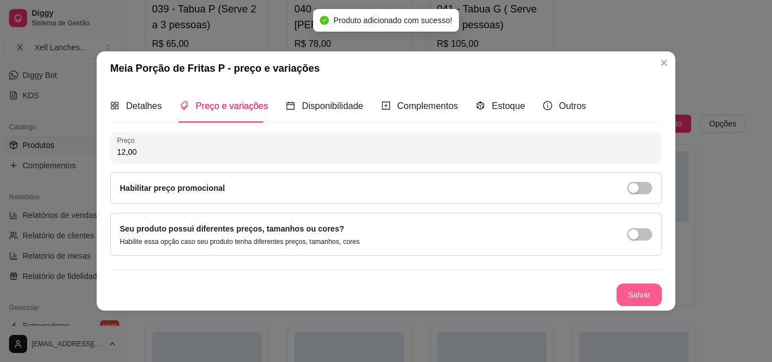
type input "12,00"
click at [635, 292] on button "Salvar" at bounding box center [639, 295] width 45 height 23
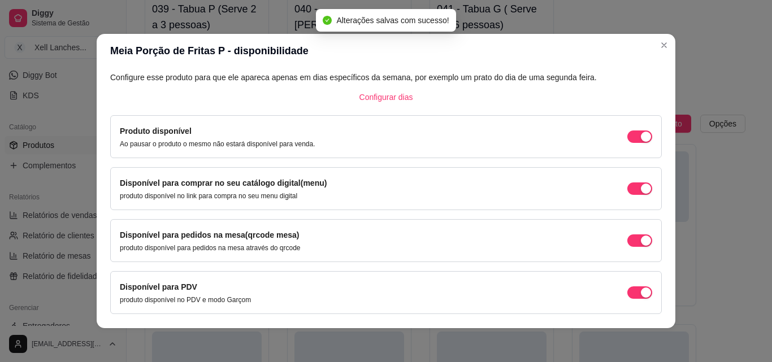
scroll to position [102, 0]
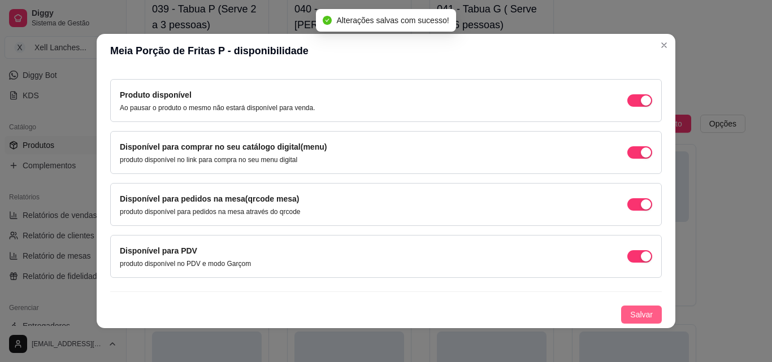
click at [630, 316] on span "Salvar" at bounding box center [641, 315] width 23 height 12
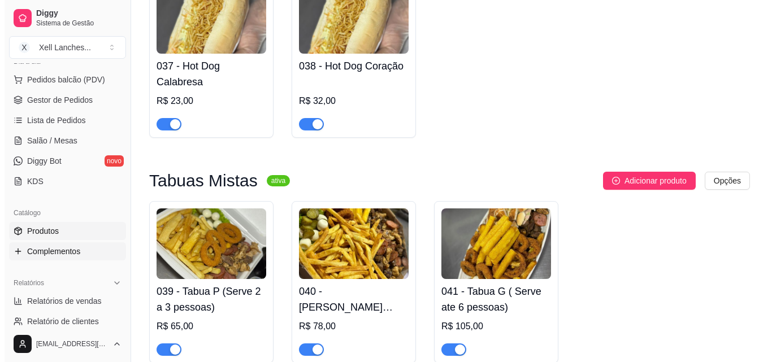
scroll to position [0, 0]
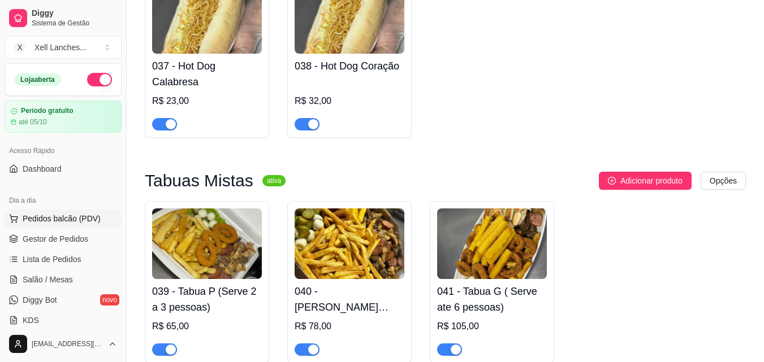
click at [47, 218] on span "Pedidos balcão (PDV)" at bounding box center [62, 218] width 78 height 11
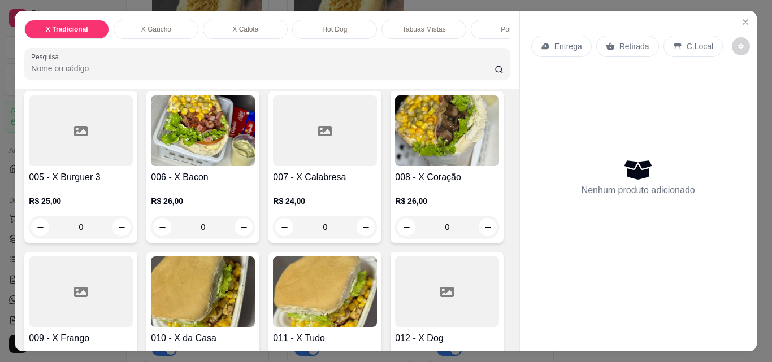
scroll to position [339, 0]
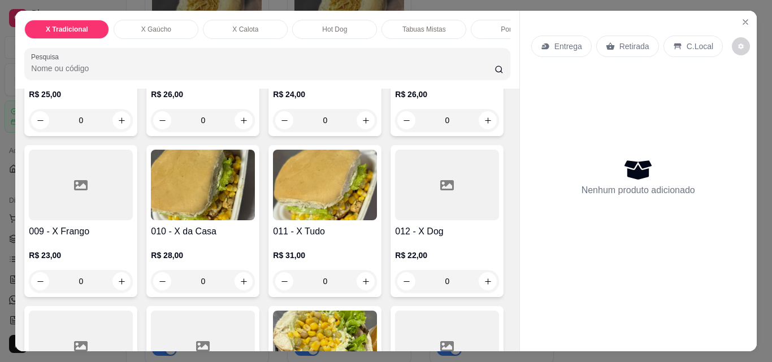
click at [133, 209] on div at bounding box center [81, 185] width 104 height 71
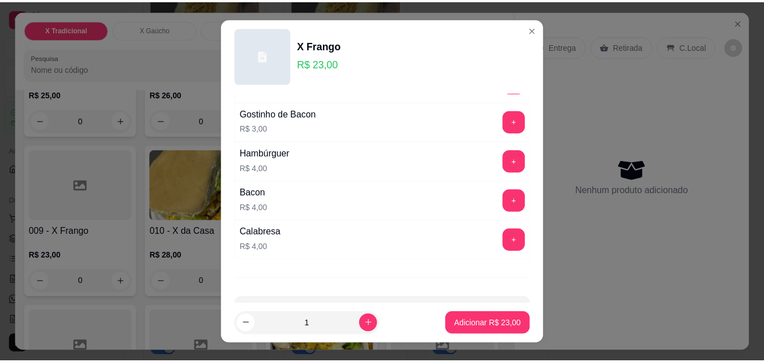
scroll to position [193, 0]
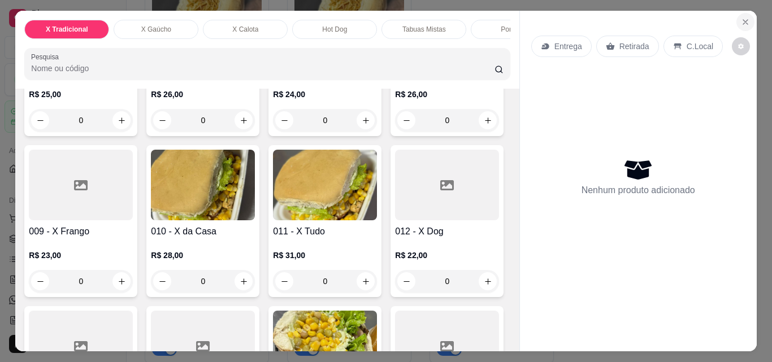
click at [741, 19] on icon "Close" at bounding box center [745, 22] width 9 height 9
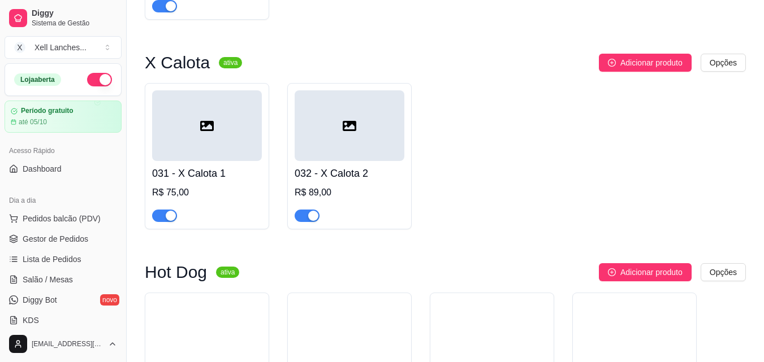
scroll to position [1696, 0]
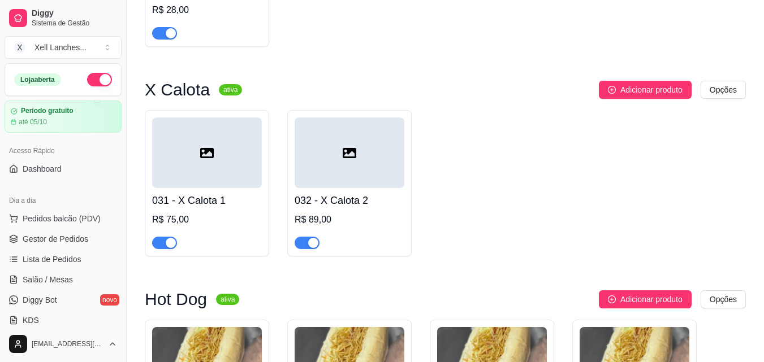
click at [238, 168] on div at bounding box center [207, 153] width 110 height 71
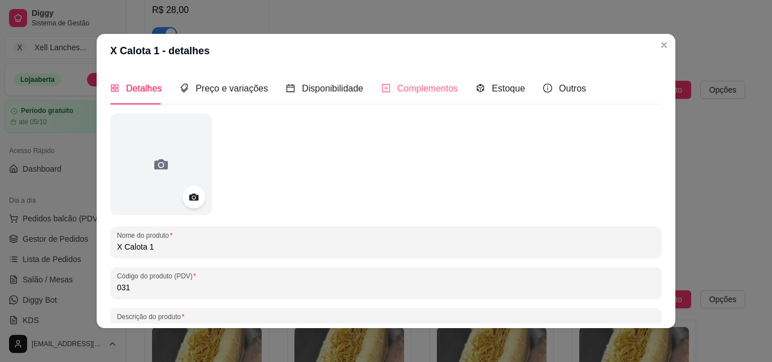
click at [412, 80] on div "Complementos" at bounding box center [420, 88] width 77 height 32
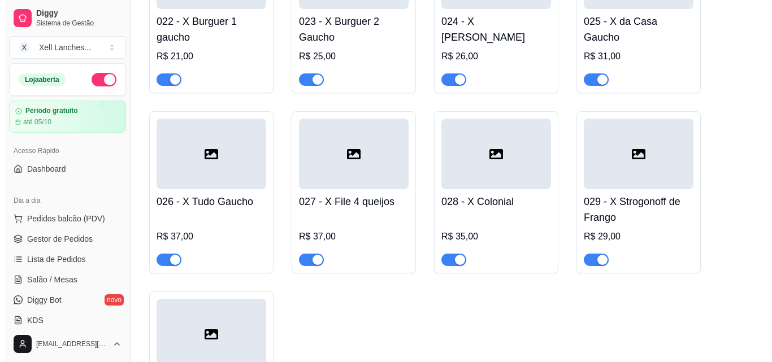
scroll to position [1300, 0]
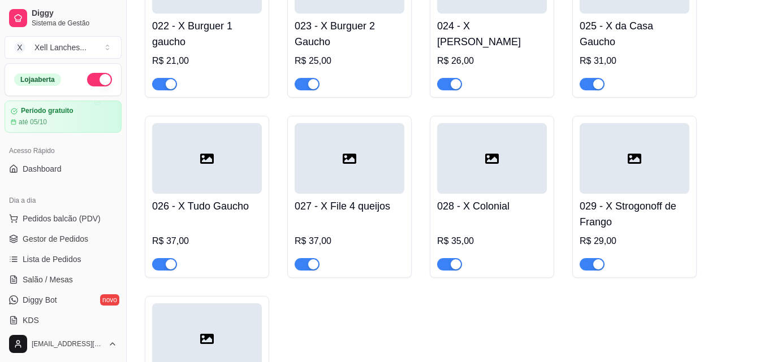
click at [337, 164] on div at bounding box center [350, 158] width 110 height 71
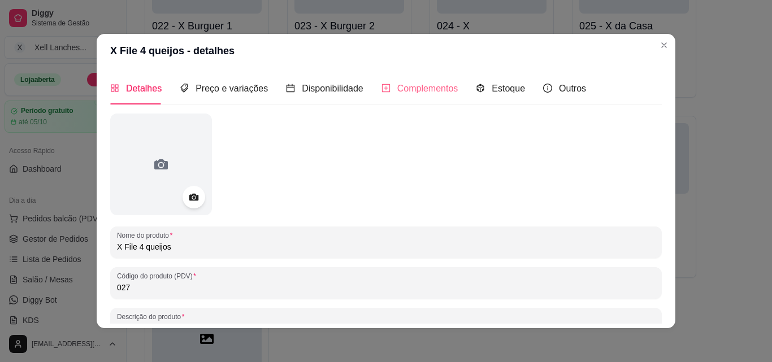
click at [413, 96] on div "Complementos" at bounding box center [420, 88] width 77 height 32
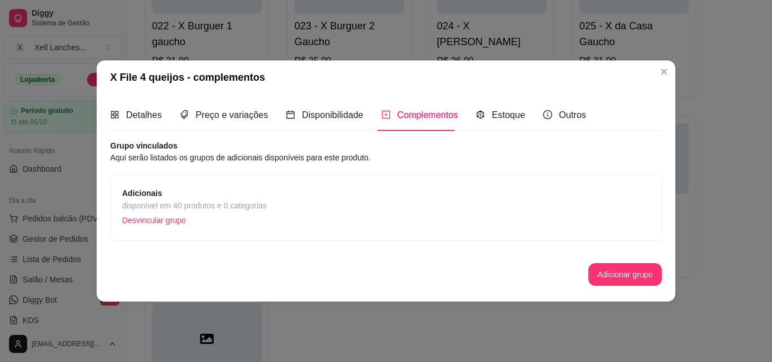
click at [181, 218] on p "Desvincular grupo" at bounding box center [194, 220] width 145 height 17
click at [611, 276] on div "X File 4 queijos - complementos Detalhes Preço e variações Disponibilidade Comp…" at bounding box center [386, 181] width 772 height 362
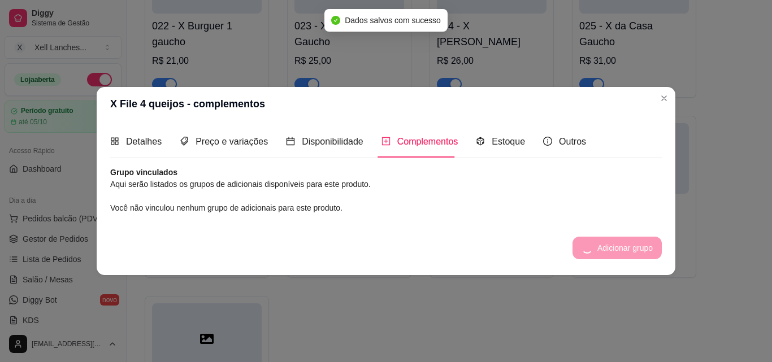
click at [632, 233] on div "Grupo vinculados Aqui serão listados os grupos de adicionais disponíveis para e…" at bounding box center [386, 213] width 552 height 93
click at [499, 209] on div "Você não vinculou nenhum grupo de adicionais para este produto." at bounding box center [386, 208] width 552 height 12
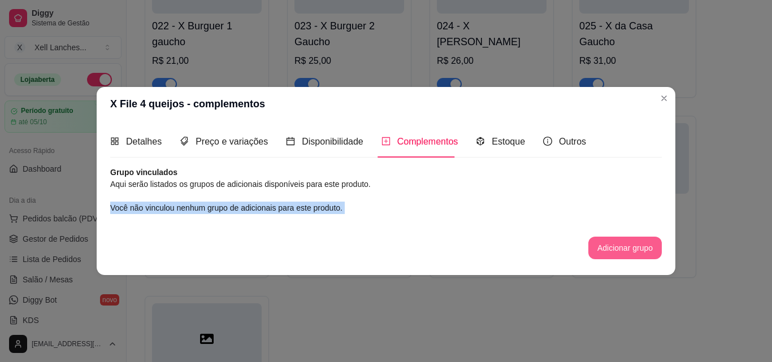
click at [637, 258] on button "Adicionar grupo" at bounding box center [624, 248] width 73 height 23
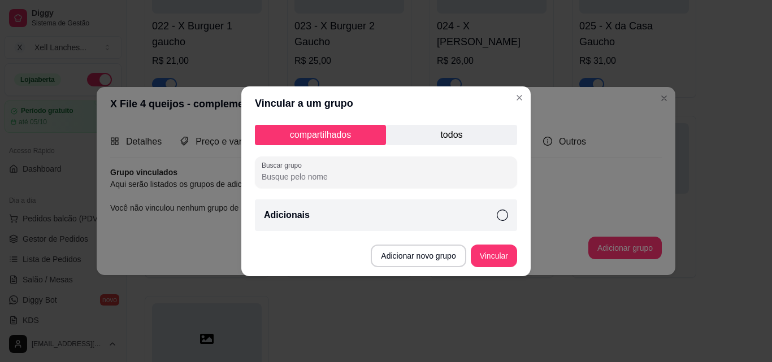
click at [319, 206] on div "Adicionais" at bounding box center [386, 216] width 262 height 32
click at [503, 255] on button "Vincular" at bounding box center [493, 256] width 45 height 22
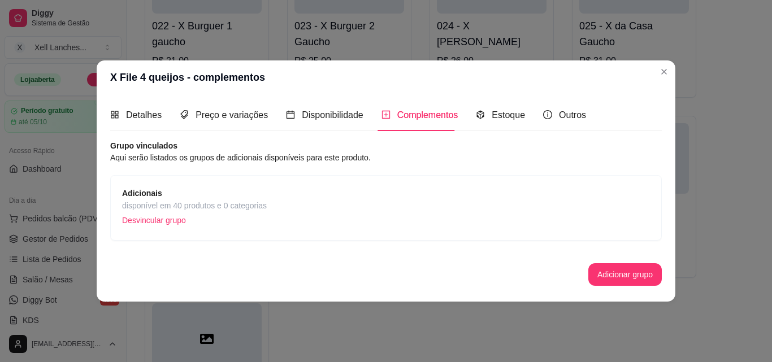
click at [231, 196] on span "Adicionais" at bounding box center [194, 193] width 145 height 12
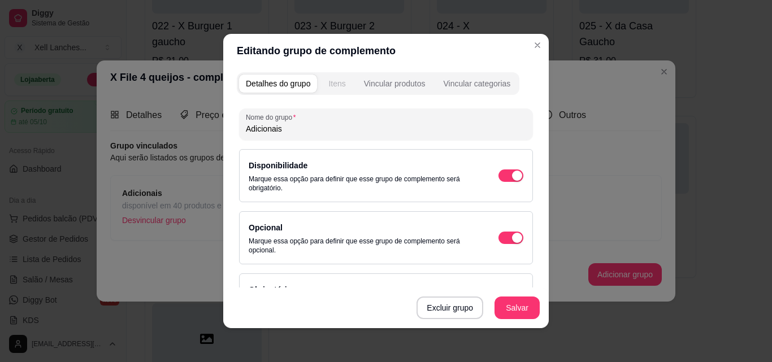
click at [343, 82] on button "Itens" at bounding box center [337, 84] width 31 height 18
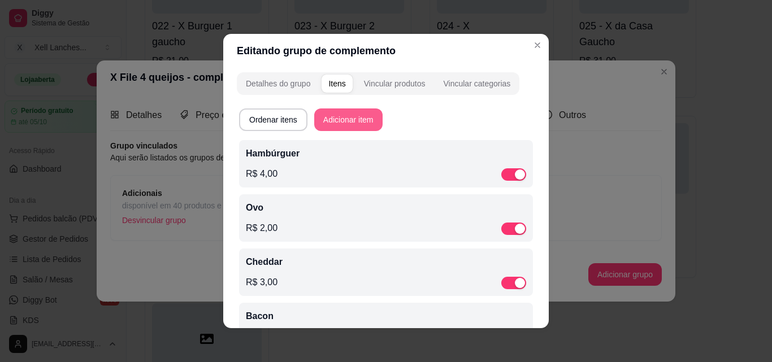
click at [361, 125] on button "Adicionar item" at bounding box center [348, 120] width 68 height 23
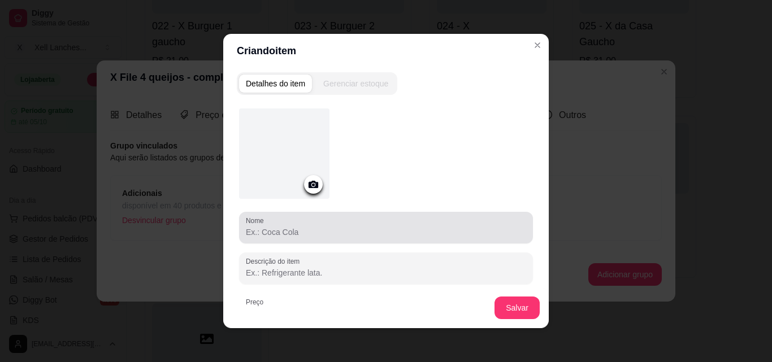
click at [273, 236] on input "Nome" at bounding box center [386, 232] width 280 height 11
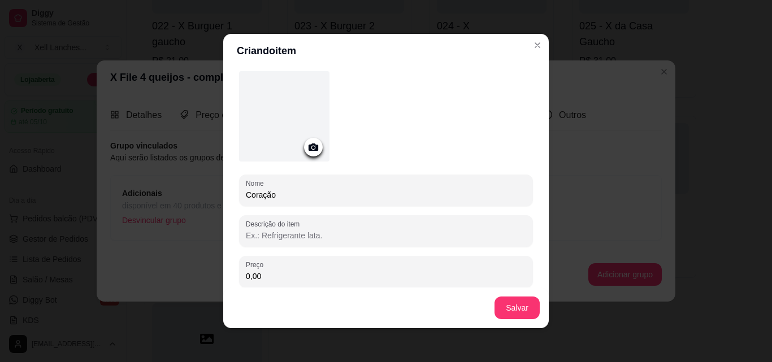
scroll to position [57, 0]
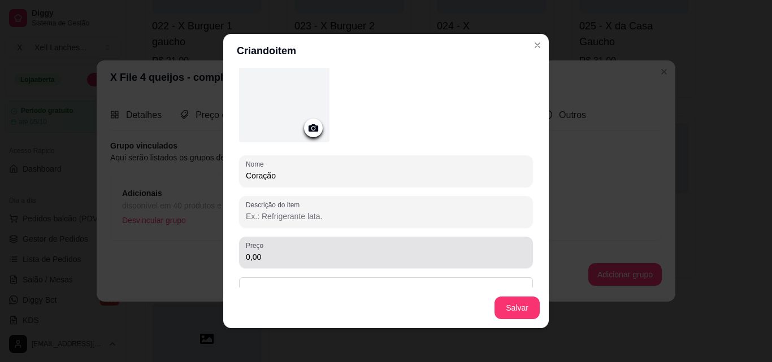
type input "Coração"
click at [270, 256] on input "0,00" at bounding box center [386, 257] width 280 height 11
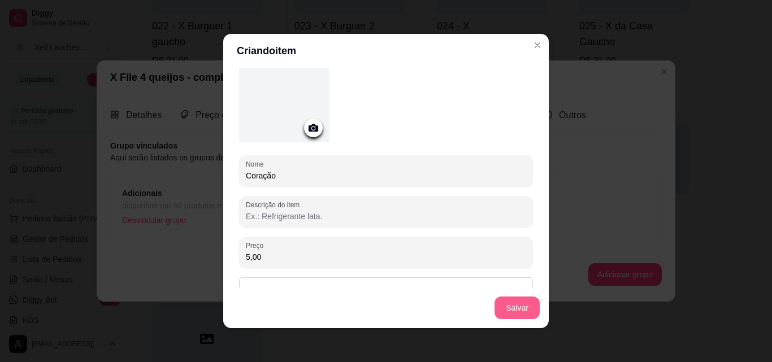
type input "5,00"
click at [512, 308] on button "Salvar" at bounding box center [517, 308] width 44 height 22
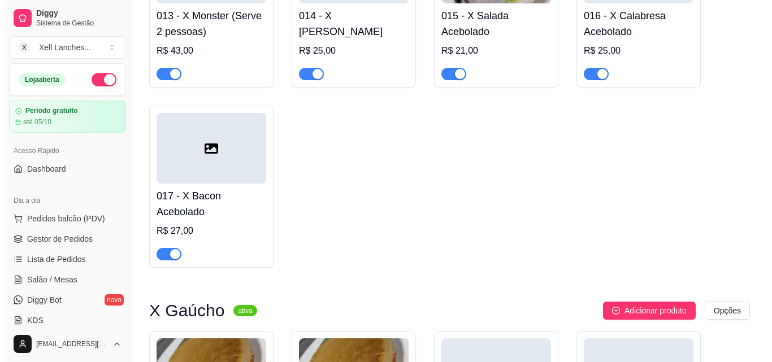
scroll to position [565, 0]
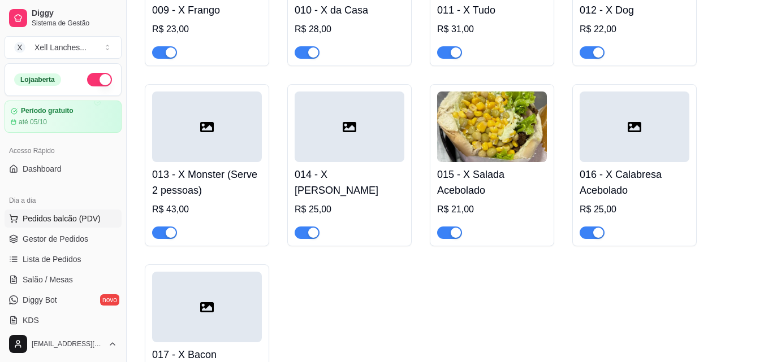
click at [59, 219] on span "Pedidos balcão (PDV)" at bounding box center [62, 218] width 78 height 11
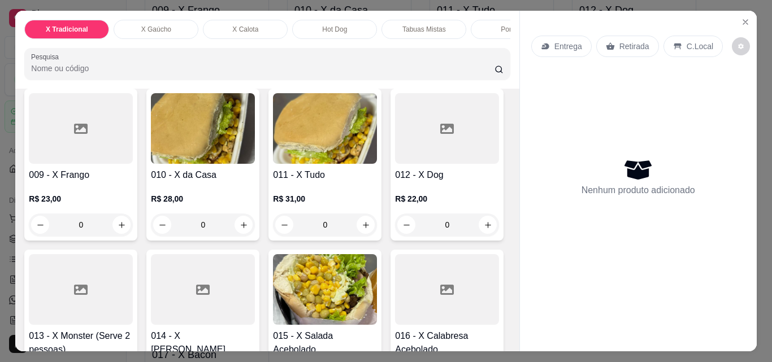
scroll to position [452, 0]
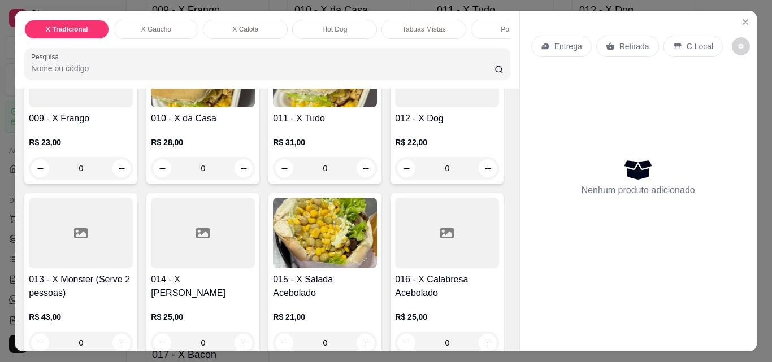
click at [133, 125] on h4 "009 - X Frango" at bounding box center [81, 119] width 104 height 14
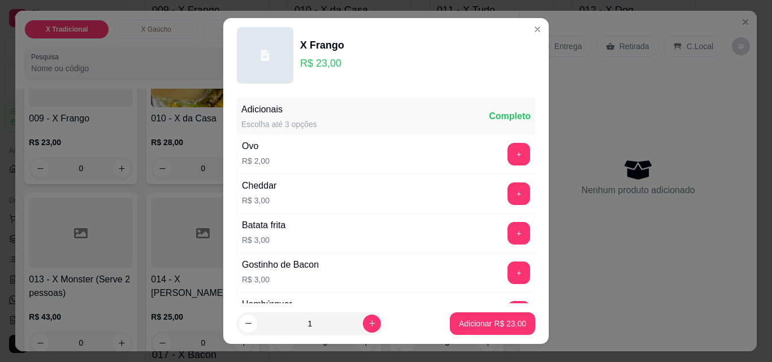
scroll to position [226, 0]
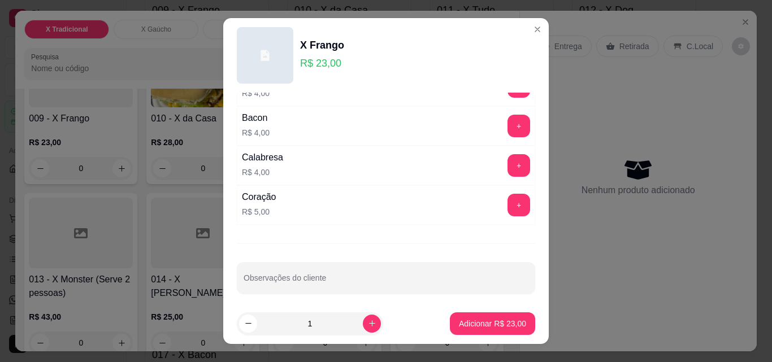
click at [508, 202] on button "+" at bounding box center [519, 205] width 23 height 23
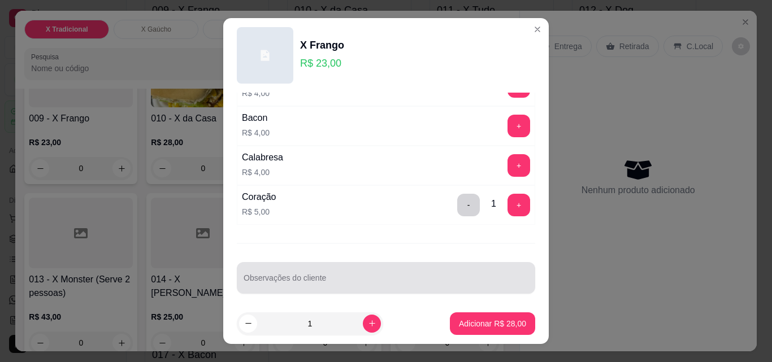
click at [335, 283] on input "Observações do cliente" at bounding box center [386, 282] width 285 height 11
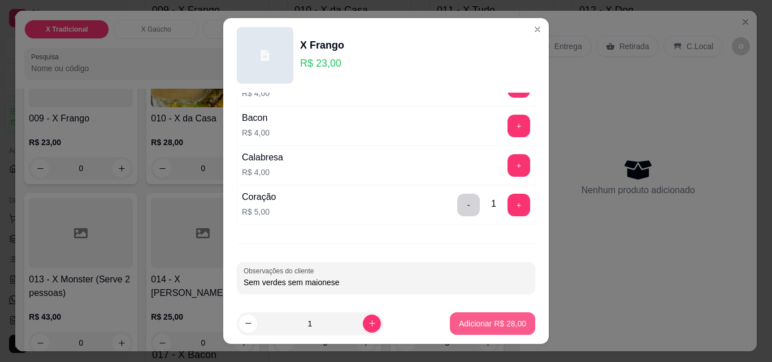
type input "Sem verdes sem maionese"
click at [498, 320] on p "Adicionar R$ 28,00" at bounding box center [493, 323] width 66 height 11
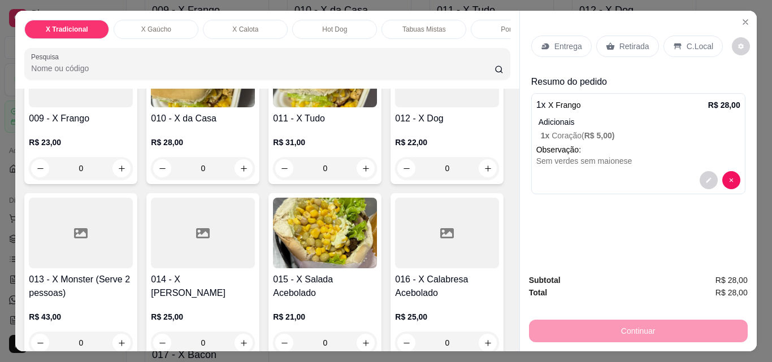
click at [481, 23] on div "Porções" at bounding box center [513, 29] width 85 height 19
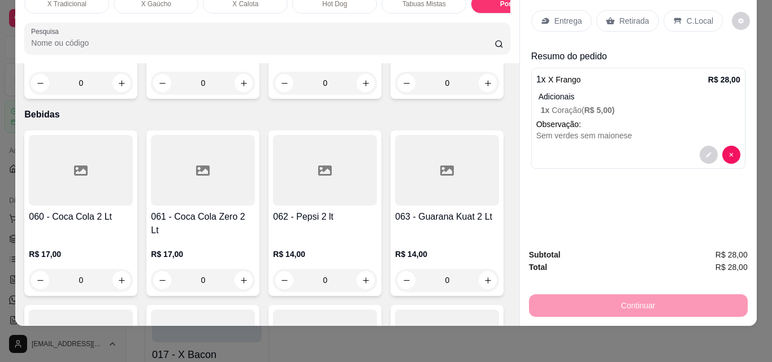
scroll to position [3370, 0]
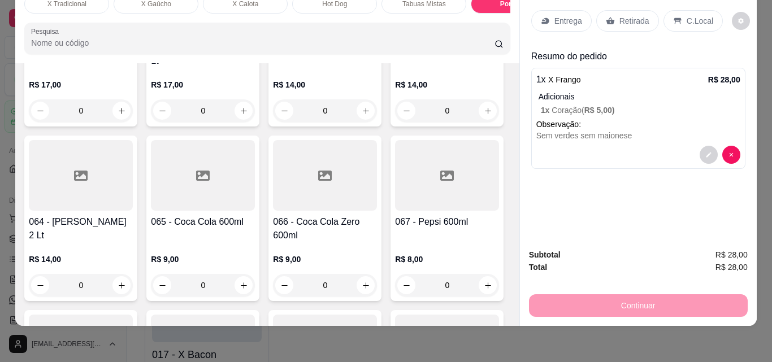
type input "1"
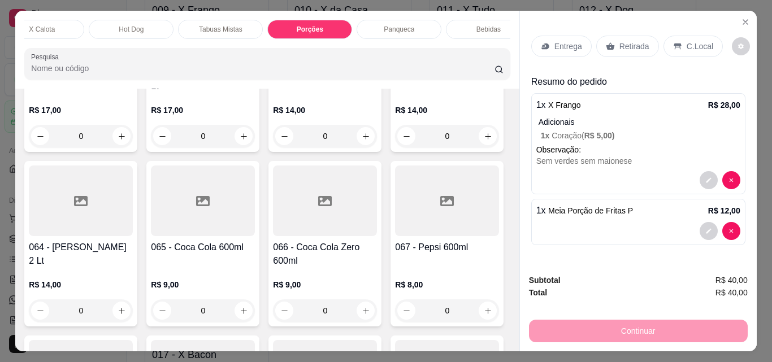
scroll to position [0, 226]
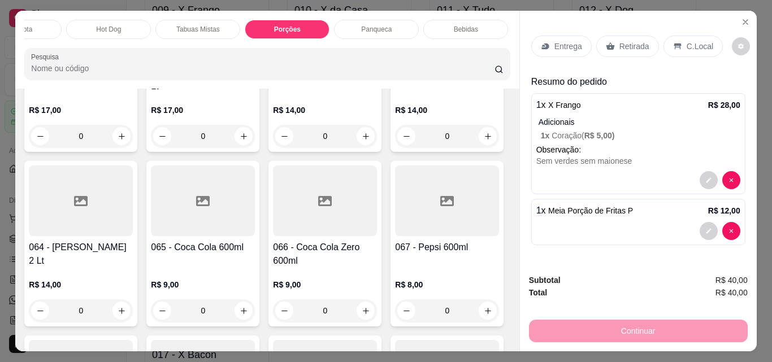
click at [449, 28] on div "Bebidas" at bounding box center [465, 29] width 85 height 19
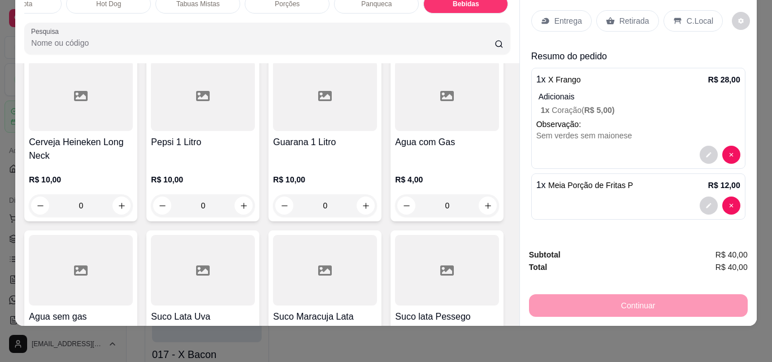
scroll to position [3876, 0]
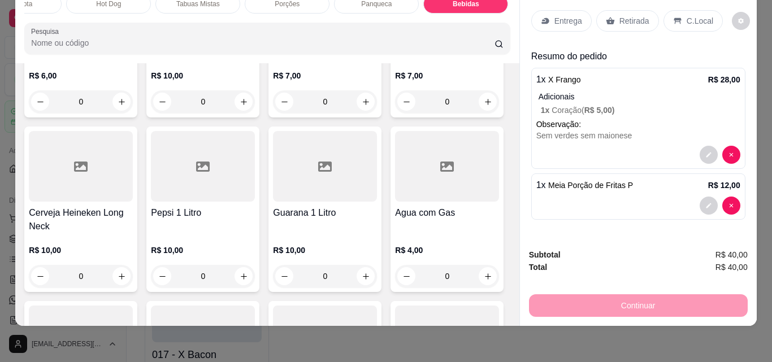
type input "1"
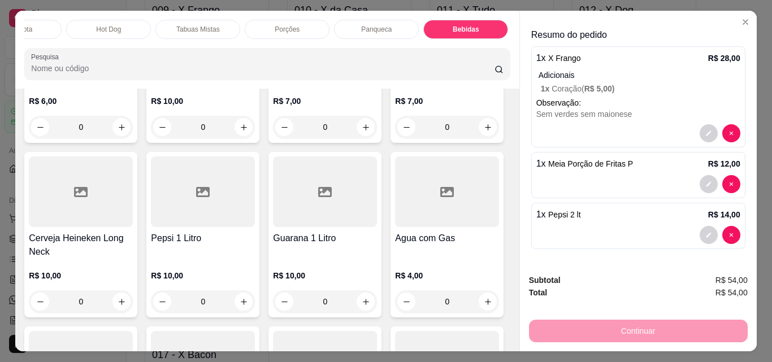
scroll to position [0, 0]
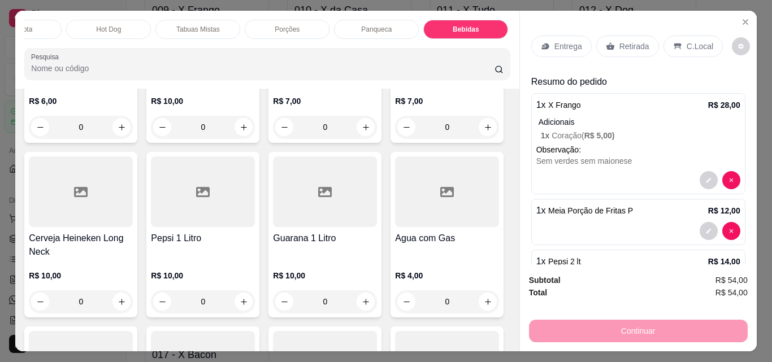
click at [562, 44] on p "Entrega" at bounding box center [569, 46] width 28 height 11
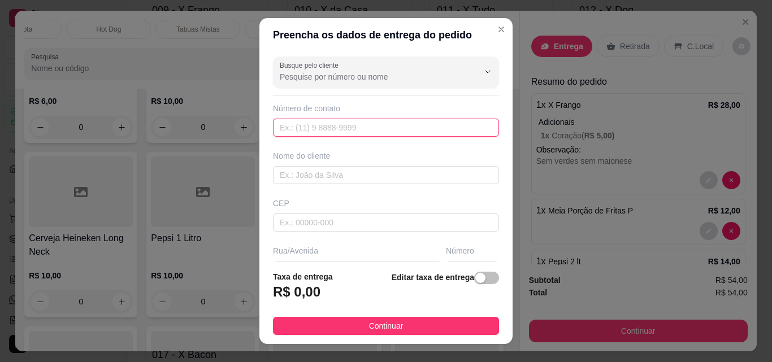
click at [302, 125] on input "text" at bounding box center [386, 128] width 226 height 18
paste input "[PHONE_NUMBER]"
type input "[PHONE_NUMBER]"
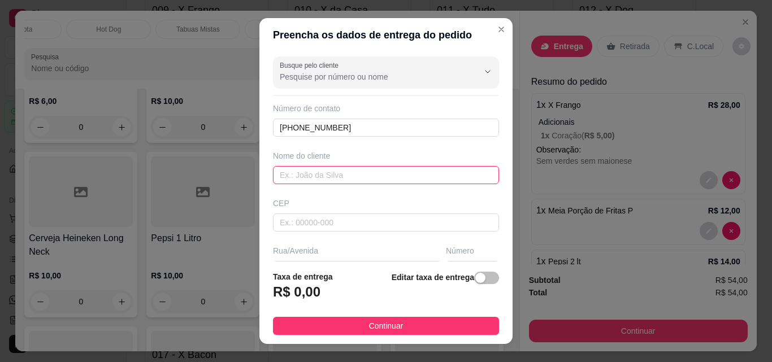
click at [304, 178] on input "text" at bounding box center [386, 175] width 226 height 18
type input "Cris"
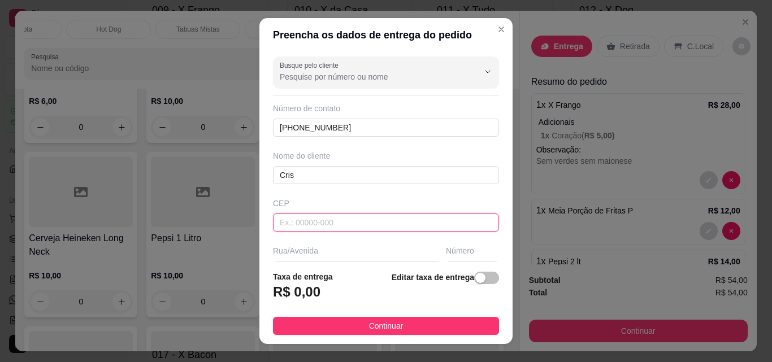
click at [296, 222] on input "text" at bounding box center [386, 223] width 226 height 18
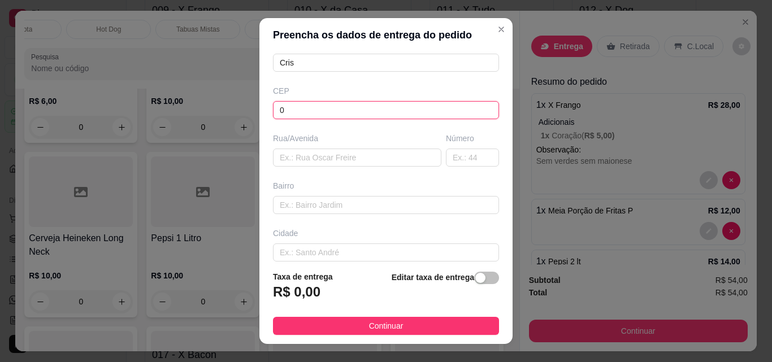
scroll to position [113, 0]
type input "0"
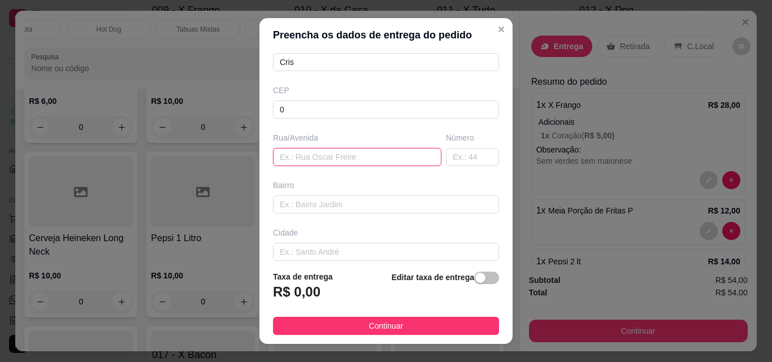
click at [303, 153] on input "text" at bounding box center [357, 157] width 168 height 18
type input "."
click at [449, 159] on input "text" at bounding box center [472, 157] width 53 height 18
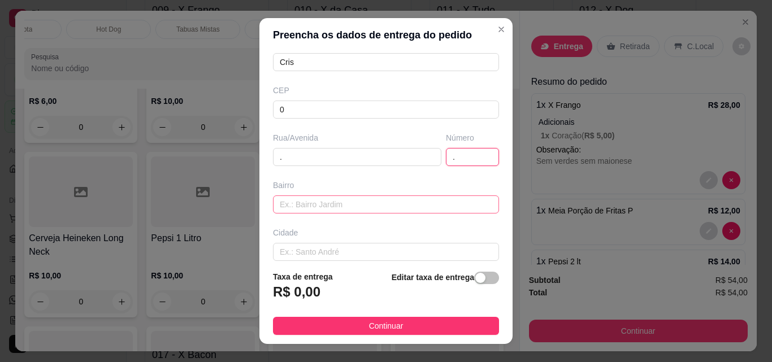
type input "."
click at [335, 213] on input "text" at bounding box center [386, 205] width 226 height 18
type input "."
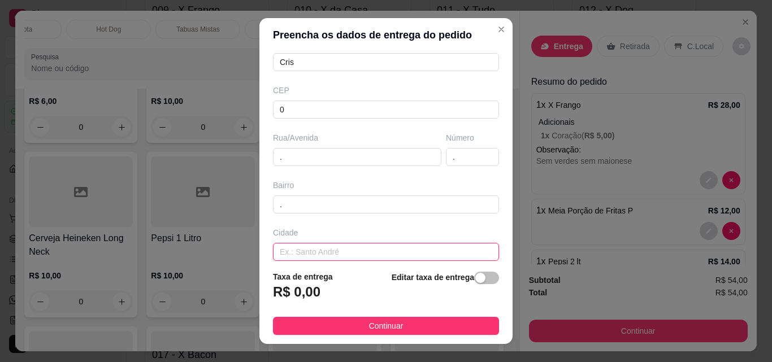
click at [324, 246] on input "text" at bounding box center [386, 252] width 226 height 18
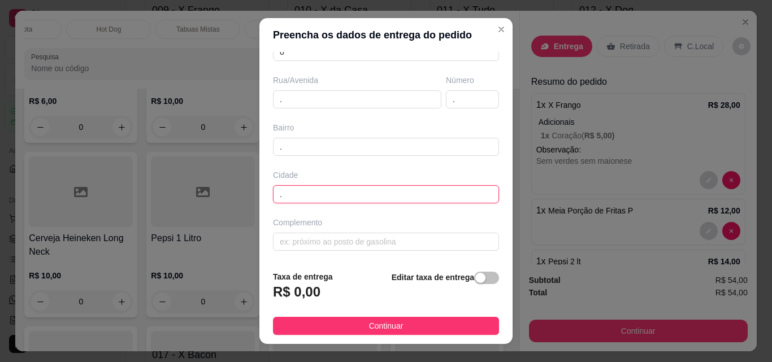
scroll to position [171, 0]
type input "."
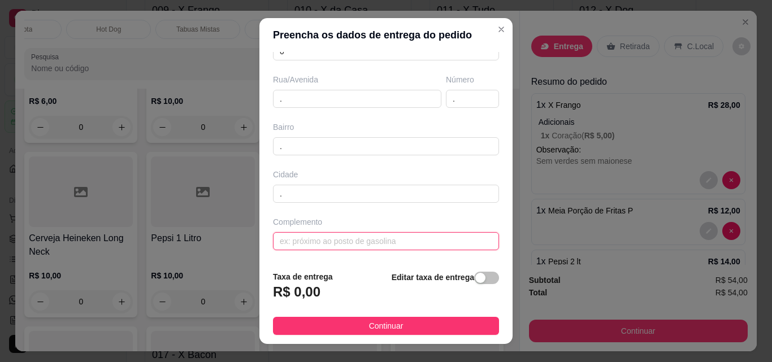
click at [318, 239] on input "text" at bounding box center [386, 241] width 226 height 18
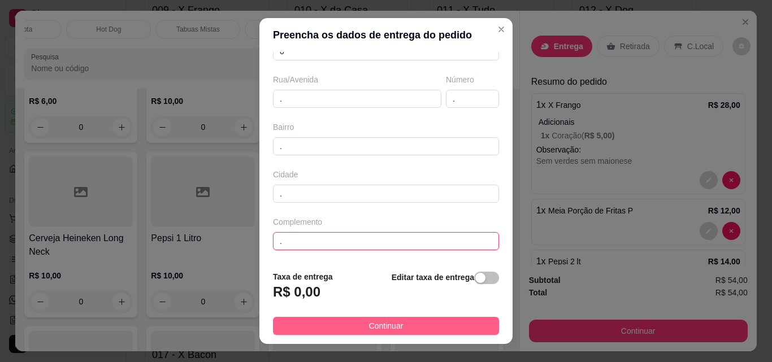
type input "."
click at [379, 324] on span "Continuar" at bounding box center [386, 326] width 34 height 12
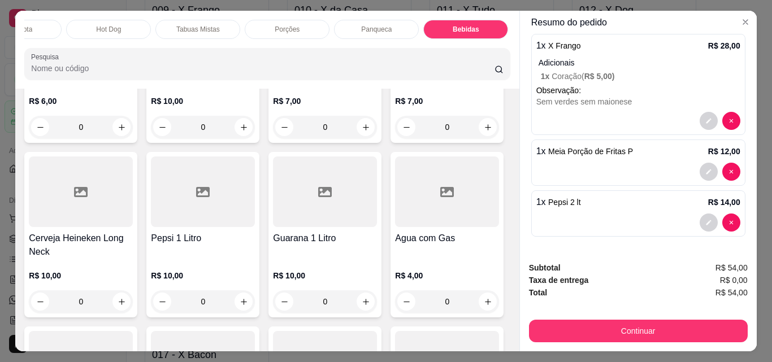
scroll to position [29, 0]
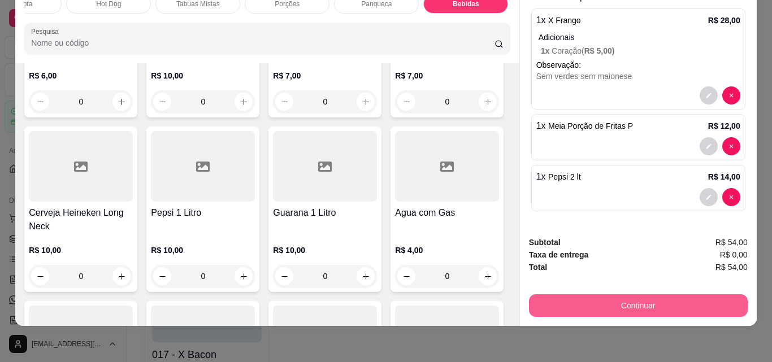
click at [628, 295] on button "Continuar" at bounding box center [638, 306] width 219 height 23
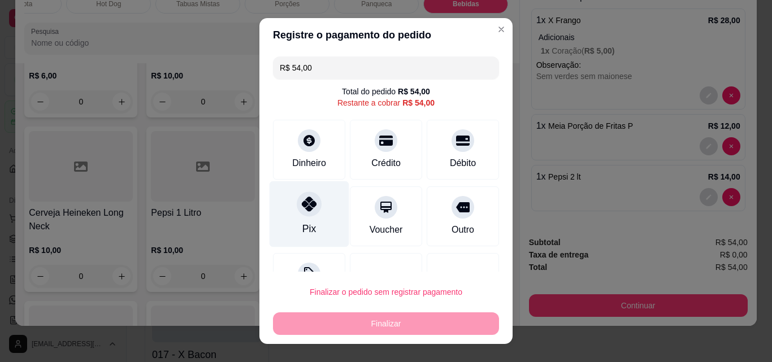
click at [317, 227] on div "Pix" at bounding box center [310, 214] width 80 height 66
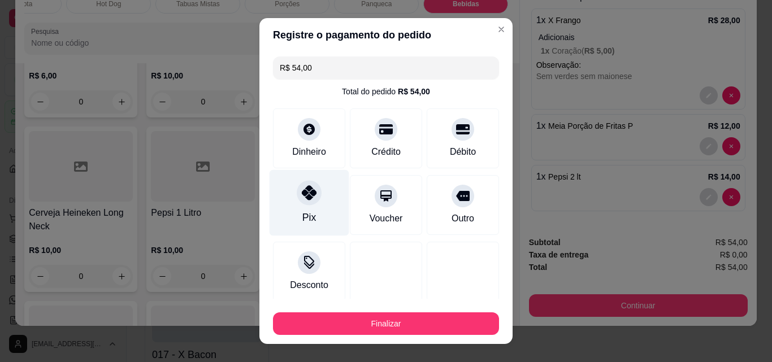
type input "R$ 0,00"
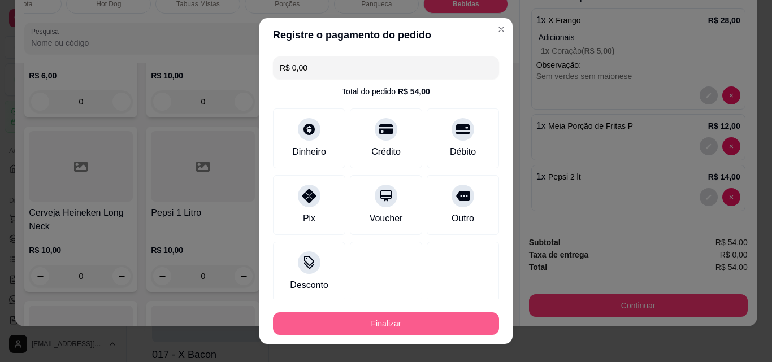
click at [408, 318] on button "Finalizar" at bounding box center [386, 324] width 226 height 23
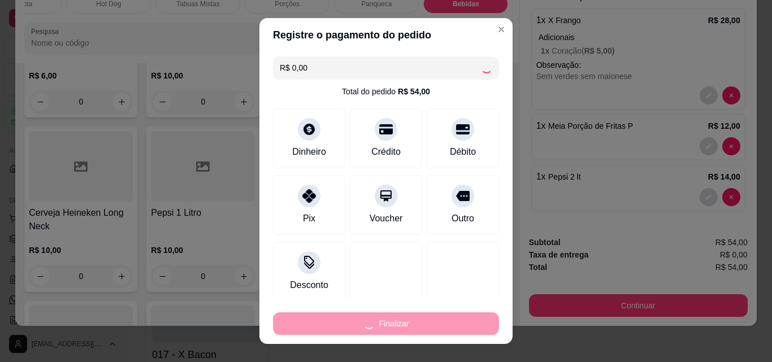
type input "0"
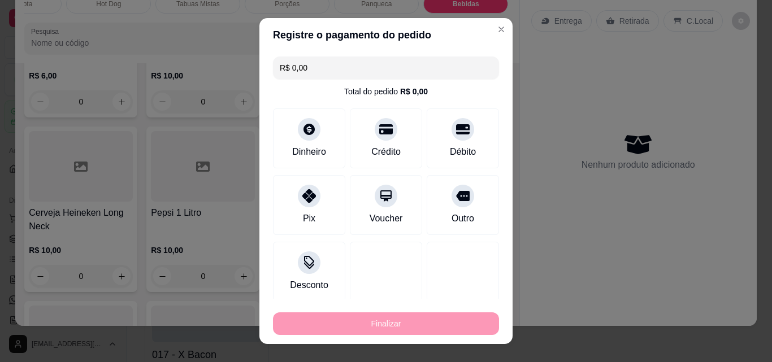
type input "-R$ 54,00"
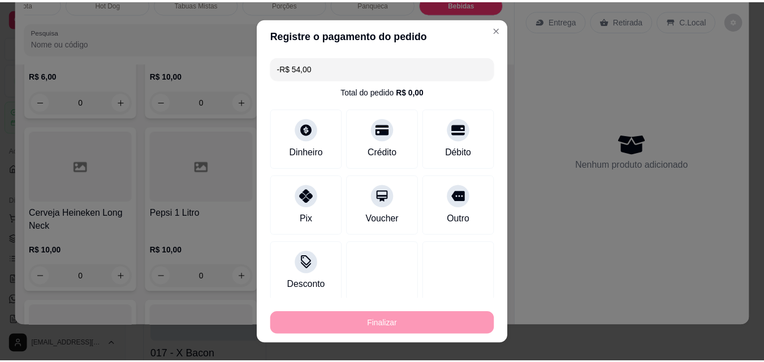
scroll to position [0, 0]
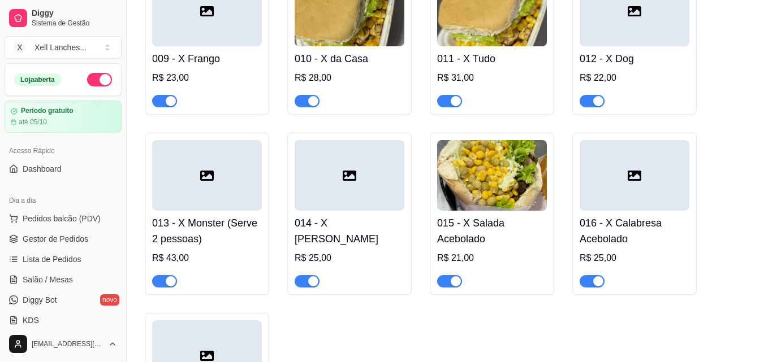
scroll to position [452, 0]
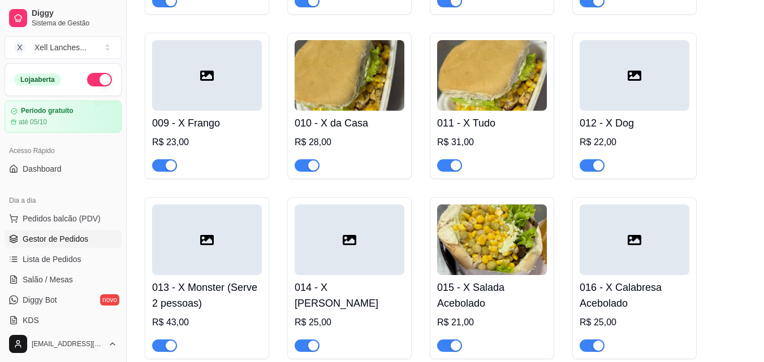
click at [69, 247] on ul "Pedidos balcão (PDV) Gestor de Pedidos Lista de Pedidos Salão / Mesas Diggy Bot…" at bounding box center [63, 270] width 117 height 120
click at [71, 235] on span "Gestor de Pedidos" at bounding box center [56, 238] width 66 height 11
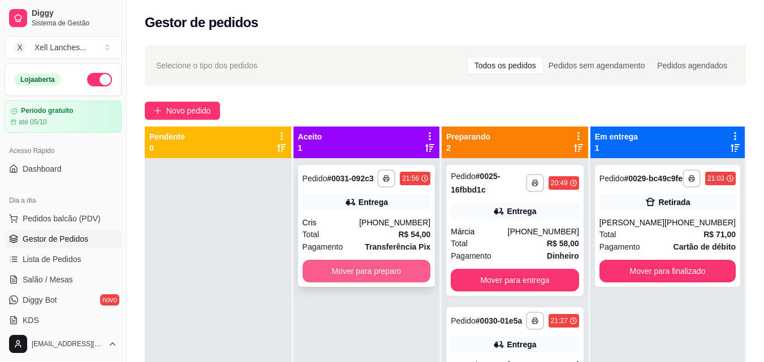
click at [370, 270] on button "Mover para preparo" at bounding box center [366, 271] width 128 height 23
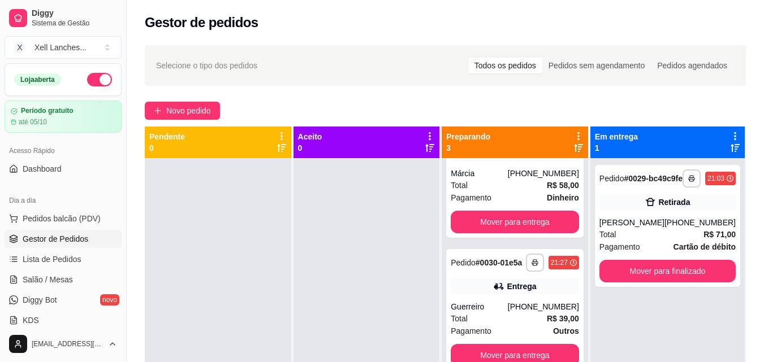
scroll to position [76, 0]
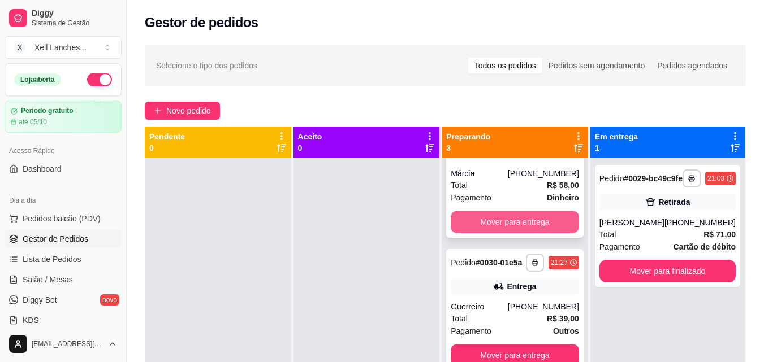
click at [521, 211] on button "Mover para entrega" at bounding box center [515, 222] width 128 height 23
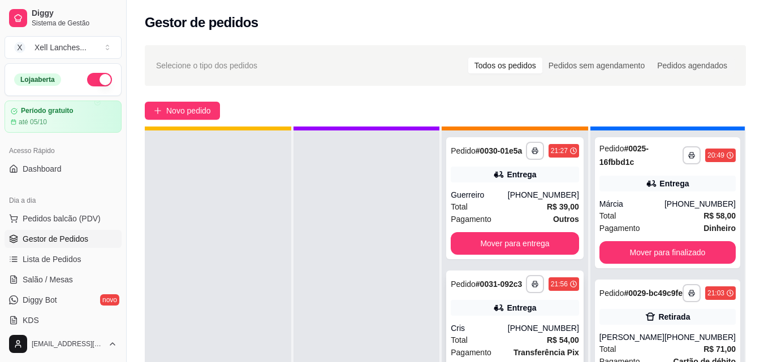
scroll to position [32, 0]
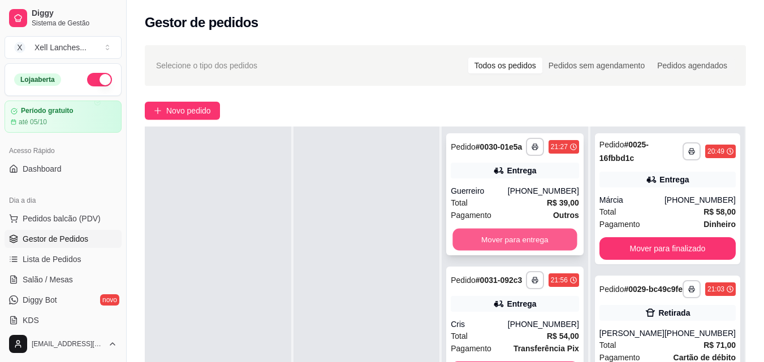
click at [515, 239] on button "Mover para entrega" at bounding box center [515, 240] width 124 height 22
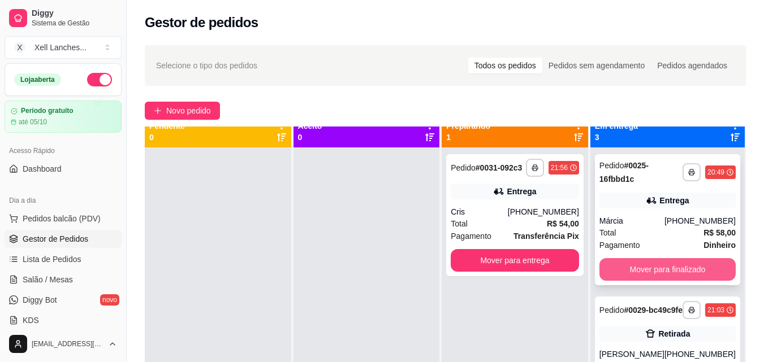
scroll to position [0, 0]
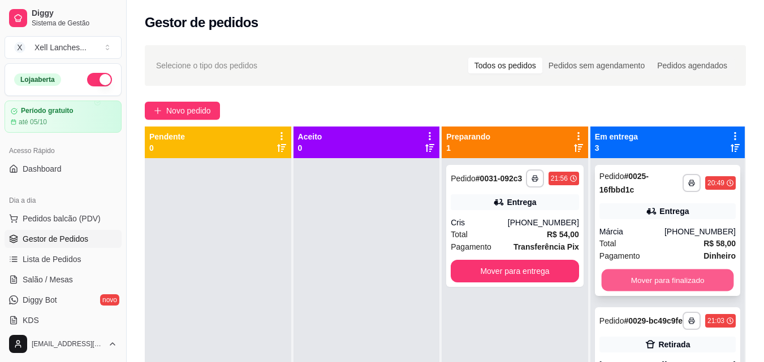
click at [670, 282] on button "Mover para finalizado" at bounding box center [667, 281] width 132 height 22
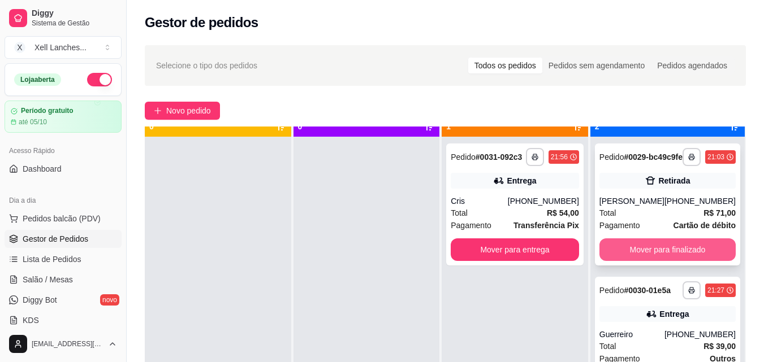
scroll to position [32, 0]
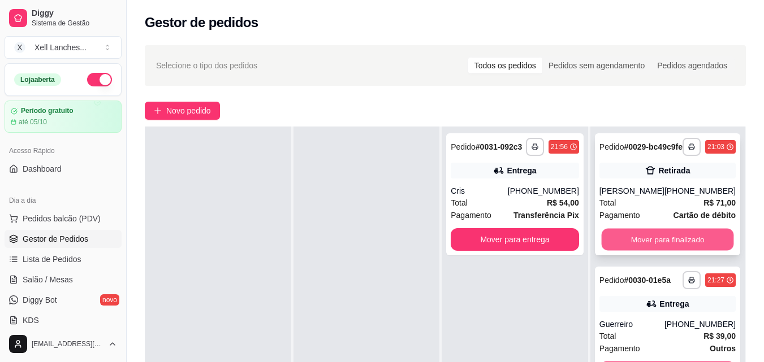
click at [667, 248] on button "Mover para finalizado" at bounding box center [667, 240] width 132 height 22
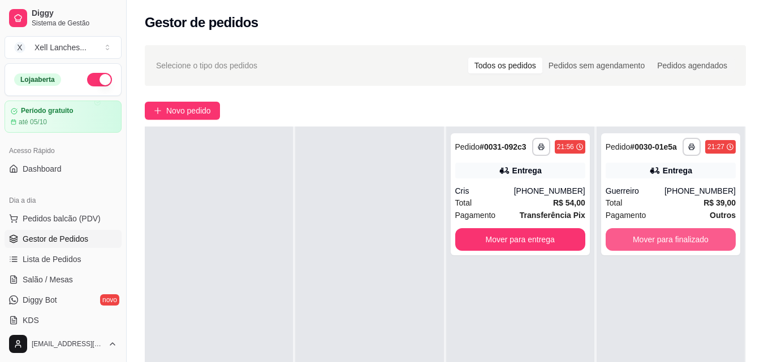
scroll to position [57, 0]
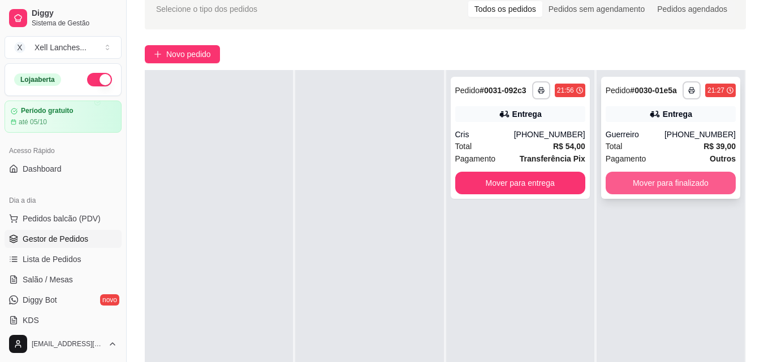
click at [655, 175] on button "Mover para finalizado" at bounding box center [670, 183] width 130 height 23
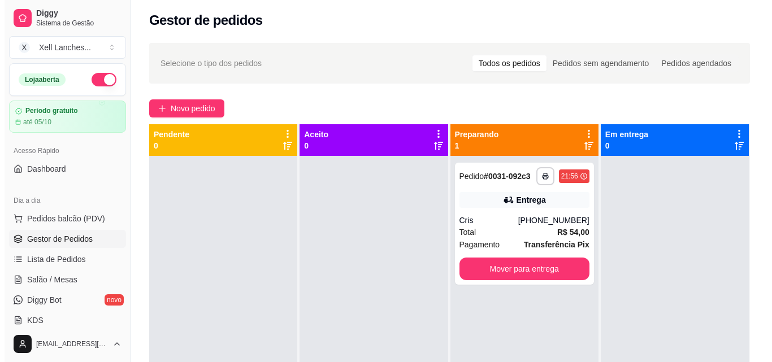
scroll to position [0, 0]
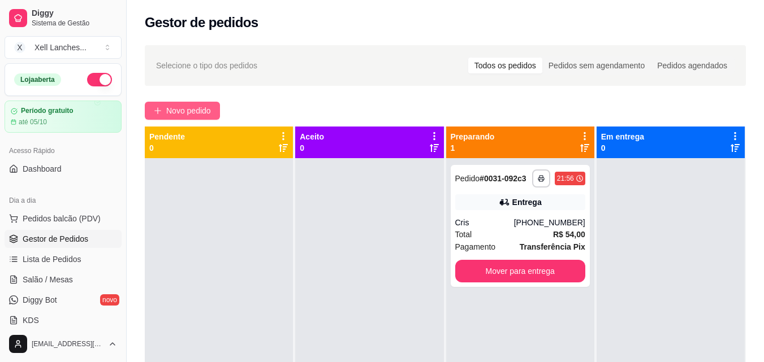
click at [198, 112] on span "Novo pedido" at bounding box center [188, 111] width 45 height 12
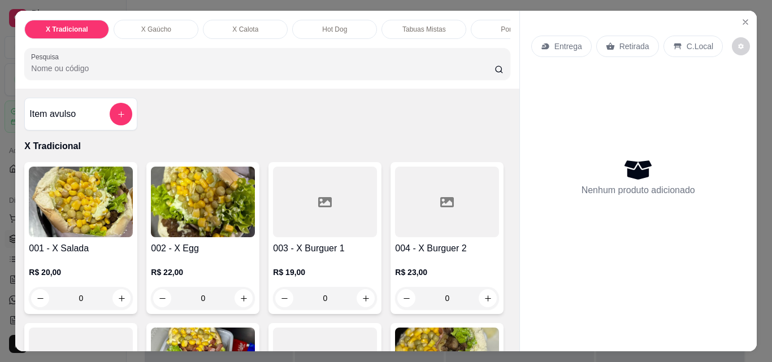
click at [120, 305] on div "0" at bounding box center [81, 298] width 104 height 23
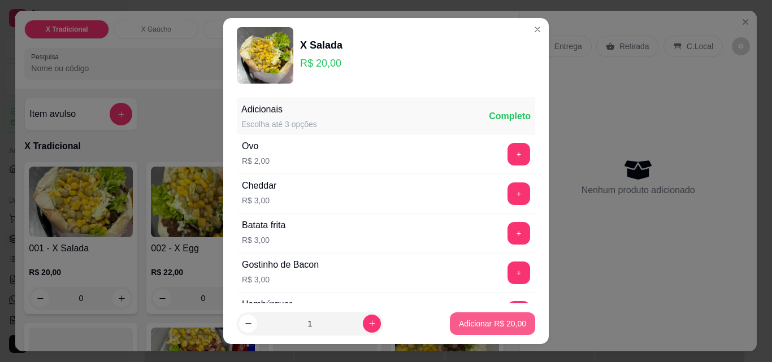
click at [500, 322] on p "Adicionar R$ 20,00" at bounding box center [492, 323] width 67 height 11
type input "1"
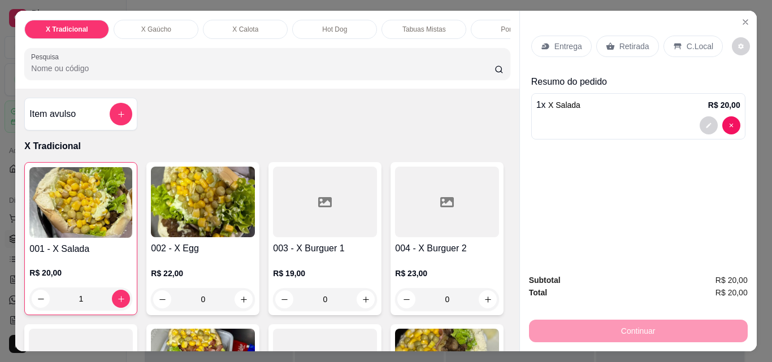
click at [687, 41] on p "C.Local" at bounding box center [700, 46] width 27 height 11
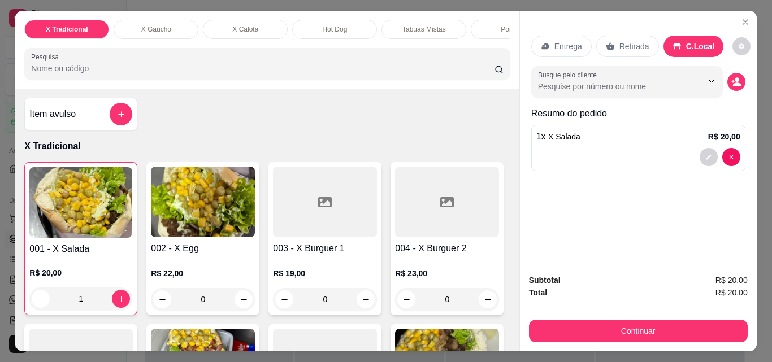
click at [625, 44] on p "Retirada" at bounding box center [635, 46] width 30 height 11
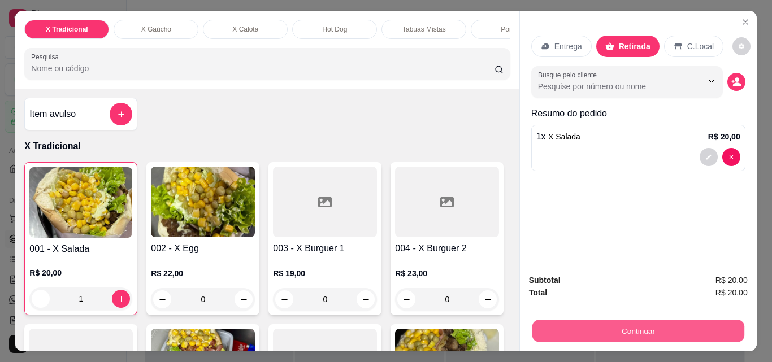
click at [639, 322] on button "Continuar" at bounding box center [638, 331] width 212 height 22
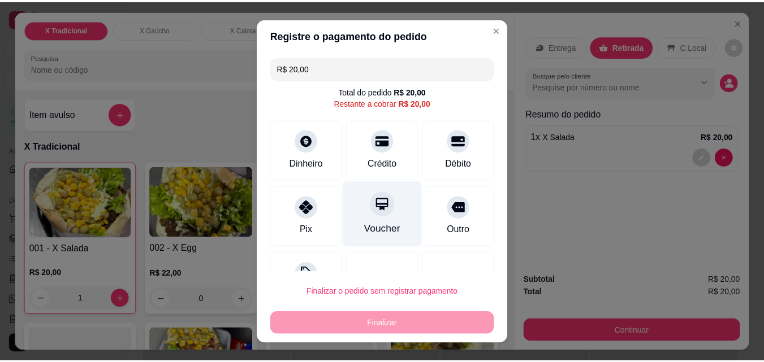
scroll to position [46, 0]
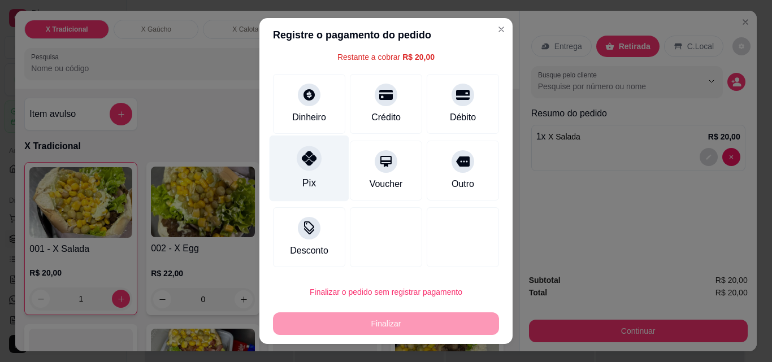
click at [293, 167] on div "Pix" at bounding box center [310, 169] width 80 height 66
type input "R$ 0,00"
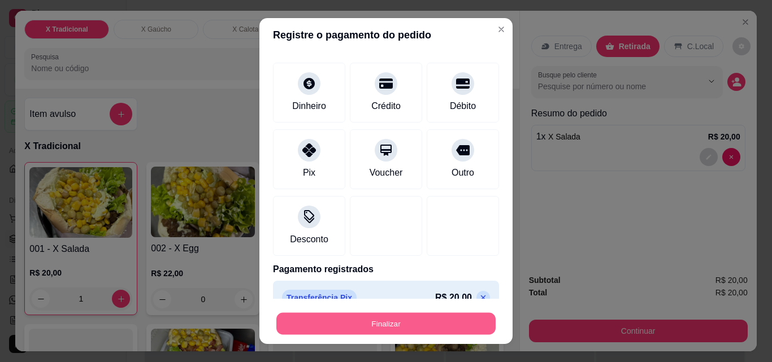
click at [405, 322] on button "Finalizar" at bounding box center [385, 324] width 219 height 22
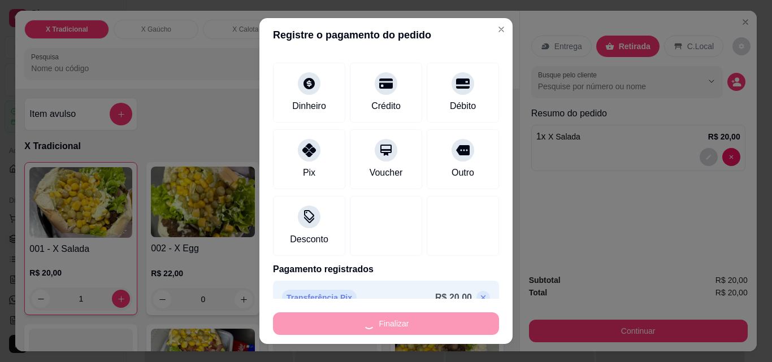
type input "0"
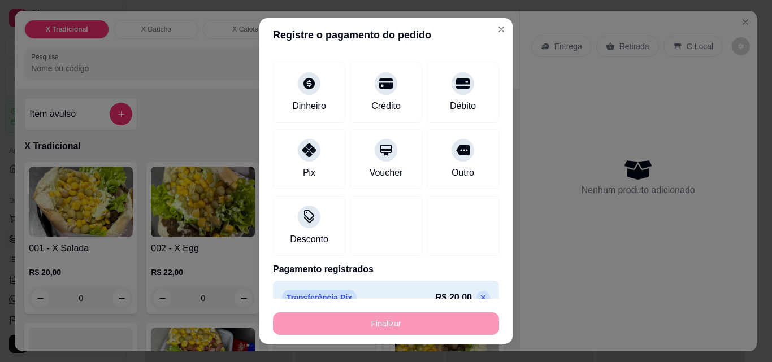
type input "-R$ 20,00"
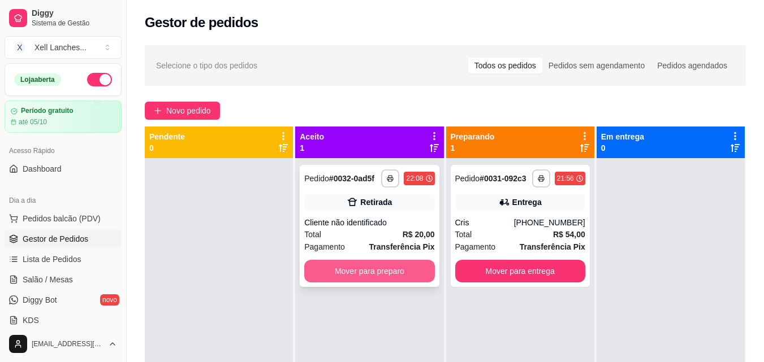
click at [382, 272] on button "Mover para preparo" at bounding box center [369, 271] width 130 height 23
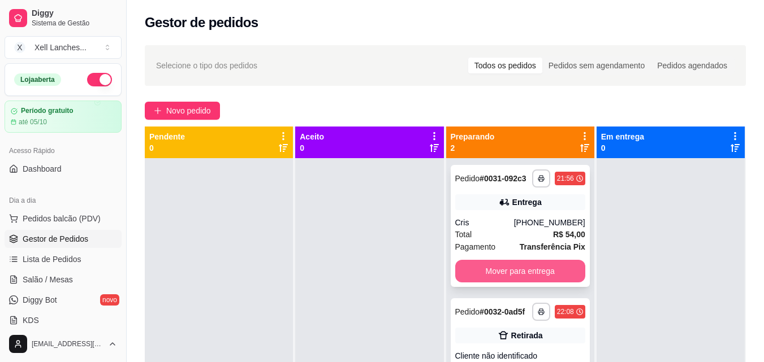
click at [517, 274] on button "Mover para entrega" at bounding box center [520, 271] width 130 height 23
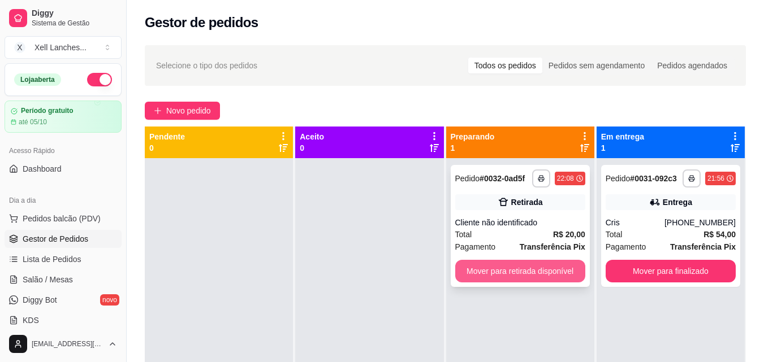
click at [536, 271] on button "Mover para retirada disponível" at bounding box center [520, 271] width 130 height 23
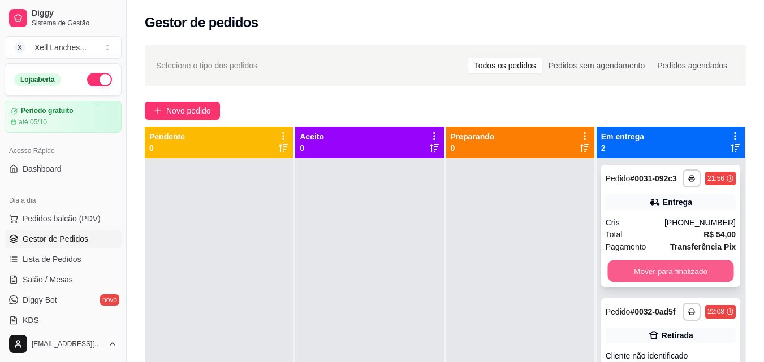
click at [681, 271] on button "Mover para finalizado" at bounding box center [670, 272] width 126 height 22
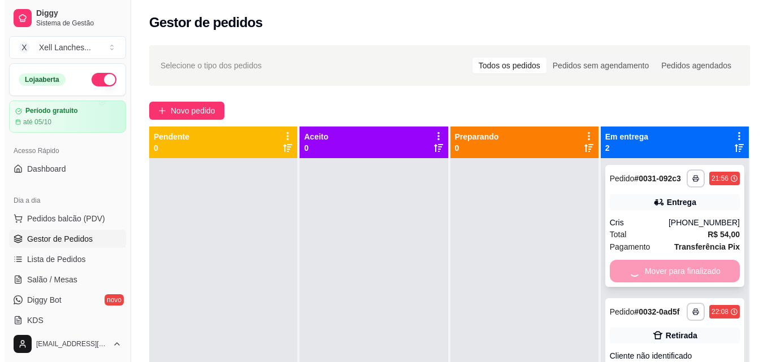
scroll to position [32, 0]
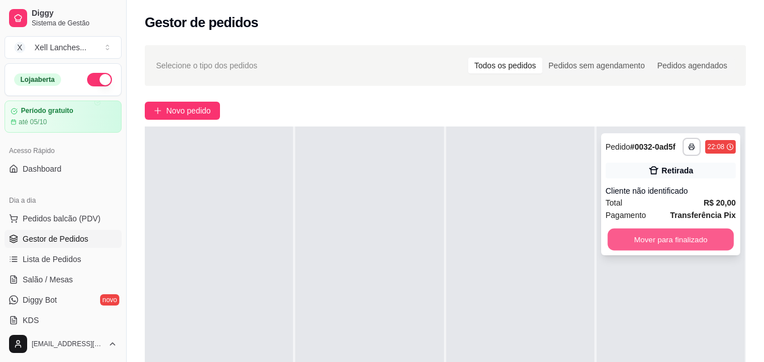
click at [665, 233] on button "Mover para finalizado" at bounding box center [670, 240] width 126 height 22
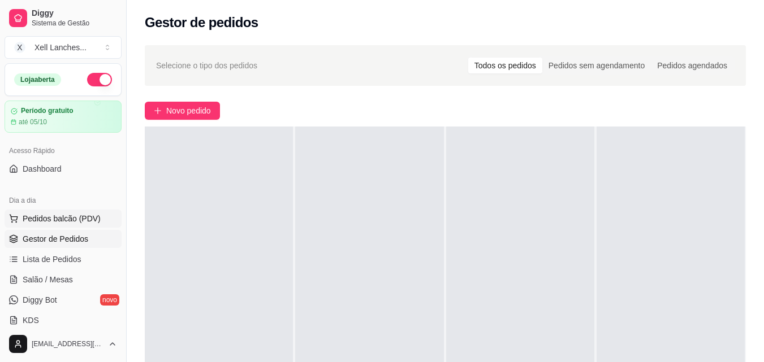
click at [68, 223] on span "Pedidos balcão (PDV)" at bounding box center [62, 218] width 78 height 11
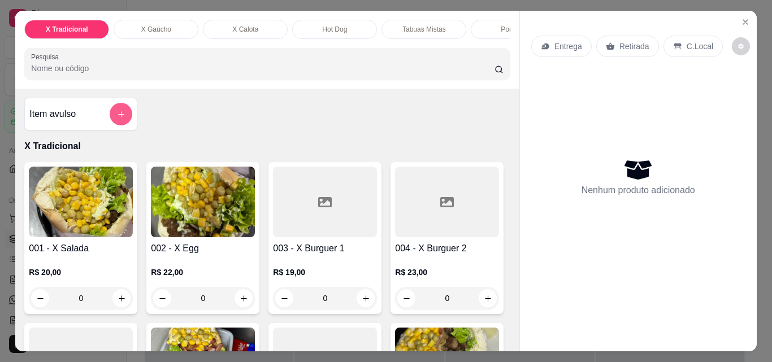
click at [126, 119] on button "add-separate-item" at bounding box center [121, 114] width 23 height 23
click at [121, 119] on icon "add-separate-item" at bounding box center [121, 114] width 8 height 8
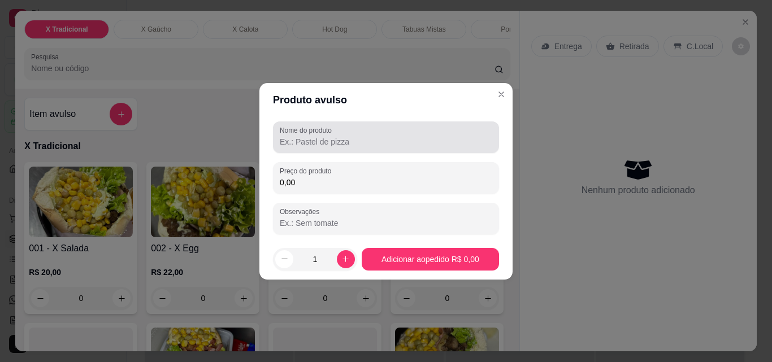
click at [318, 144] on input "Nome do produto" at bounding box center [386, 141] width 213 height 11
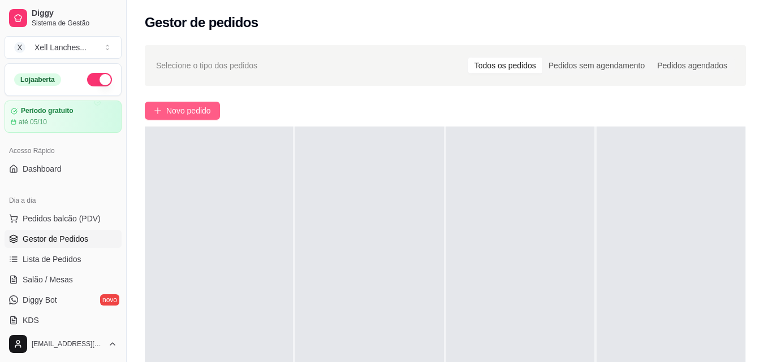
click at [158, 110] on icon "plus" at bounding box center [157, 110] width 1 height 6
click at [202, 107] on span "Novo pedido" at bounding box center [188, 111] width 45 height 12
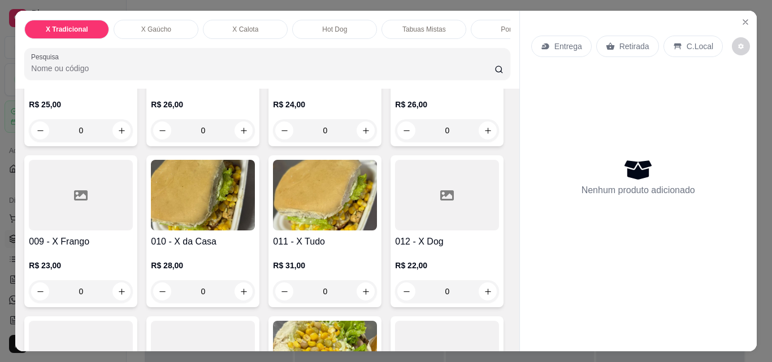
scroll to position [339, 0]
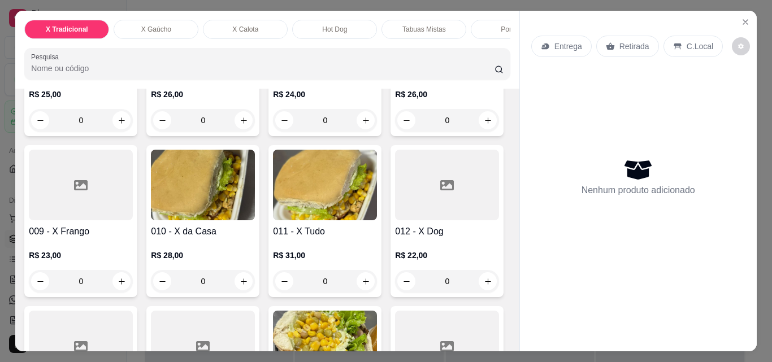
click at [391, 136] on div "008 - X Coração R$ 26,00 0" at bounding box center [447, 60] width 113 height 152
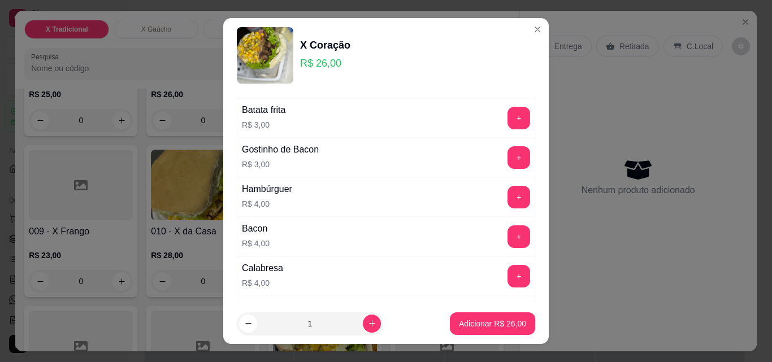
scroll to position [226, 0]
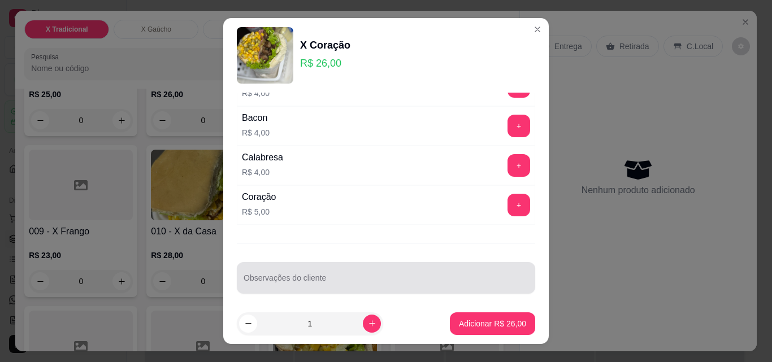
click at [277, 274] on div at bounding box center [386, 278] width 285 height 23
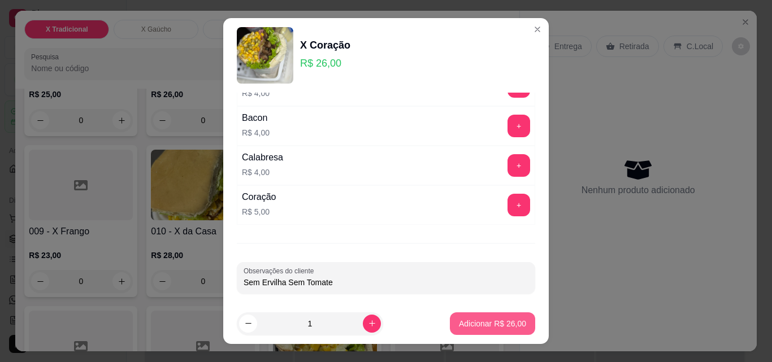
type input "Sem Ervilha Sem Tomate"
click at [490, 317] on button "Adicionar R$ 26,00" at bounding box center [492, 324] width 85 height 23
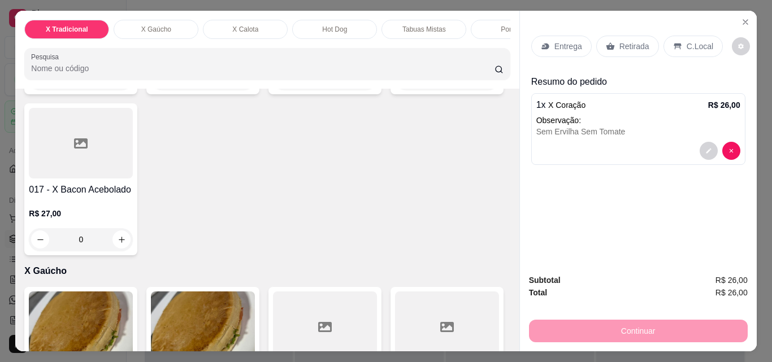
scroll to position [735, 0]
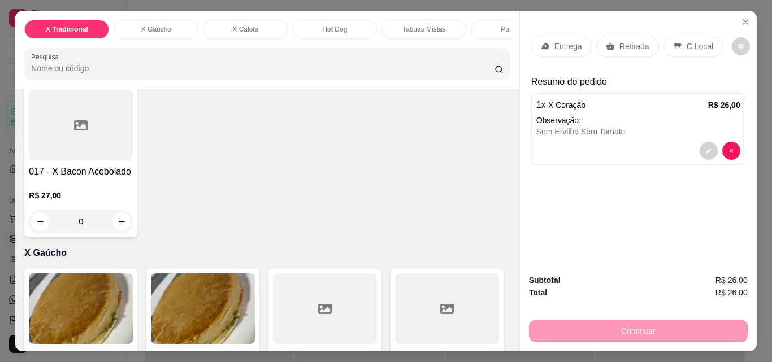
click at [214, 18] on h4 "014 - X [PERSON_NAME]" at bounding box center [203, 3] width 104 height 27
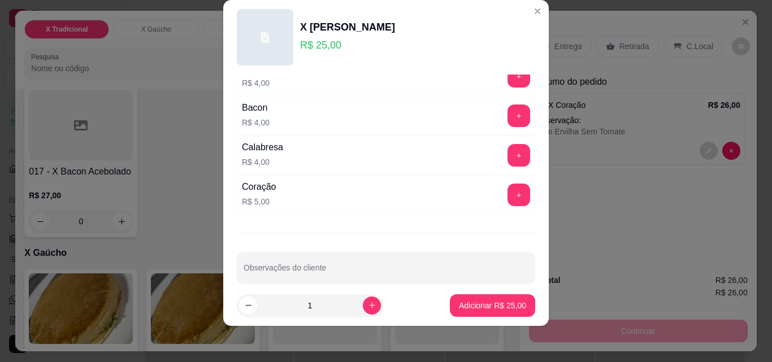
scroll to position [232, 0]
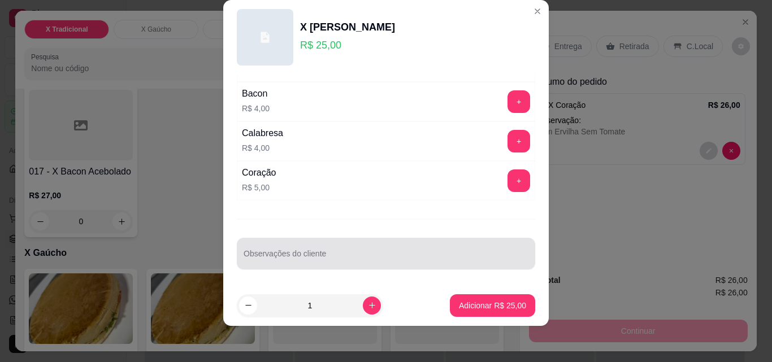
click at [286, 263] on input "Observações do cliente" at bounding box center [386, 258] width 285 height 11
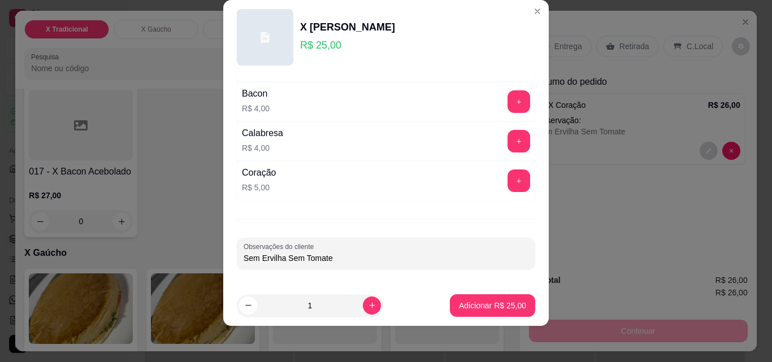
type input "Sem Ervilha Sem Tomate"
click at [503, 300] on p "Adicionar R$ 25,00" at bounding box center [492, 305] width 67 height 11
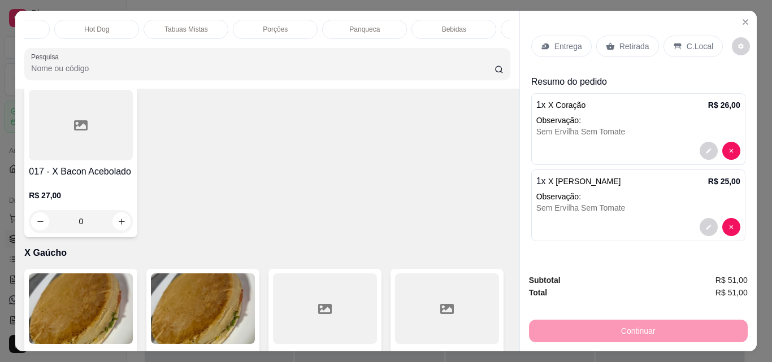
scroll to position [0, 249]
click at [449, 25] on p "Bebidas" at bounding box center [443, 29] width 24 height 9
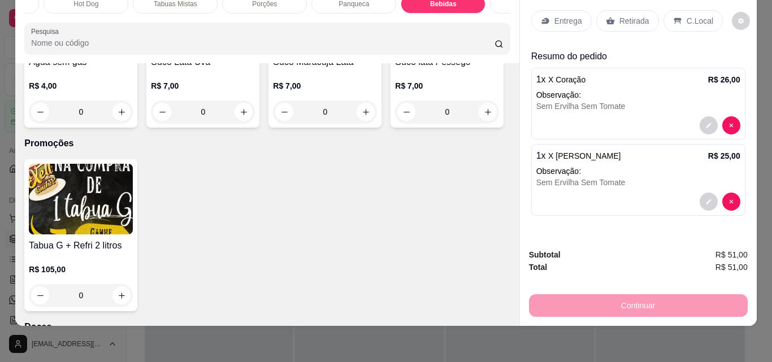
scroll to position [4215, 0]
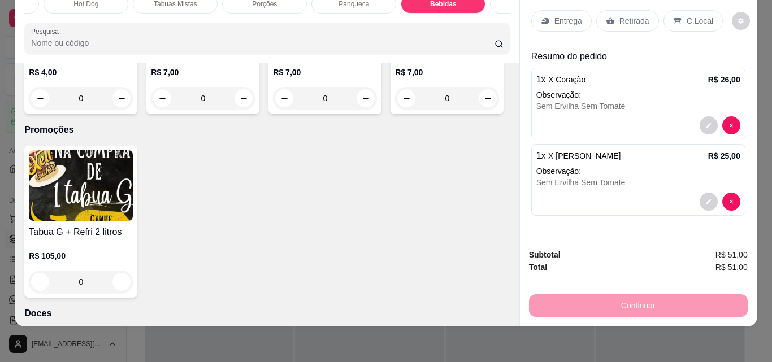
type input "1"
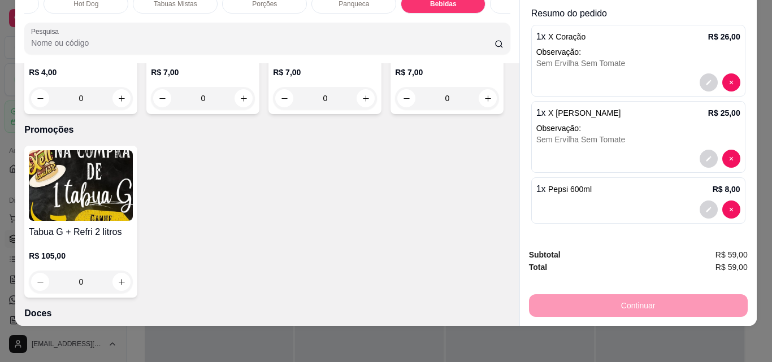
scroll to position [0, 0]
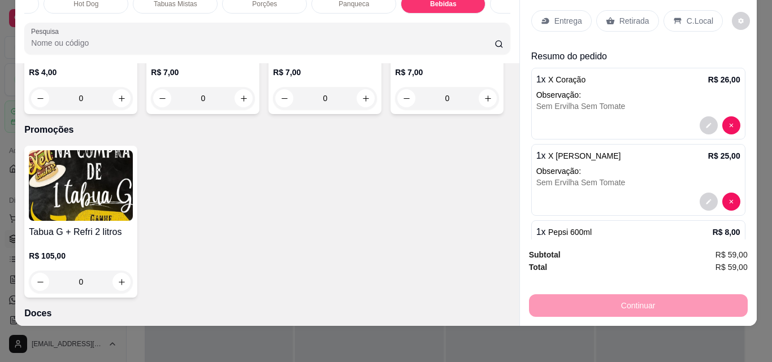
click at [555, 15] on p "Entrega" at bounding box center [569, 20] width 28 height 11
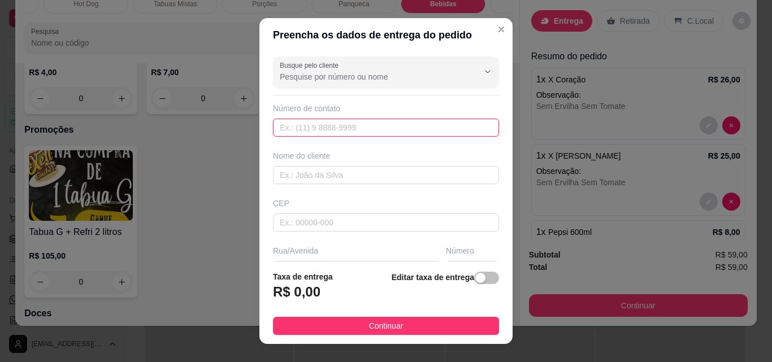
click at [336, 134] on input "text" at bounding box center [386, 128] width 226 height 18
click at [339, 126] on input "text" at bounding box center [386, 128] width 226 height 18
paste input "[PHONE_NUMBER]"
type input "[PHONE_NUMBER]"
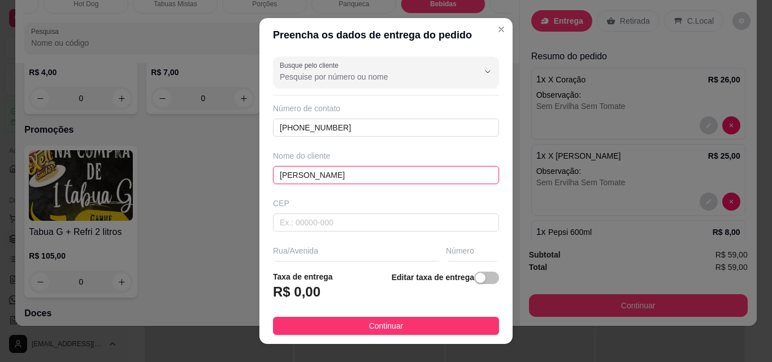
scroll to position [170, 0]
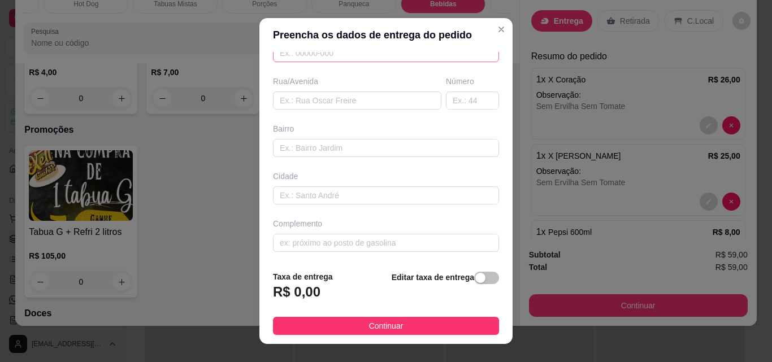
type input "[PERSON_NAME]"
click at [314, 55] on input "text" at bounding box center [386, 53] width 226 height 18
type input "0"
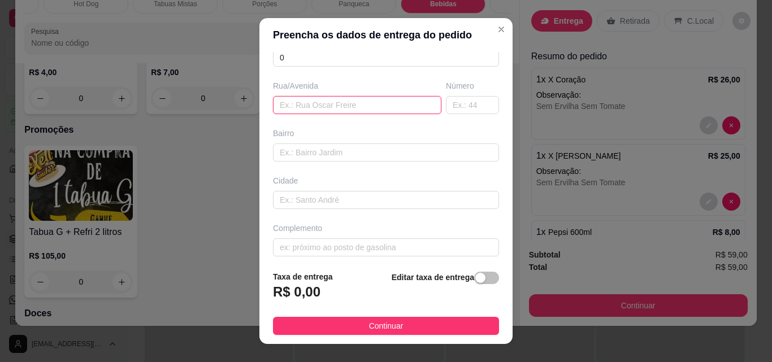
click at [335, 103] on input "text" at bounding box center [357, 105] width 168 height 18
type input "."
click at [447, 105] on input "text" at bounding box center [472, 105] width 53 height 18
type input "."
click at [358, 153] on input "text" at bounding box center [386, 153] width 226 height 18
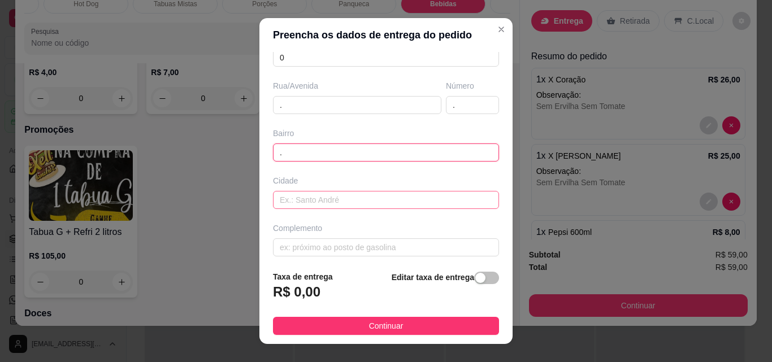
type input "."
drag, startPoint x: 350, startPoint y: 191, endPoint x: 350, endPoint y: 205, distance: 14.1
click at [350, 192] on input "text" at bounding box center [386, 200] width 226 height 18
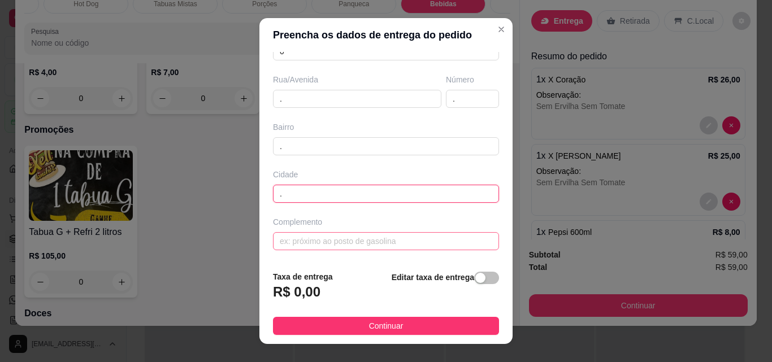
type input "."
click at [337, 242] on input "text" at bounding box center [386, 241] width 226 height 18
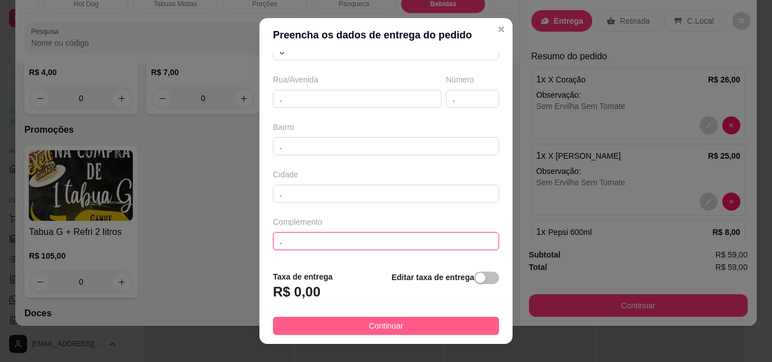
type input "."
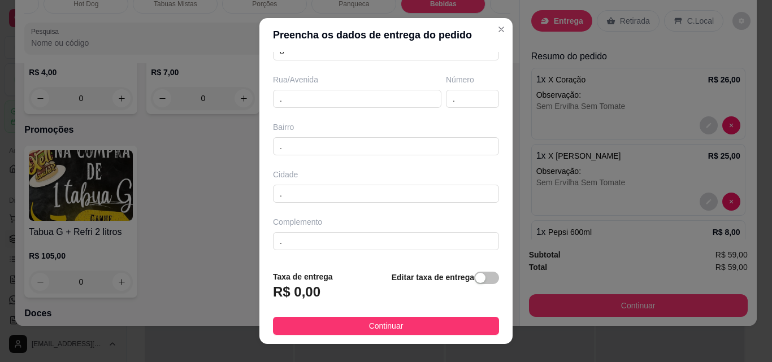
drag, startPoint x: 385, startPoint y: 318, endPoint x: 391, endPoint y: 313, distance: 7.6
click at [386, 318] on button "Continuar" at bounding box center [386, 326] width 226 height 18
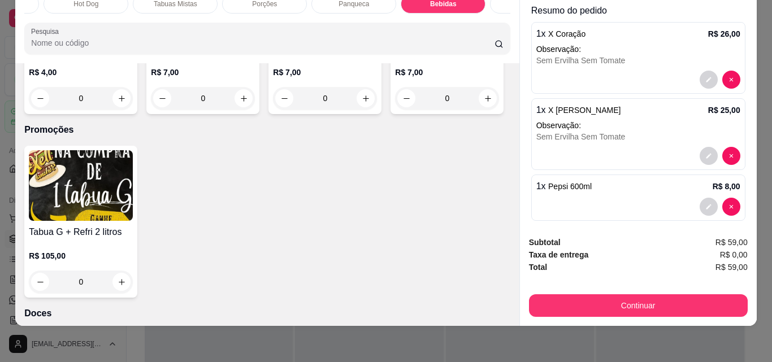
scroll to position [200, 0]
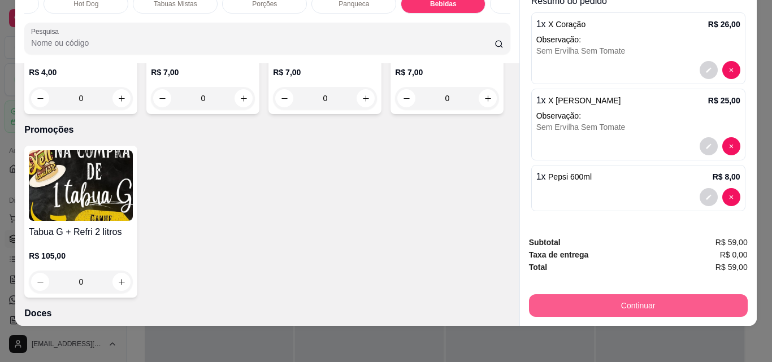
click at [607, 295] on button "Continuar" at bounding box center [638, 306] width 219 height 23
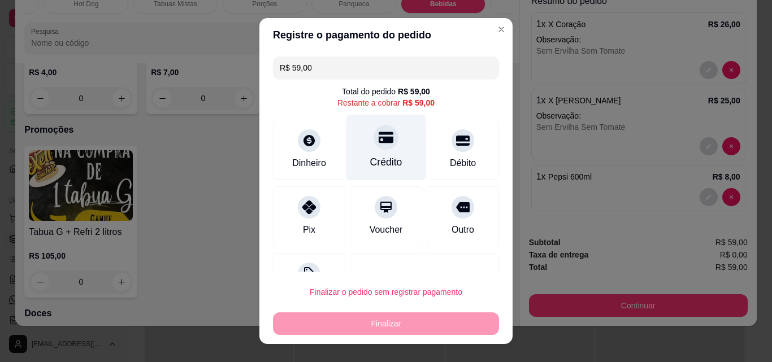
scroll to position [46, 0]
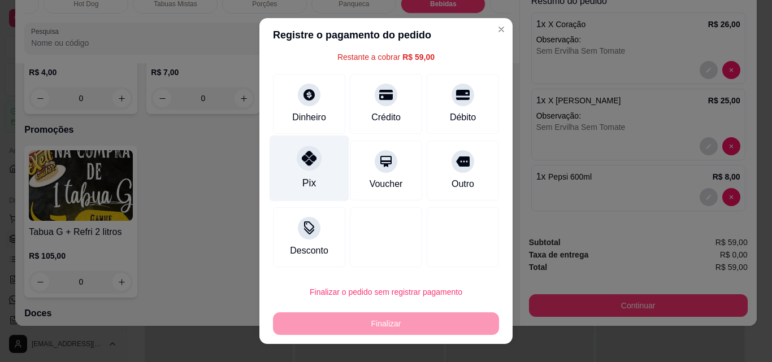
click at [297, 161] on div at bounding box center [309, 158] width 25 height 25
type input "R$ 0,00"
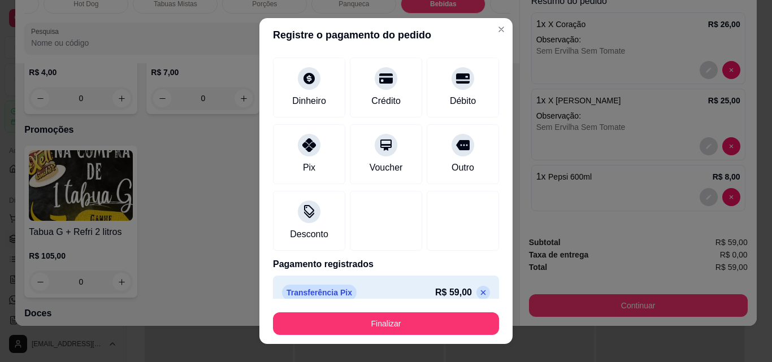
scroll to position [66, 0]
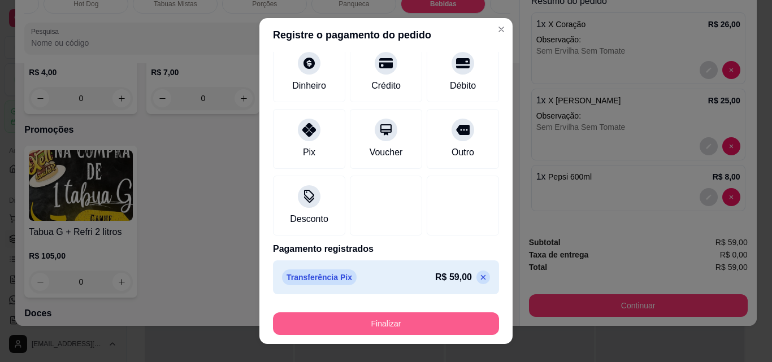
click at [405, 324] on button "Finalizar" at bounding box center [386, 324] width 226 height 23
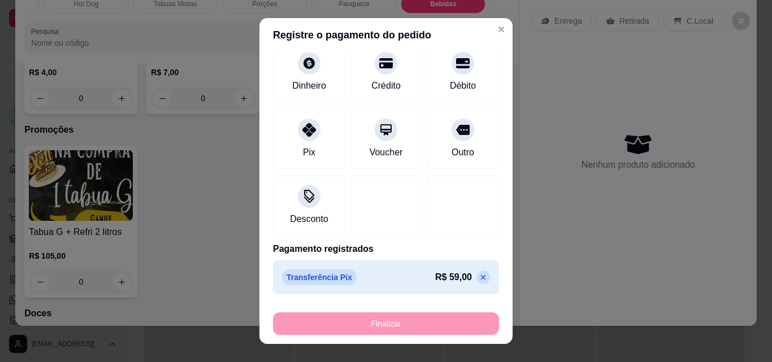
type input "0"
type input "-R$ 59,00"
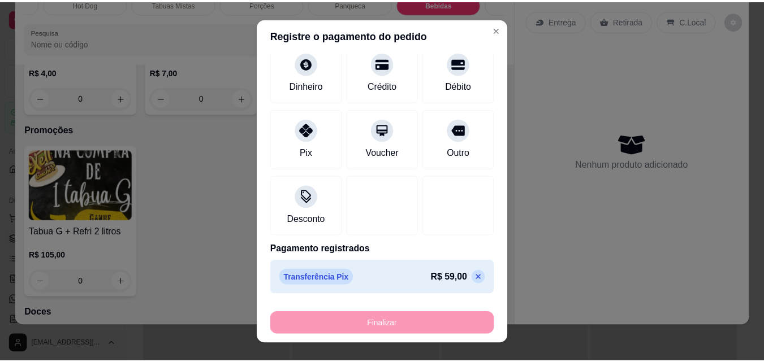
scroll to position [0, 0]
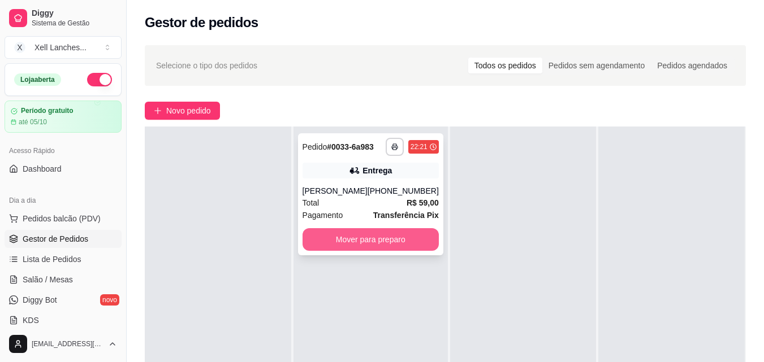
click at [393, 244] on button "Mover para preparo" at bounding box center [370, 239] width 136 height 23
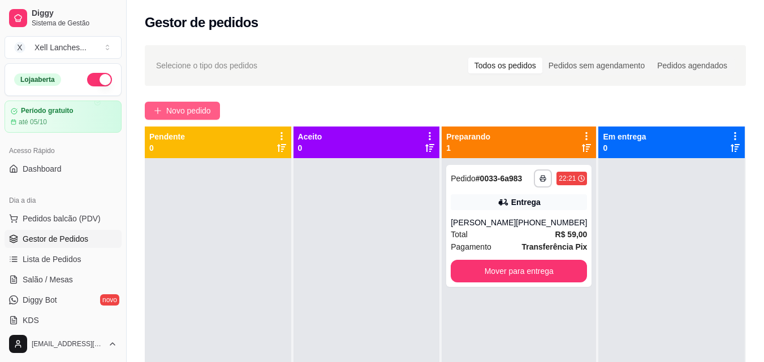
click at [196, 109] on span "Novo pedido" at bounding box center [188, 111] width 45 height 12
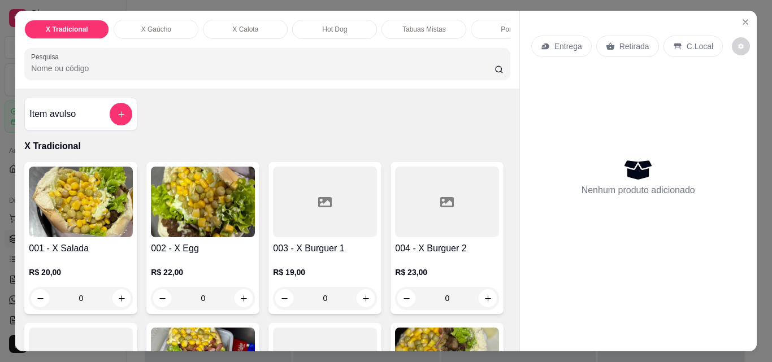
click at [187, 21] on div "X Gaúcho" at bounding box center [156, 29] width 85 height 19
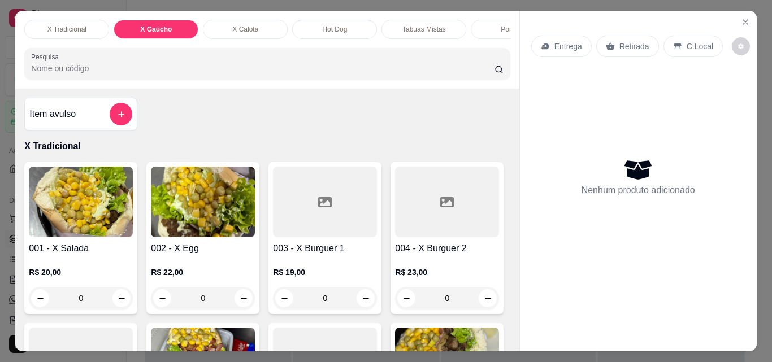
scroll to position [29, 0]
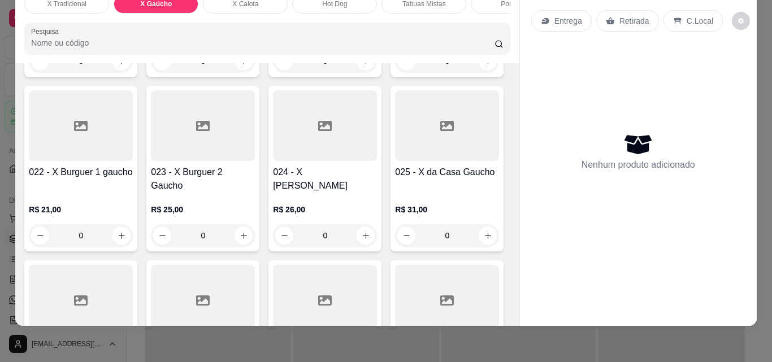
click at [235, 72] on div "0" at bounding box center [203, 61] width 104 height 23
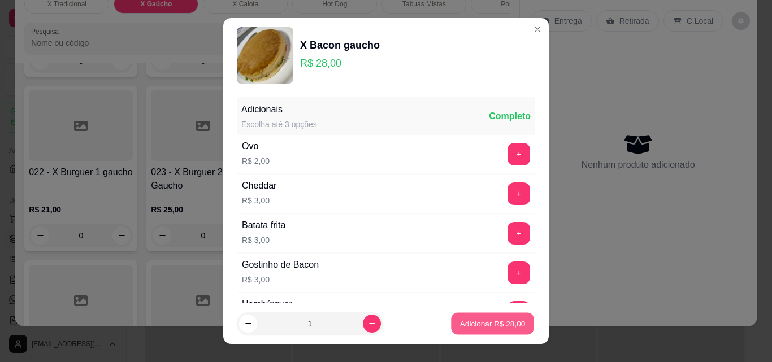
click at [477, 329] on p "Adicionar R$ 28,00" at bounding box center [493, 323] width 66 height 11
type input "1"
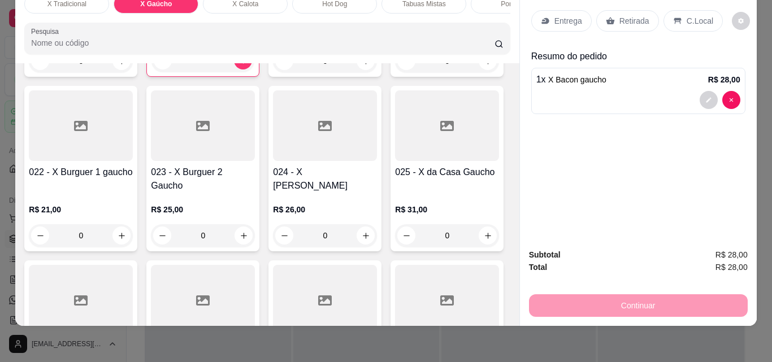
scroll to position [0, 0]
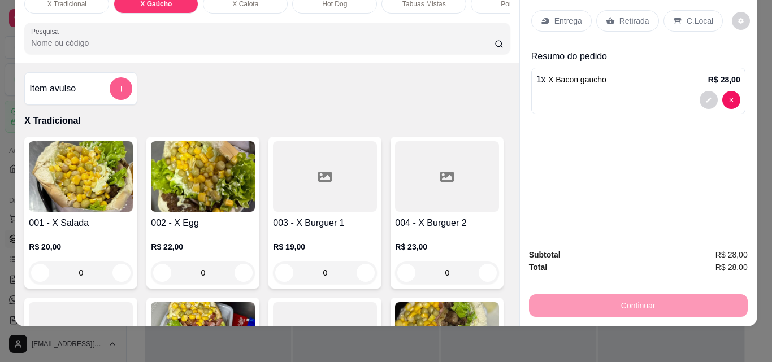
click at [122, 92] on button "add-separate-item" at bounding box center [121, 88] width 23 height 23
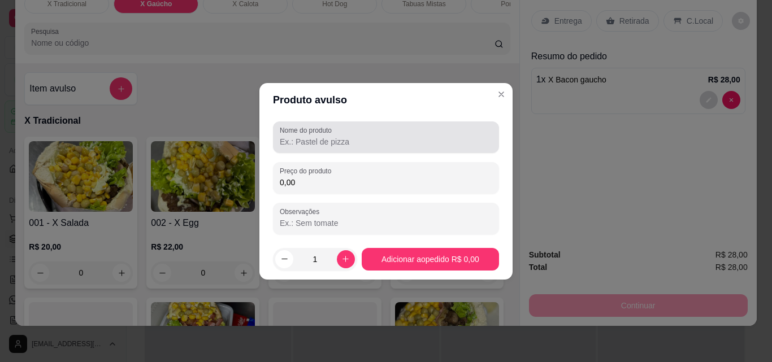
click at [343, 146] on input "Nome do produto" at bounding box center [386, 141] width 213 height 11
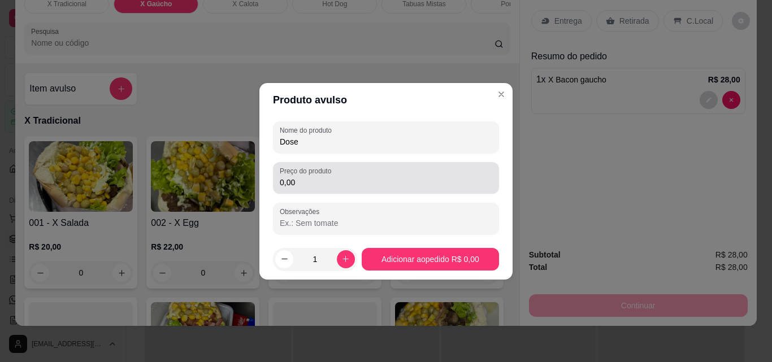
type input "Dose"
click at [317, 193] on div "Preço do produto 0,00" at bounding box center [386, 178] width 226 height 32
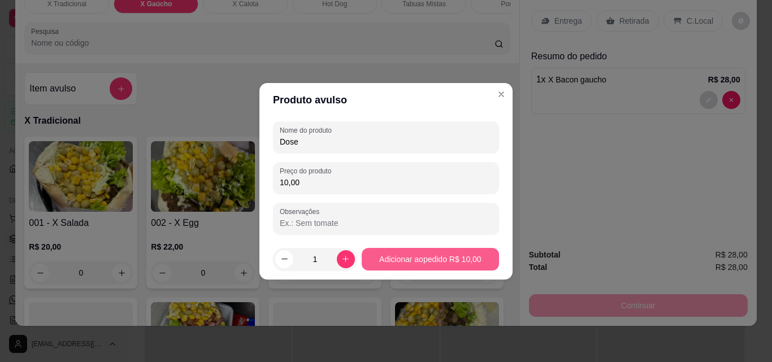
type input "10,00"
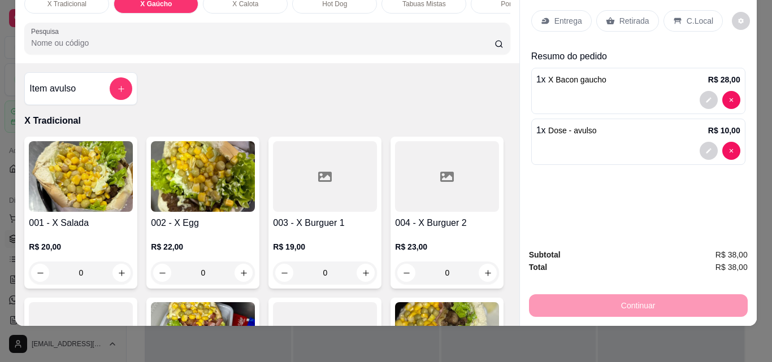
click at [672, 10] on div "C.Local" at bounding box center [693, 20] width 59 height 21
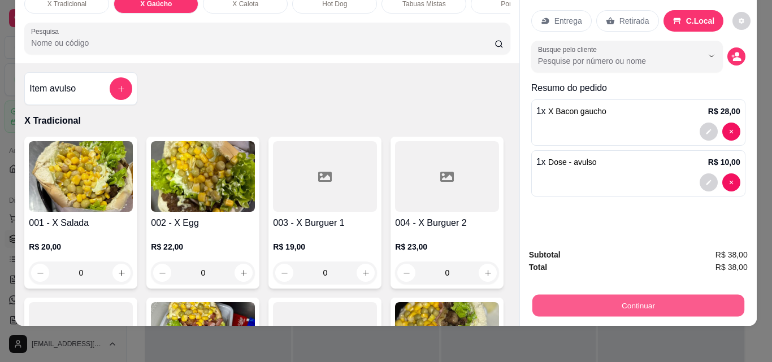
click at [621, 295] on button "Continuar" at bounding box center [638, 306] width 212 height 22
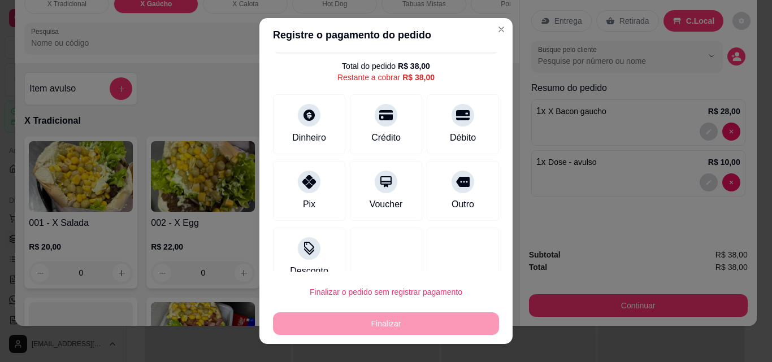
scroll to position [46, 0]
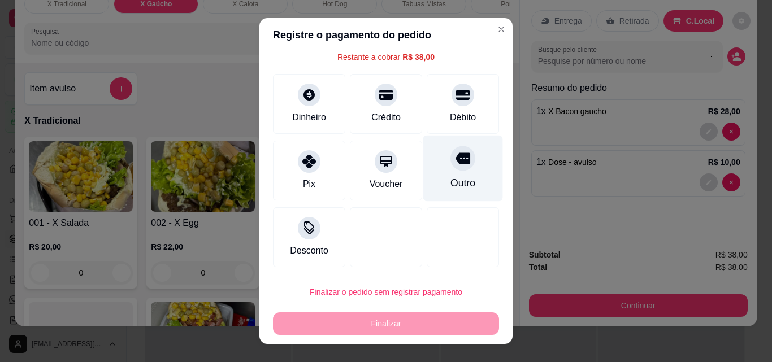
click at [451, 178] on div "Outro" at bounding box center [463, 183] width 25 height 15
type input "R$ 0,00"
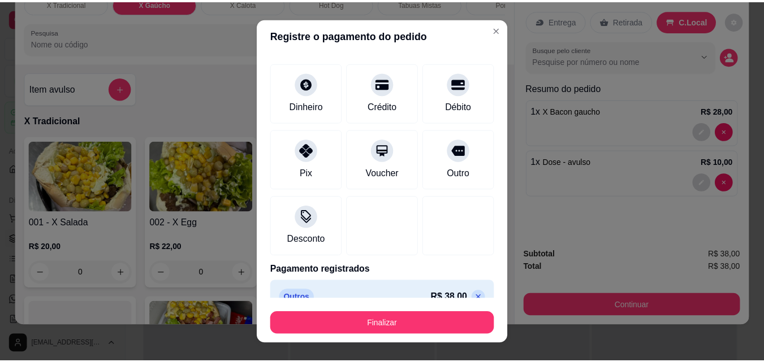
scroll to position [66, 0]
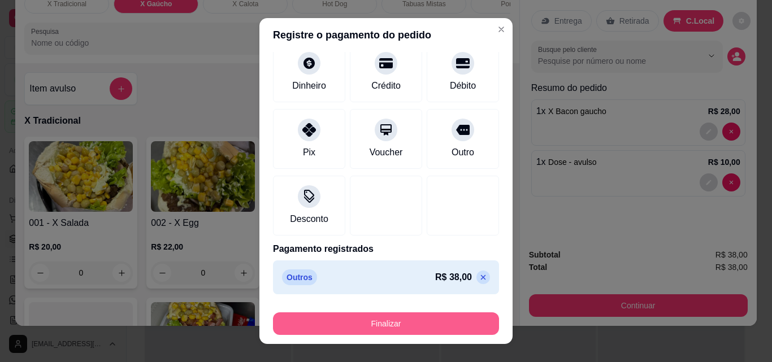
click at [389, 323] on button "Finalizar" at bounding box center [386, 324] width 226 height 23
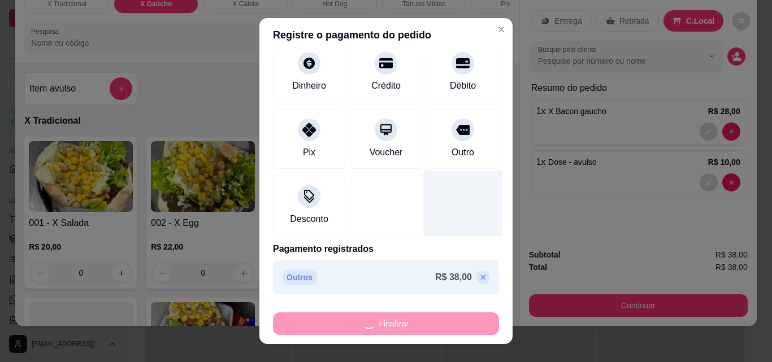
type input "0"
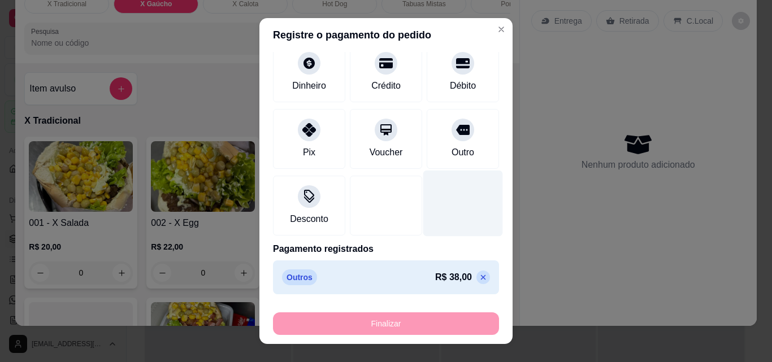
type input "-R$ 38,00"
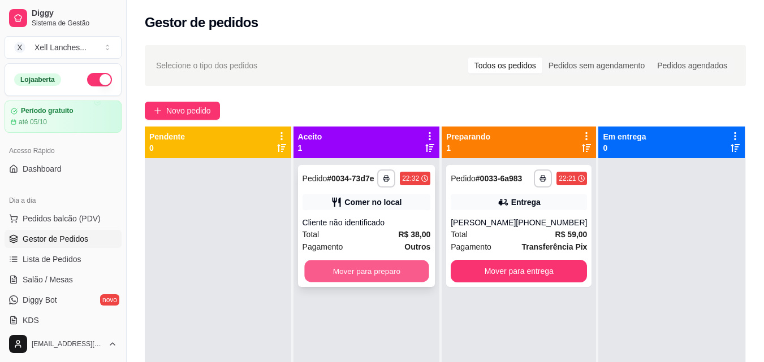
click at [391, 263] on button "Mover para preparo" at bounding box center [366, 272] width 124 height 22
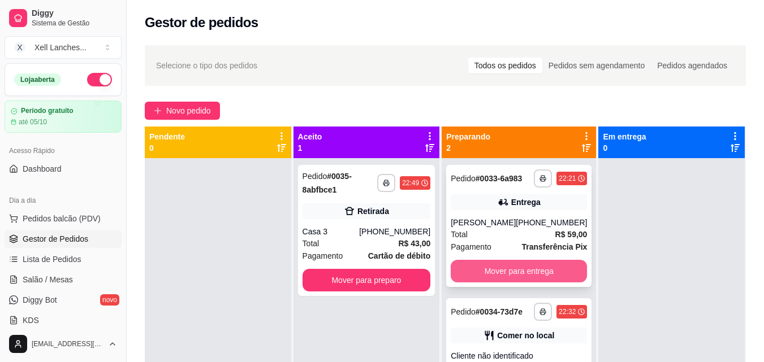
click at [540, 275] on button "Mover para entrega" at bounding box center [519, 271] width 136 height 23
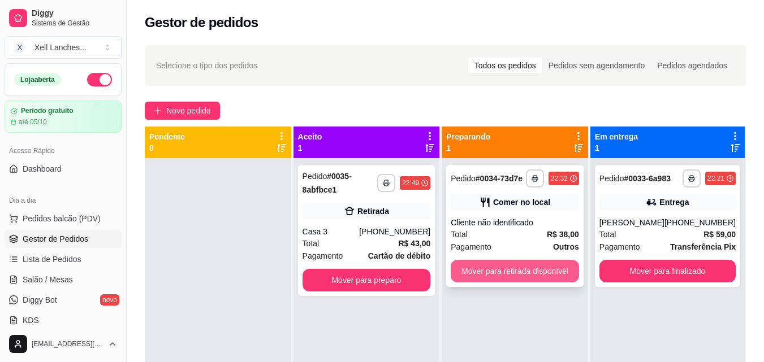
click at [525, 268] on button "Mover para retirada disponível" at bounding box center [515, 271] width 128 height 23
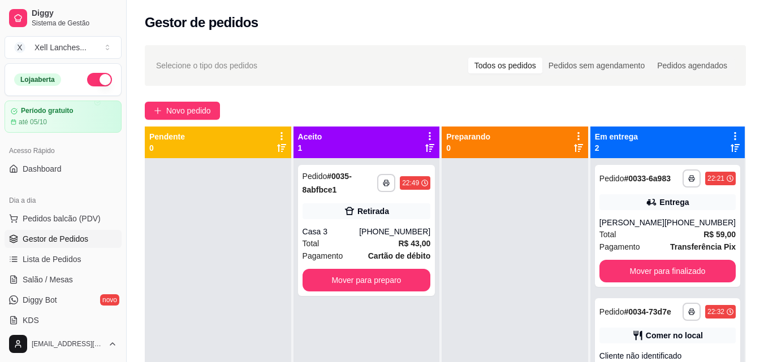
scroll to position [32, 0]
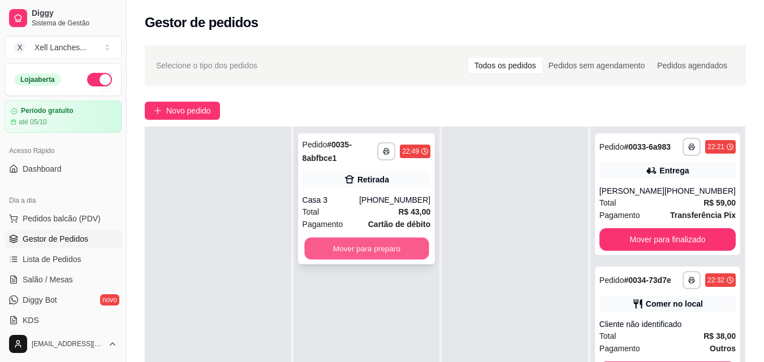
click at [392, 256] on button "Mover para preparo" at bounding box center [366, 249] width 124 height 22
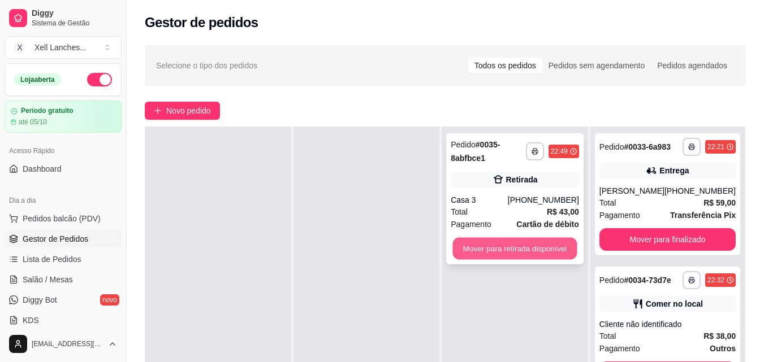
click at [508, 243] on button "Mover para retirada disponível" at bounding box center [515, 249] width 124 height 22
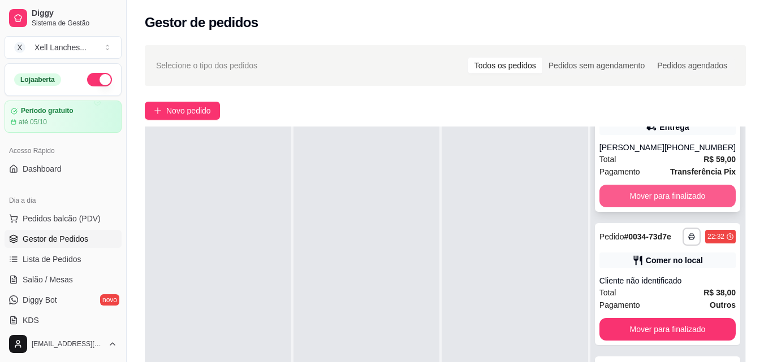
scroll to position [57, 0]
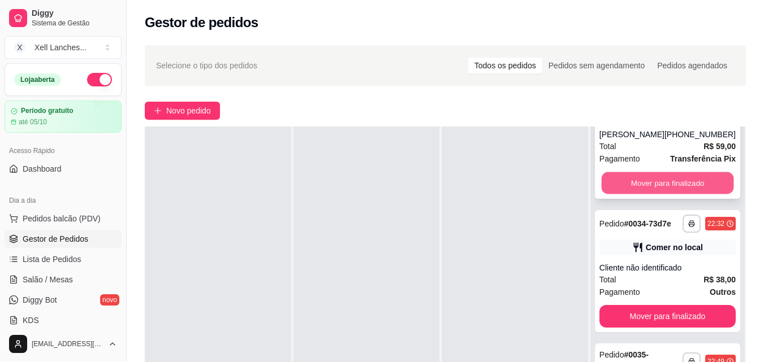
click at [672, 193] on button "Mover para finalizado" at bounding box center [667, 183] width 132 height 22
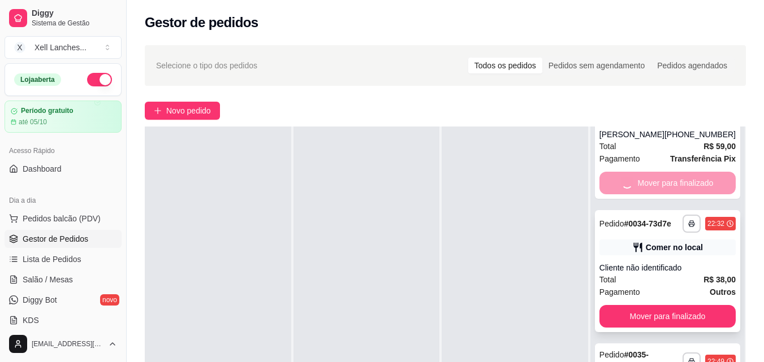
scroll to position [0, 0]
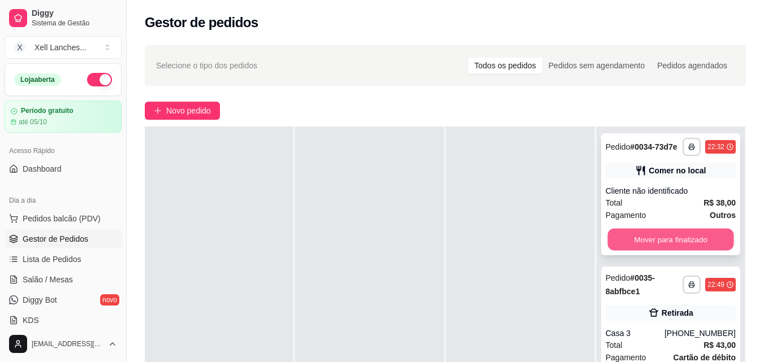
click at [656, 240] on button "Mover para finalizado" at bounding box center [670, 240] width 126 height 22
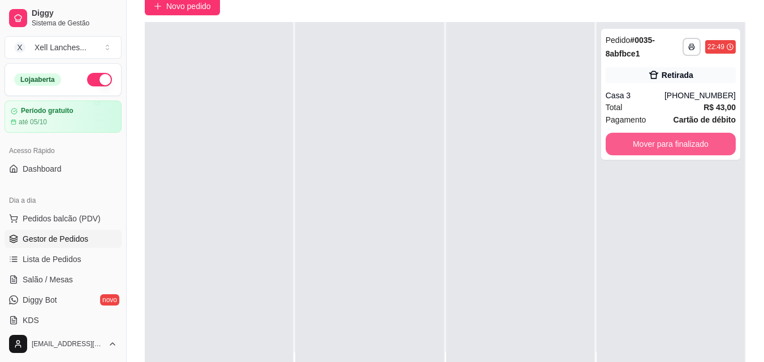
scroll to position [113, 0]
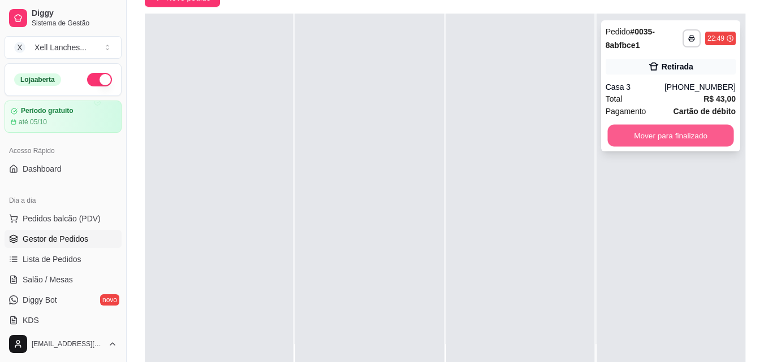
click at [656, 130] on button "Mover para finalizado" at bounding box center [670, 136] width 126 height 22
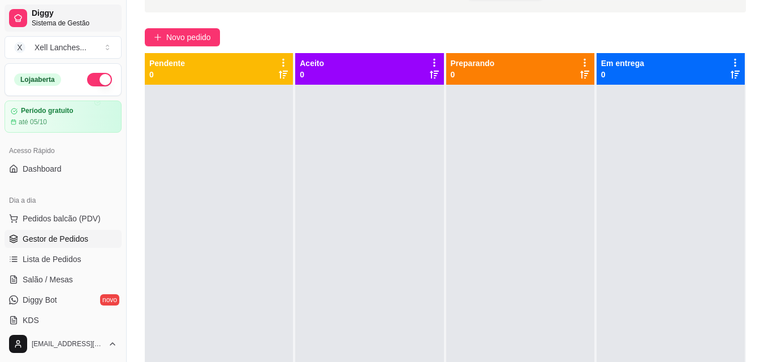
scroll to position [0, 0]
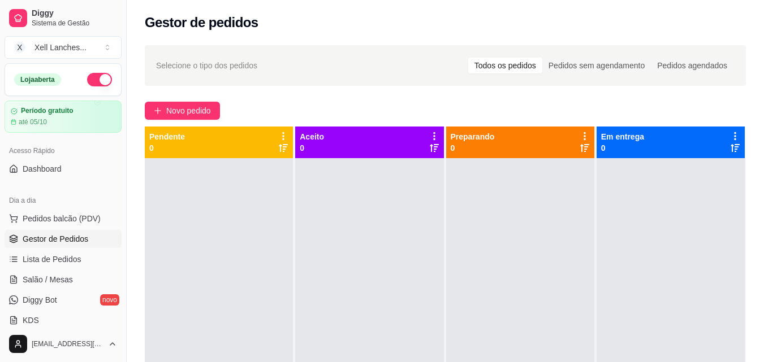
click at [93, 75] on button "button" at bounding box center [99, 80] width 25 height 14
